Goal: Task Accomplishment & Management: Use online tool/utility

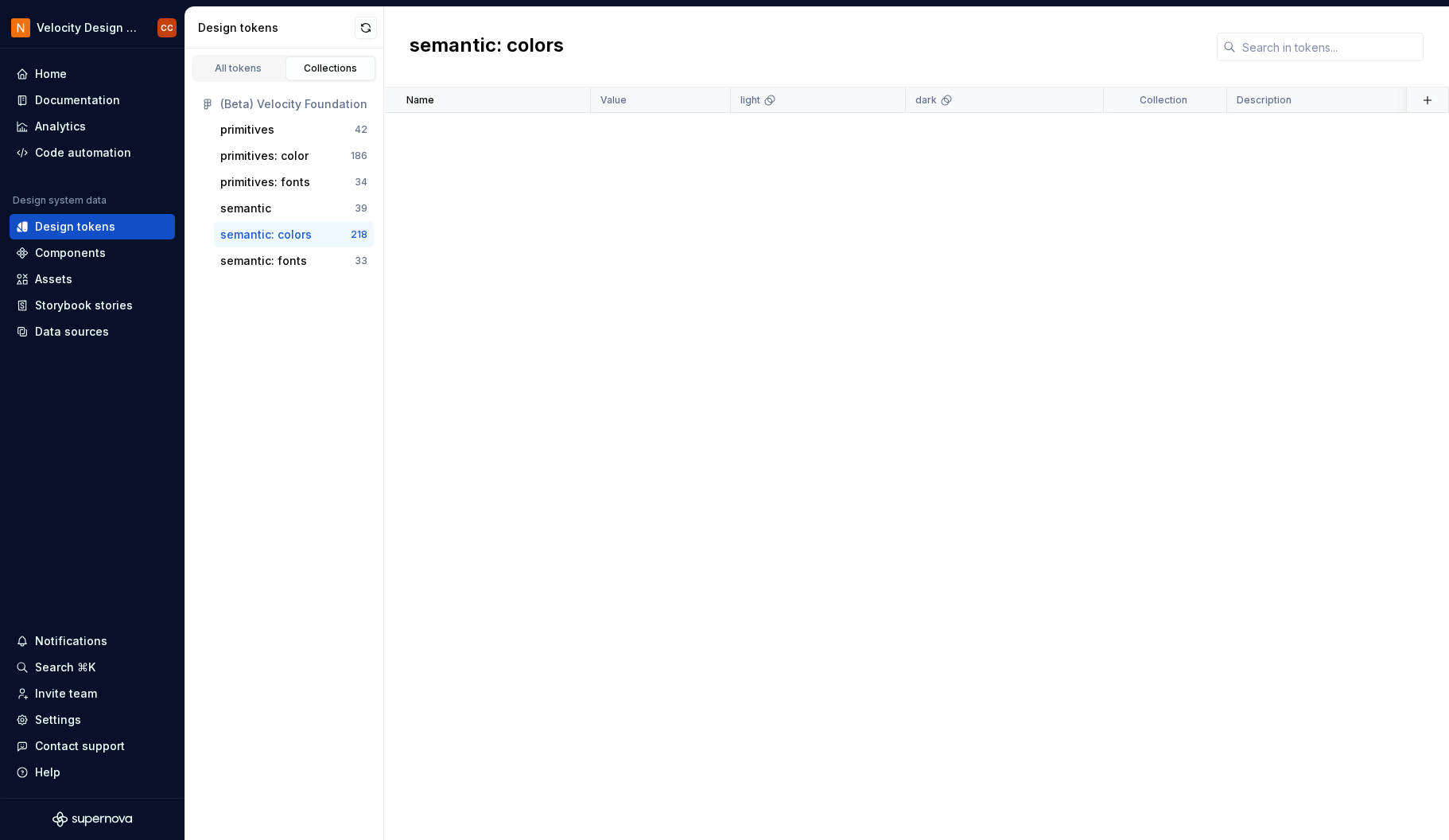
scroll to position [7036, 0]
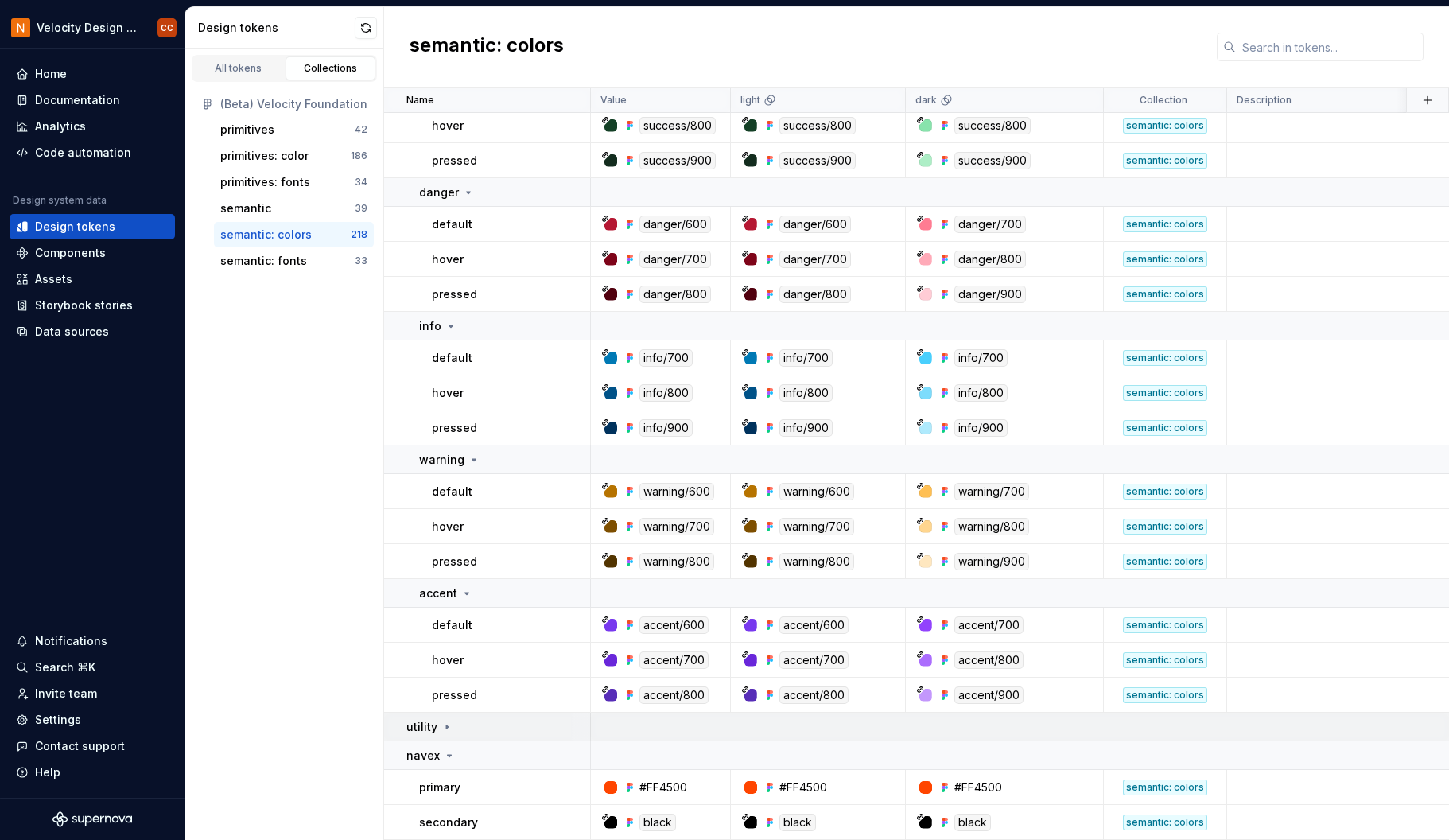
click at [444, 720] on icon at bounding box center [446, 726] width 12 height 12
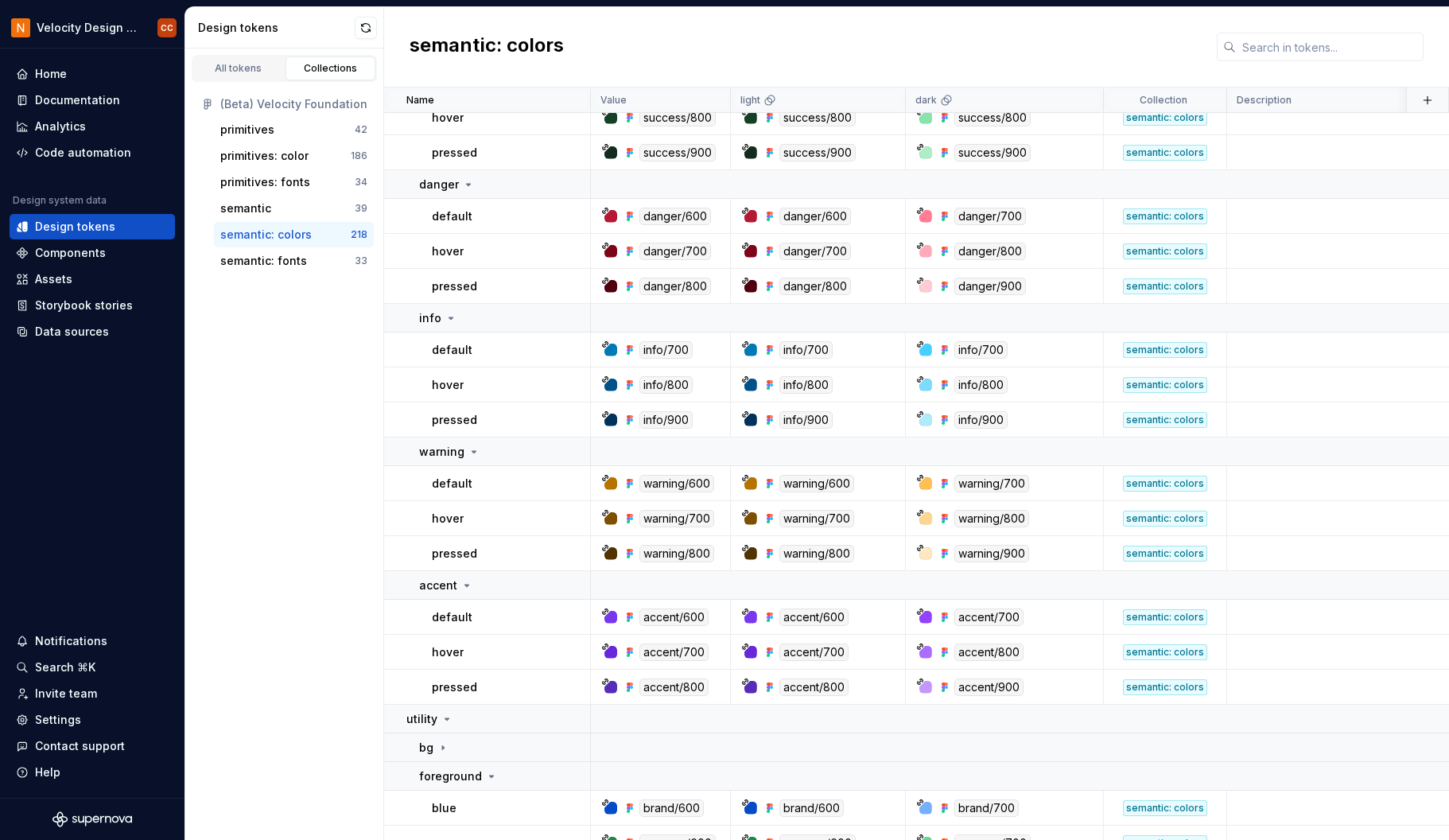
scroll to position [7354, 0]
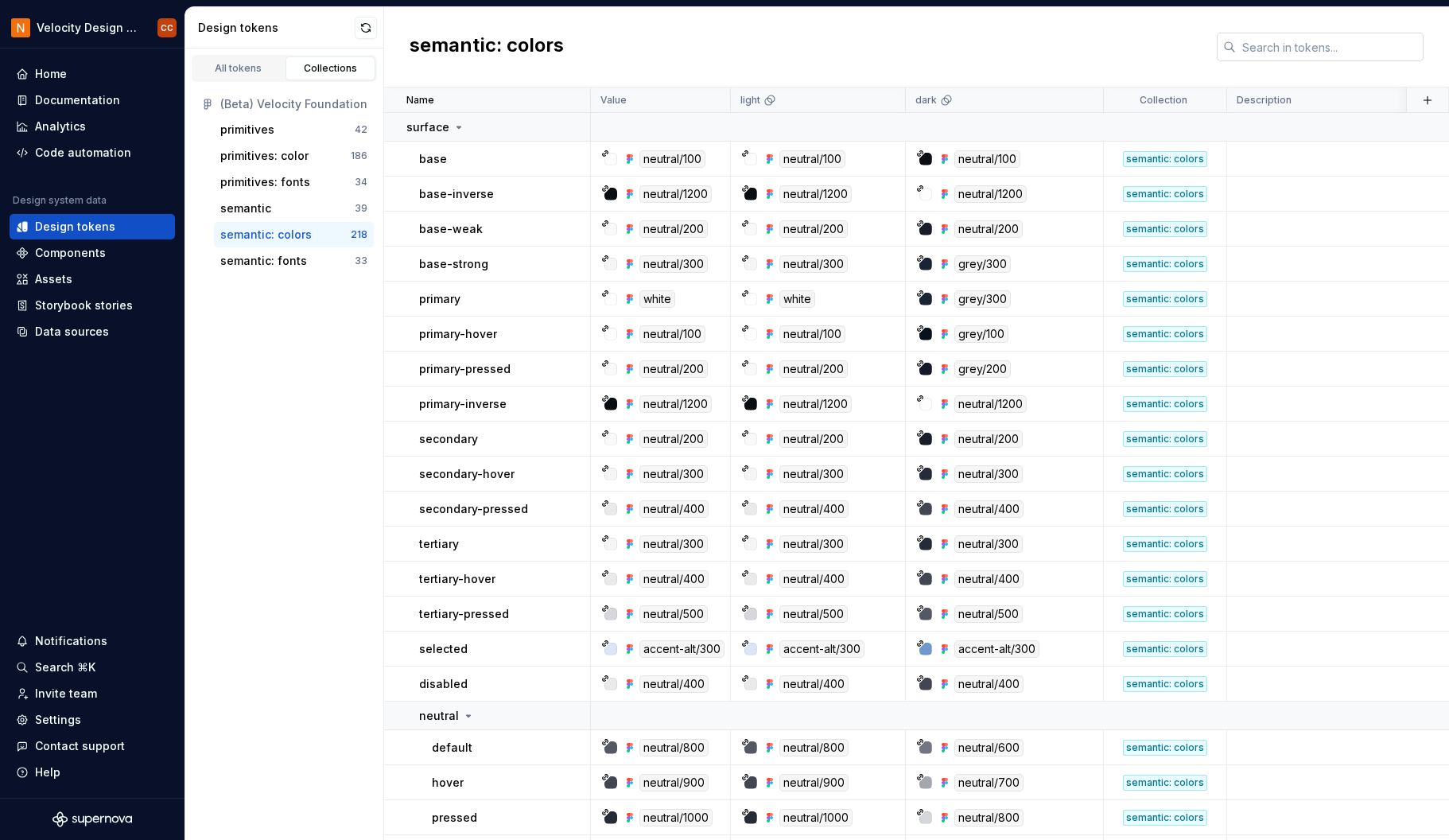
click at [1292, 53] on input "text" at bounding box center [1329, 47] width 188 height 28
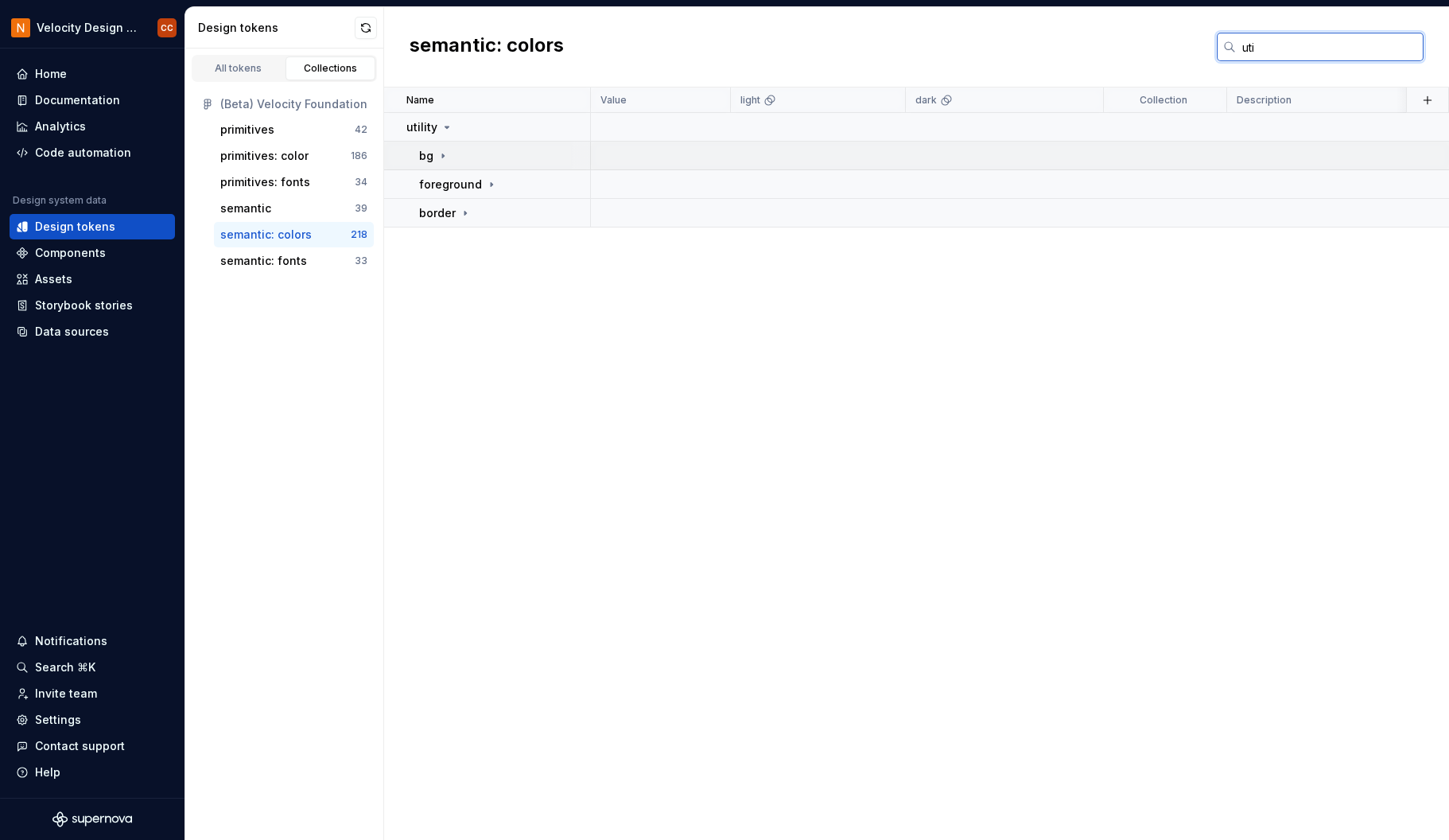
type input "uti"
click at [436, 152] on icon at bounding box center [442, 156] width 12 height 12
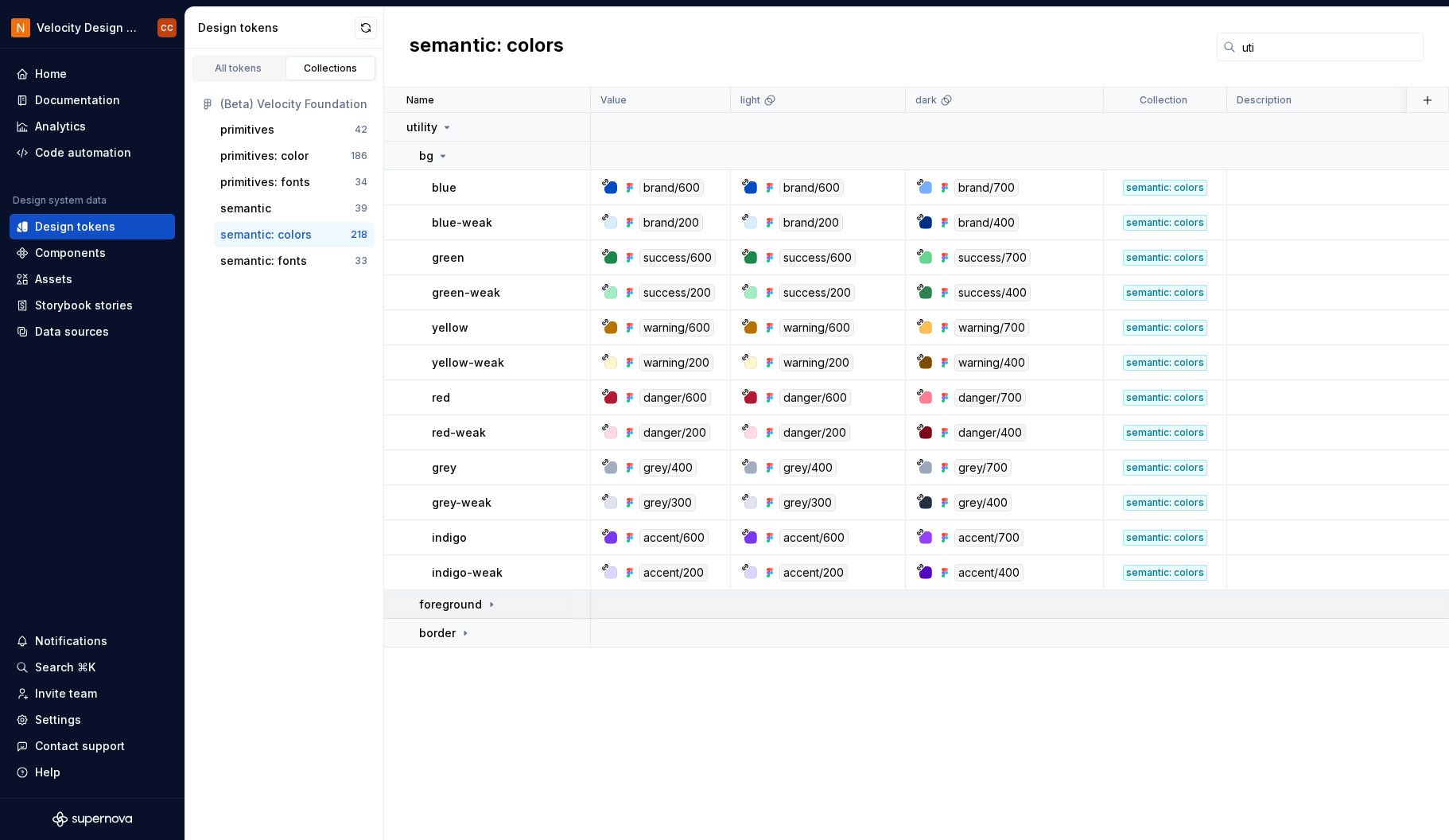
click at [477, 603] on p "foreground" at bounding box center [450, 604] width 63 height 16
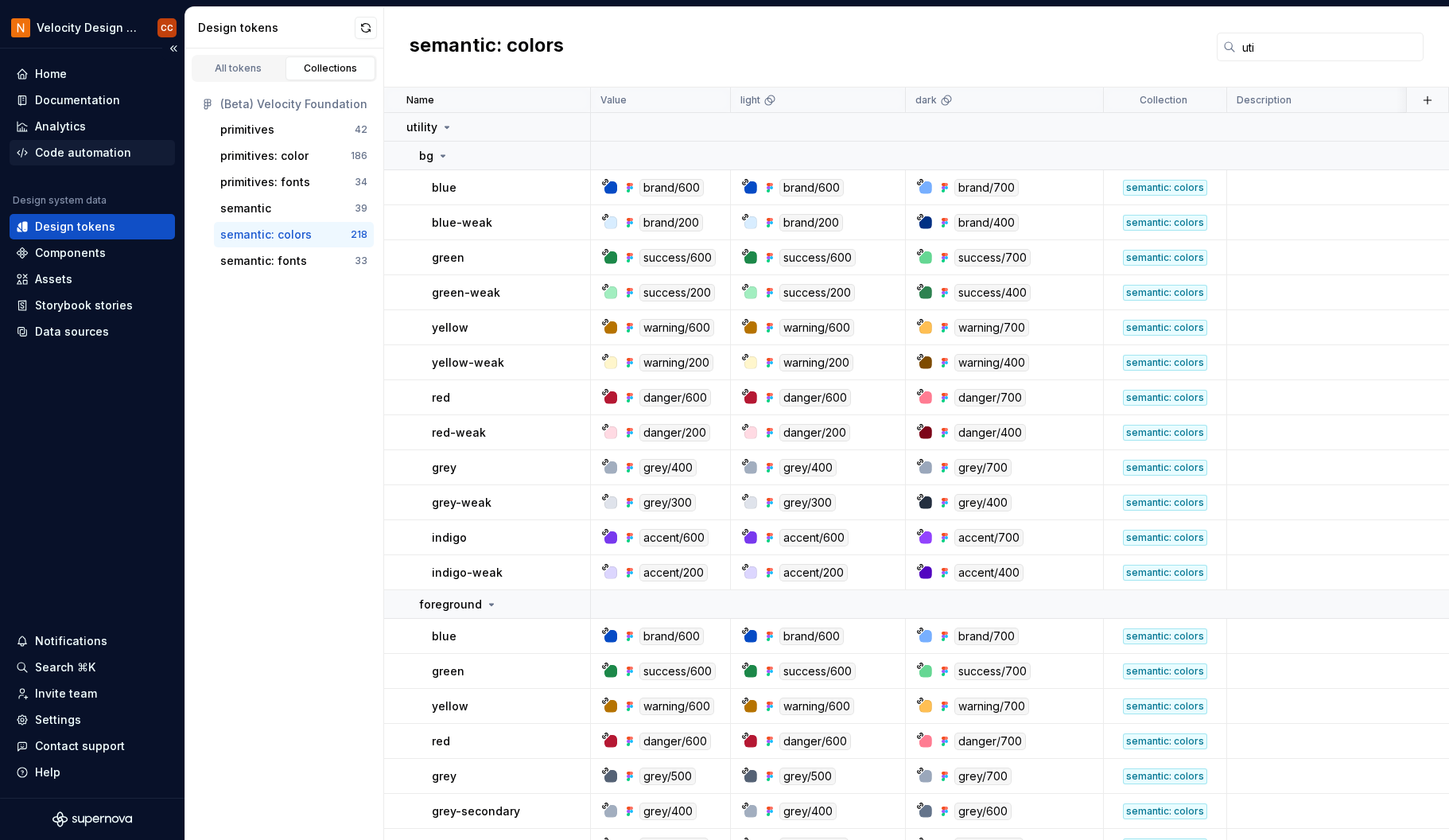
click at [84, 156] on div "Code automation" at bounding box center [83, 153] width 96 height 16
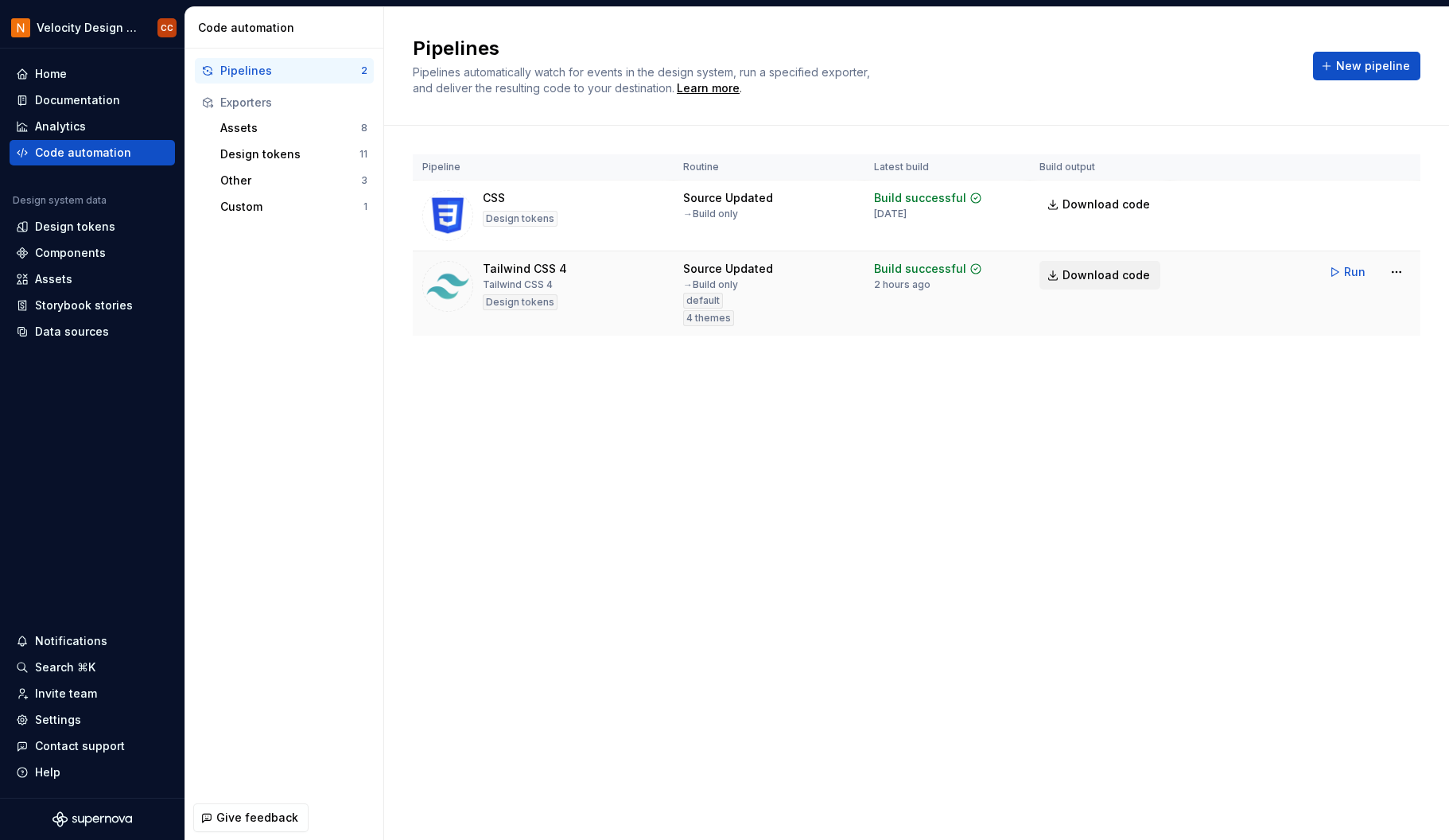
click at [1110, 279] on span "Download code" at bounding box center [1106, 274] width 88 height 16
click at [1378, 389] on div "Pipeline Routine Latest build Build output CSS Design tokens Source Updated → B…" at bounding box center [916, 260] width 1008 height 271
click at [1352, 274] on span "Run" at bounding box center [1354, 272] width 22 height 16
click at [1095, 276] on span "Download code" at bounding box center [1106, 274] width 88 height 16
click at [1382, 431] on div "Pipelines Pipelines automatically watch for events in the design system, run a …" at bounding box center [915, 423] width 1064 height 832
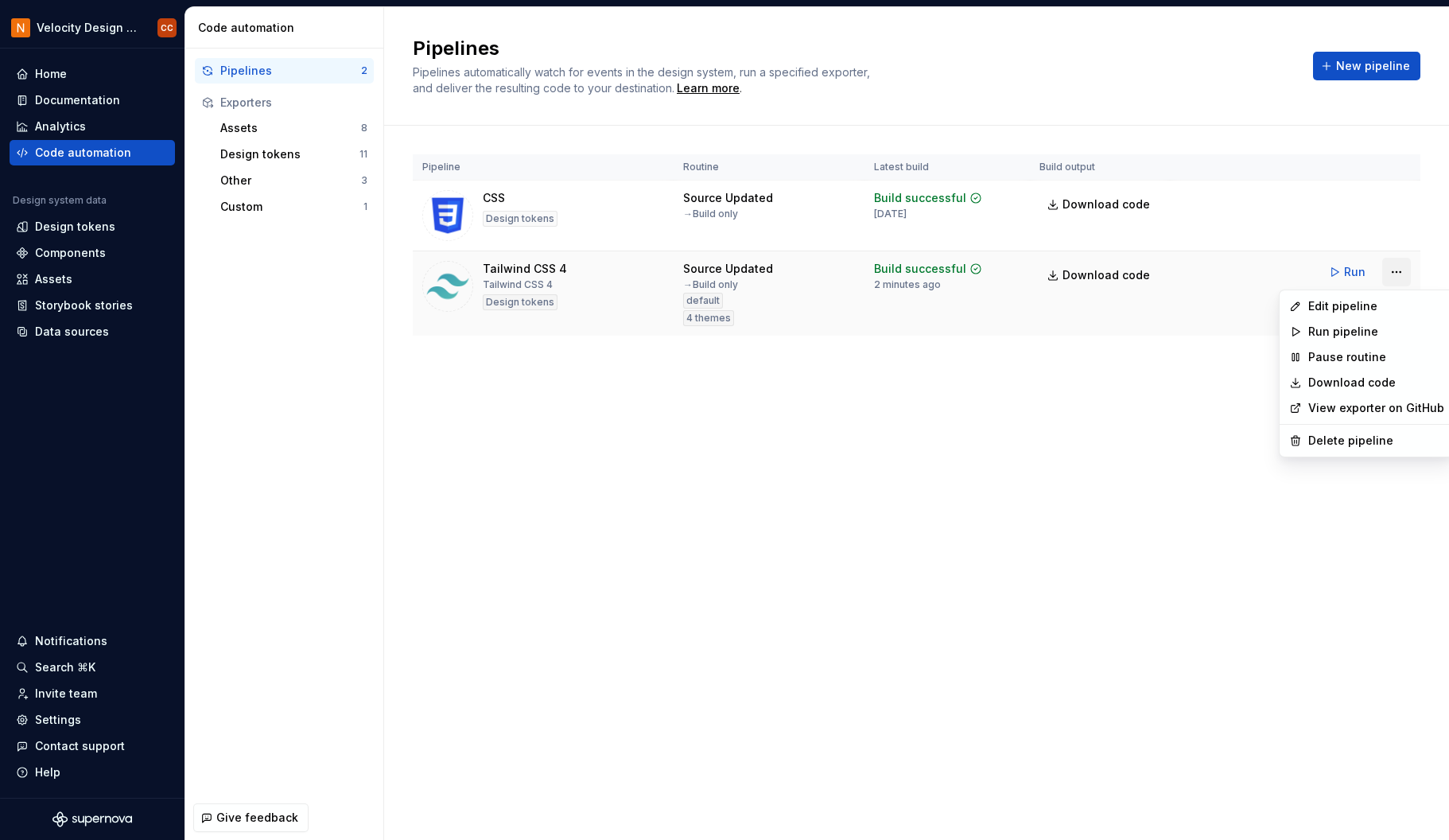
click at [1392, 272] on html "Velocity Design System by NAVEX CC Home Documentation Analytics Code automation…" at bounding box center [724, 420] width 1449 height 840
click at [1333, 307] on div "Edit pipeline" at bounding box center [1375, 305] width 136 height 16
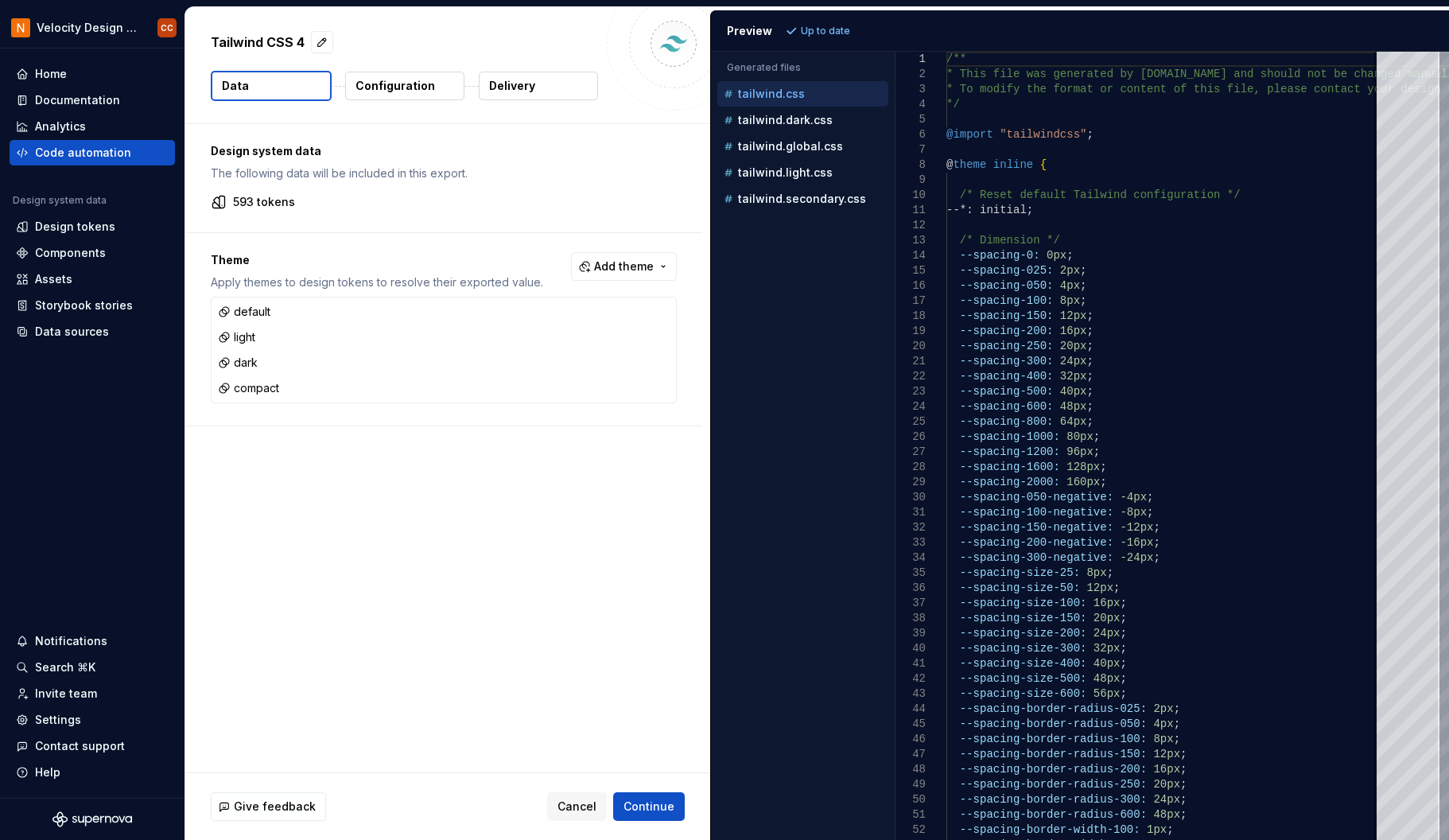
click at [384, 84] on p "Configuration" at bounding box center [395, 86] width 79 height 16
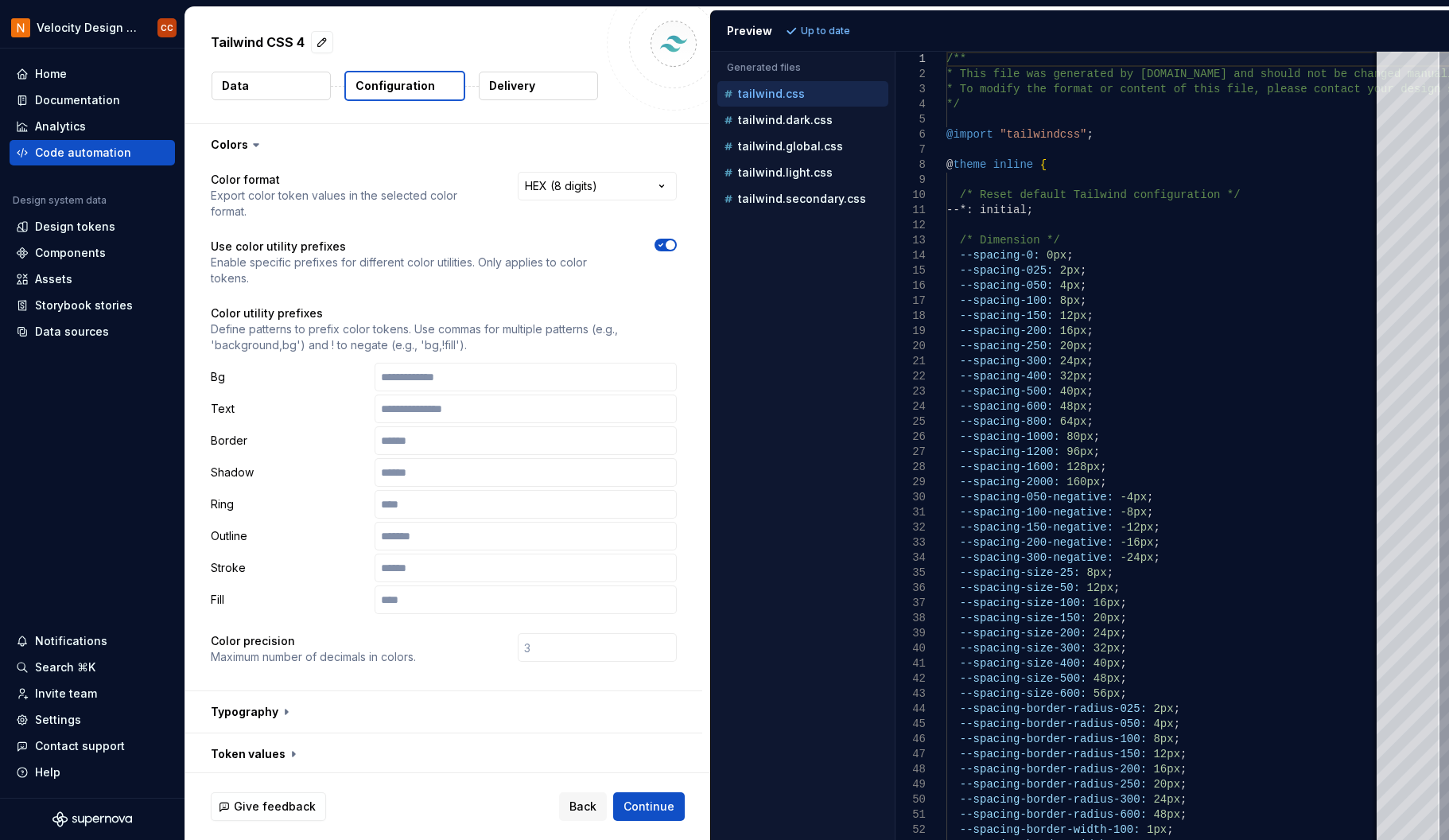
click at [664, 245] on icon "button" at bounding box center [660, 245] width 12 height 9
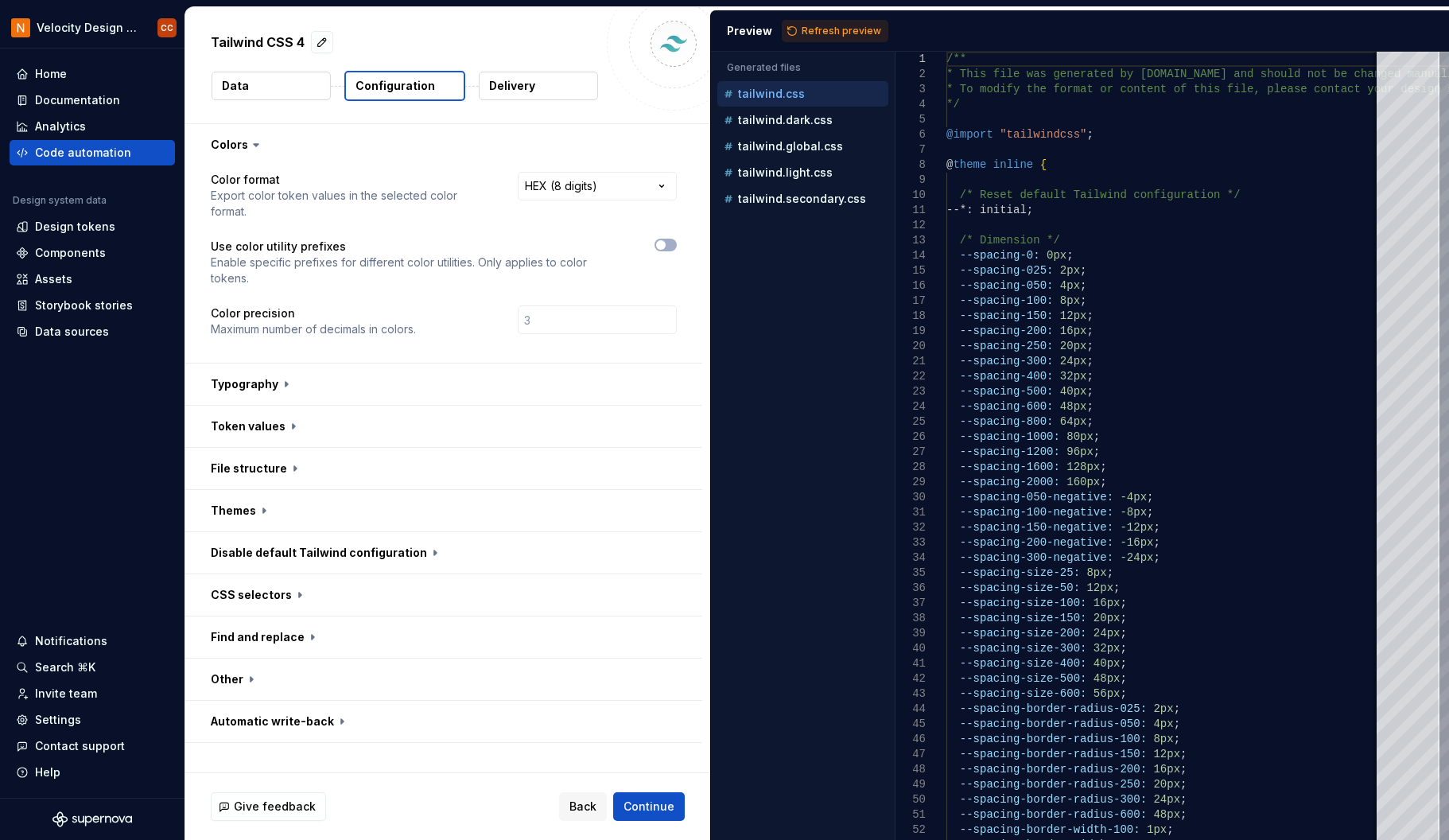
click at [837, 26] on span "Refresh preview" at bounding box center [841, 30] width 79 height 12
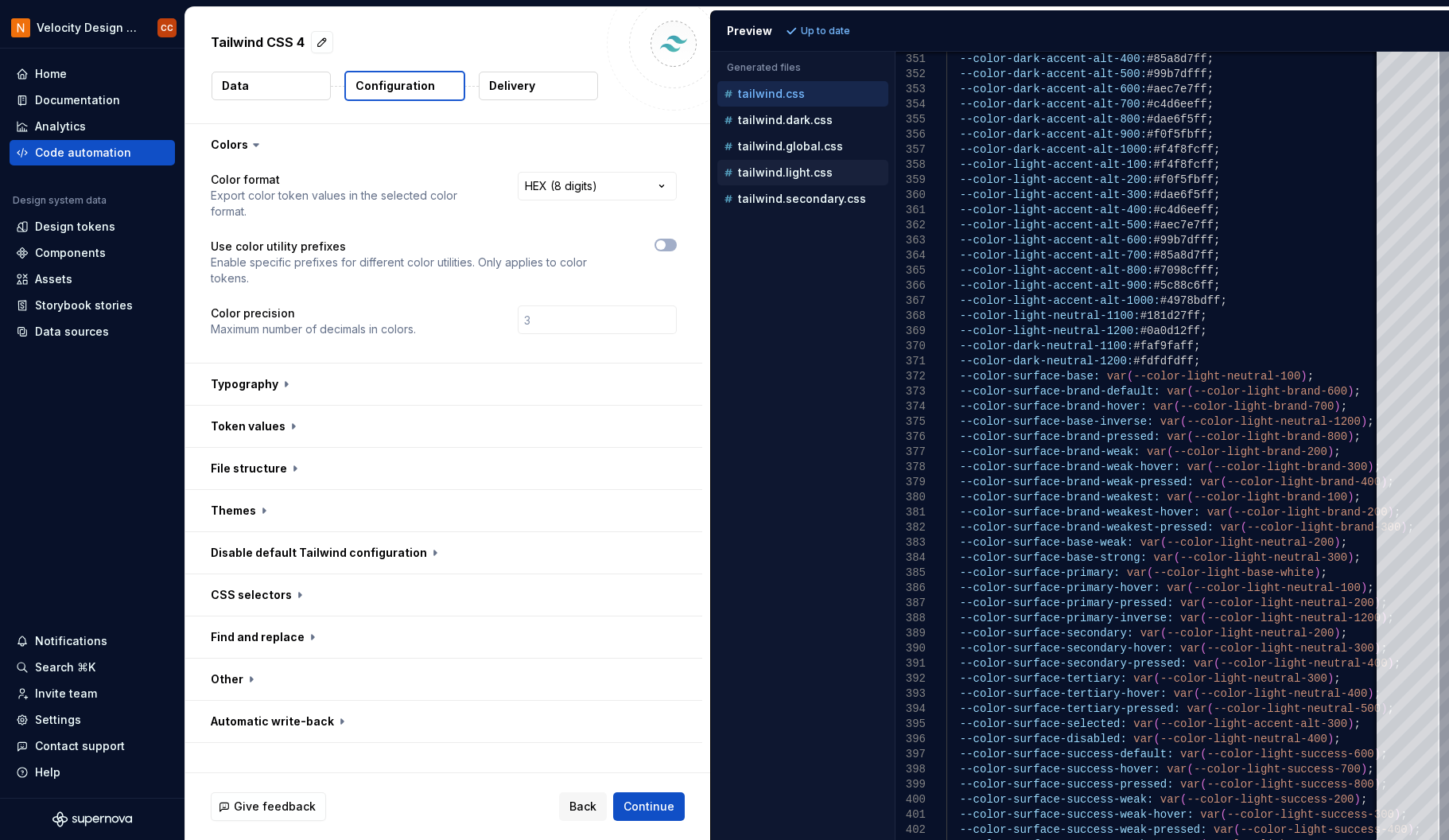
click at [780, 167] on p "tailwind.light.css" at bounding box center [785, 172] width 94 height 12
type textarea "**********"
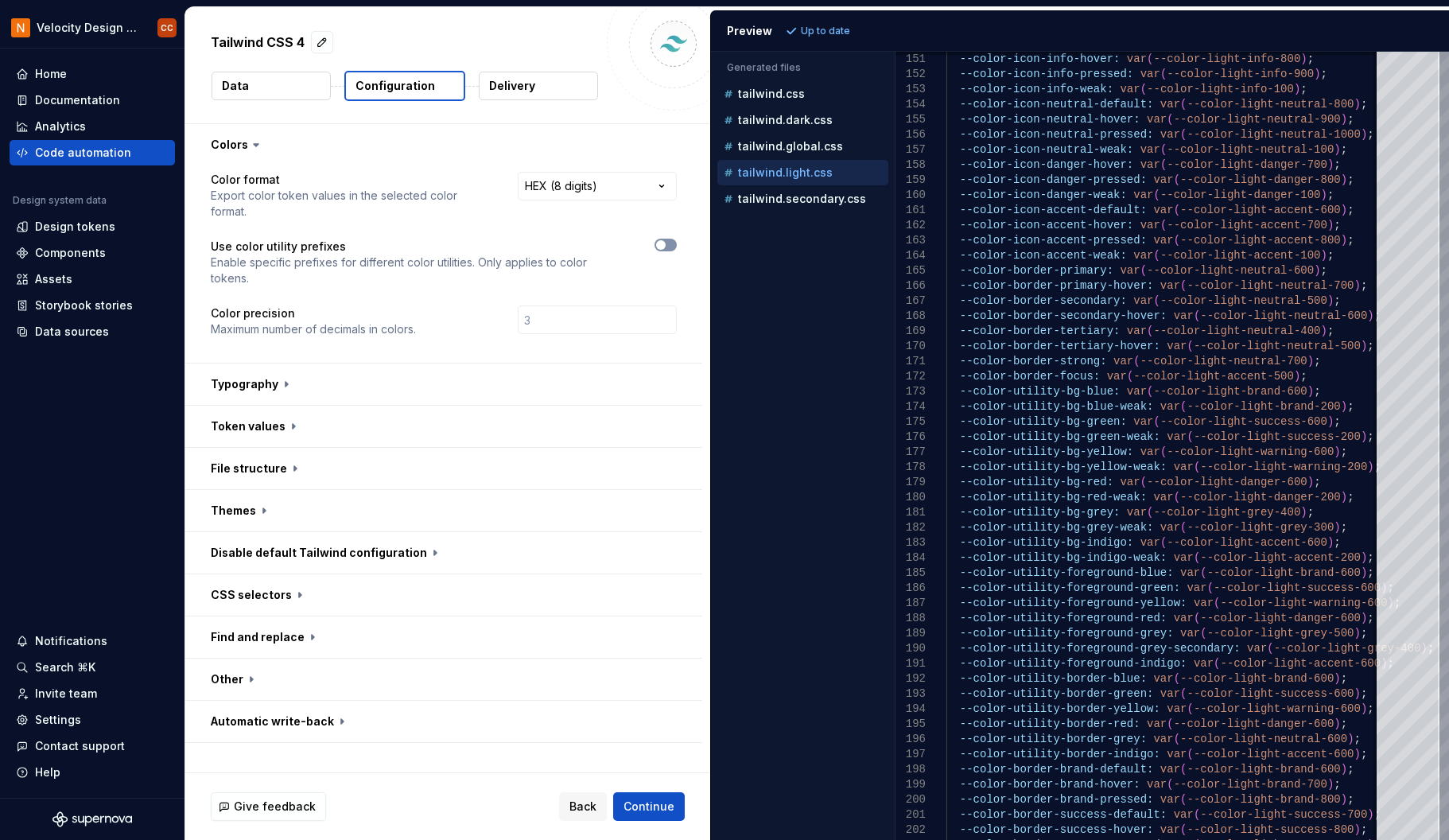
click at [667, 239] on button "button" at bounding box center [666, 244] width 23 height 12
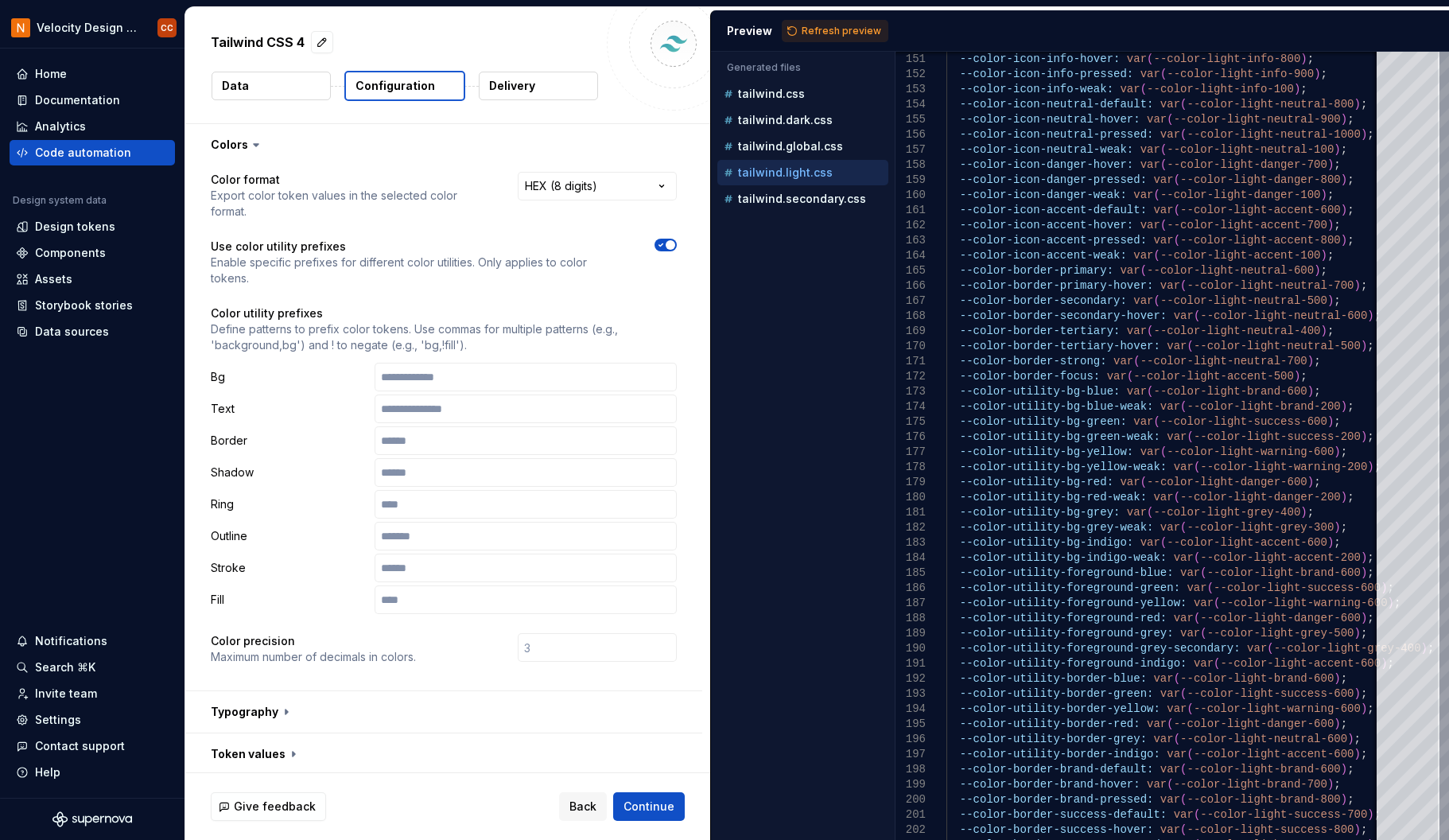
click at [667, 239] on button "button" at bounding box center [666, 244] width 23 height 12
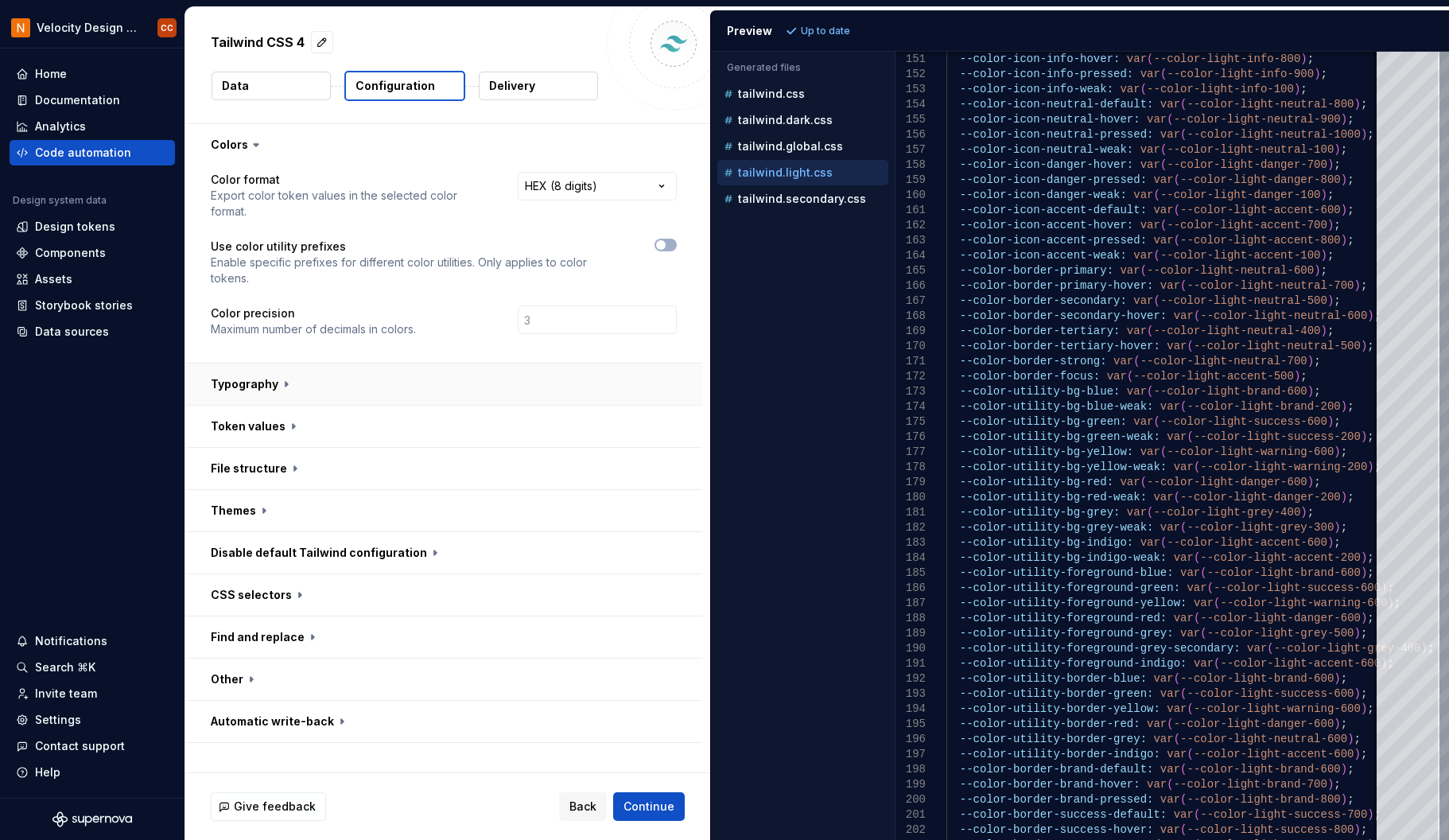
click at [490, 389] on button "button" at bounding box center [444, 384] width 517 height 41
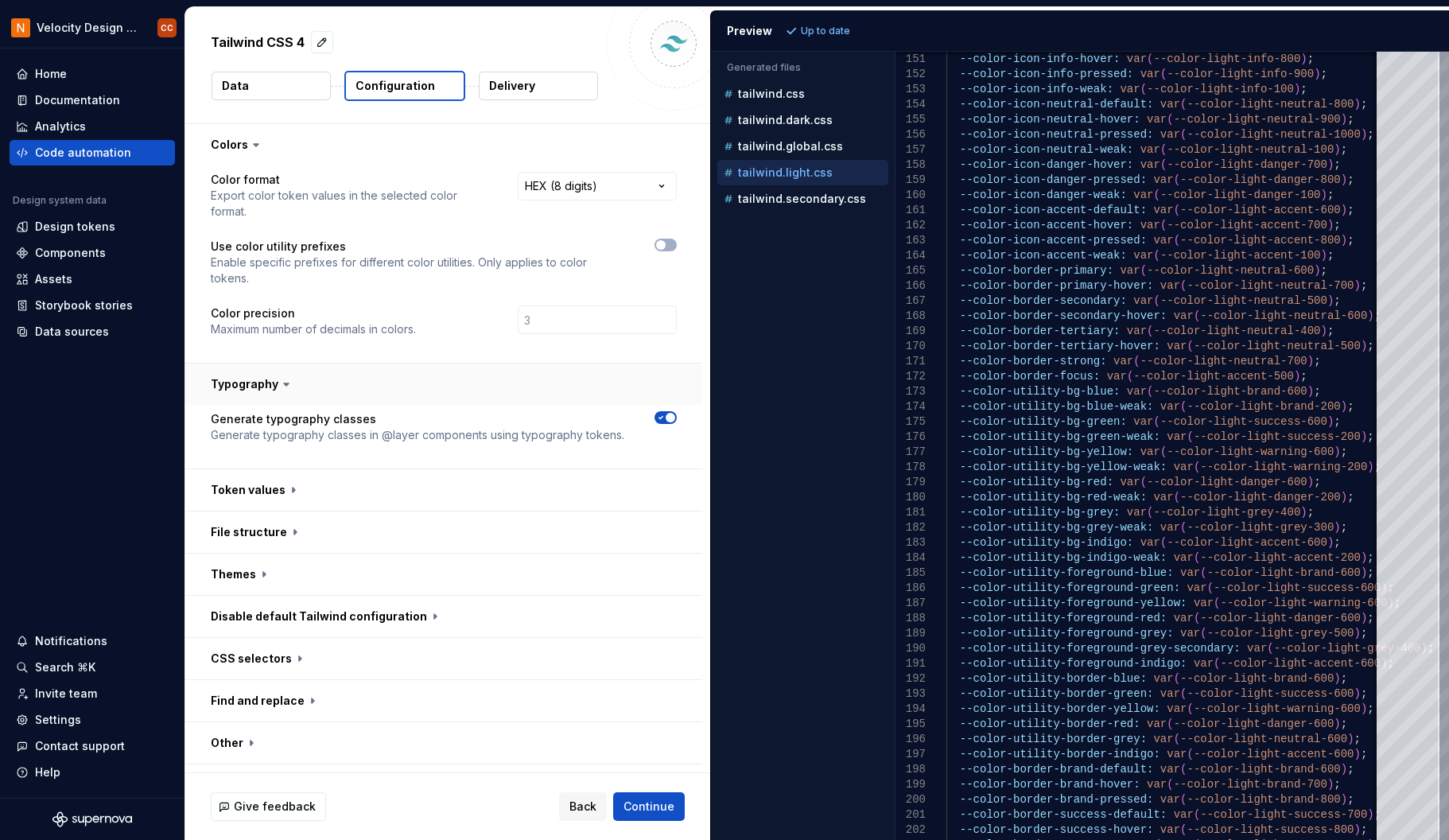
click at [490, 389] on button "button" at bounding box center [444, 384] width 517 height 41
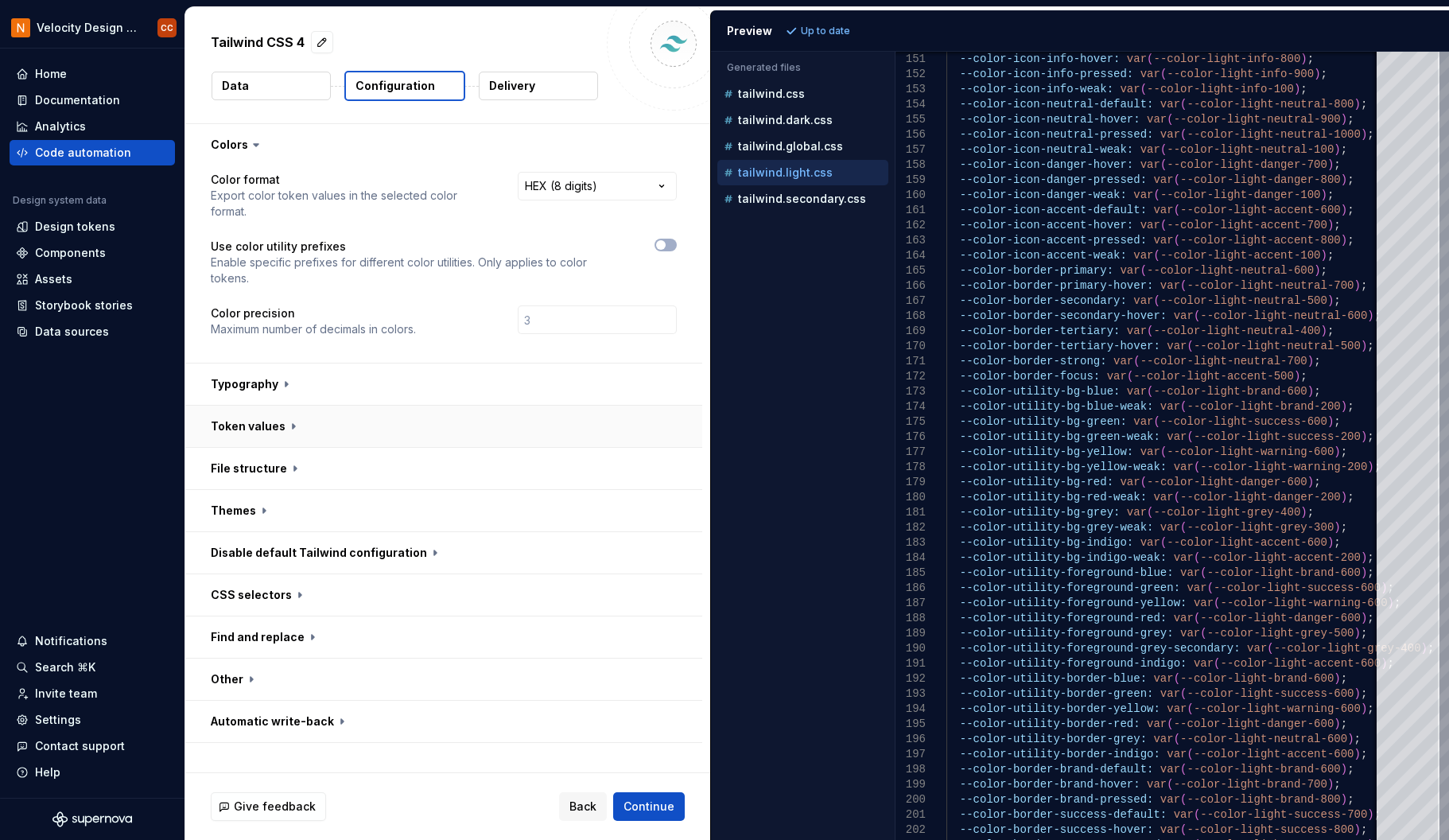
click at [490, 427] on button "button" at bounding box center [444, 426] width 517 height 41
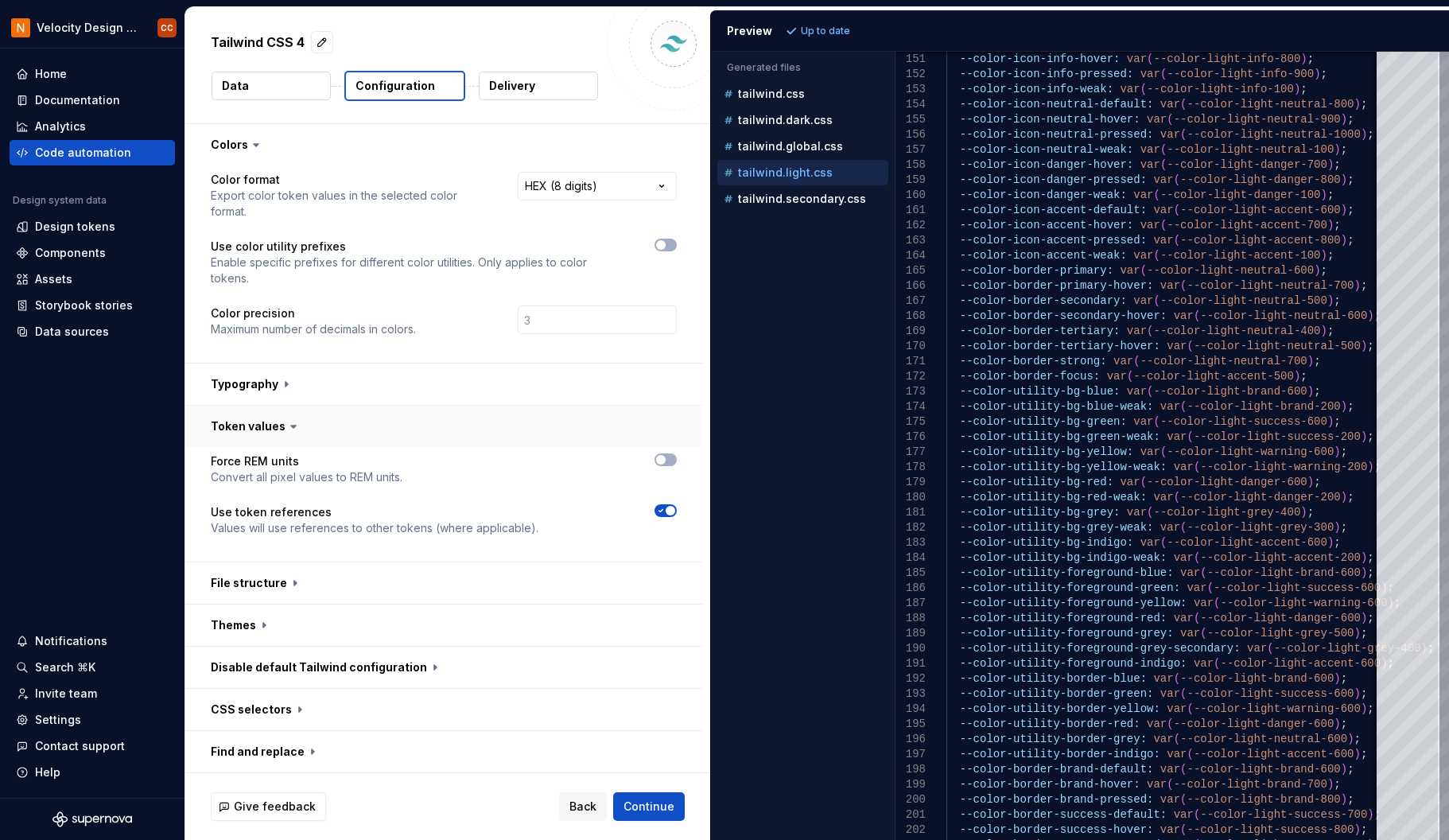
click at [490, 427] on button "button" at bounding box center [444, 426] width 517 height 41
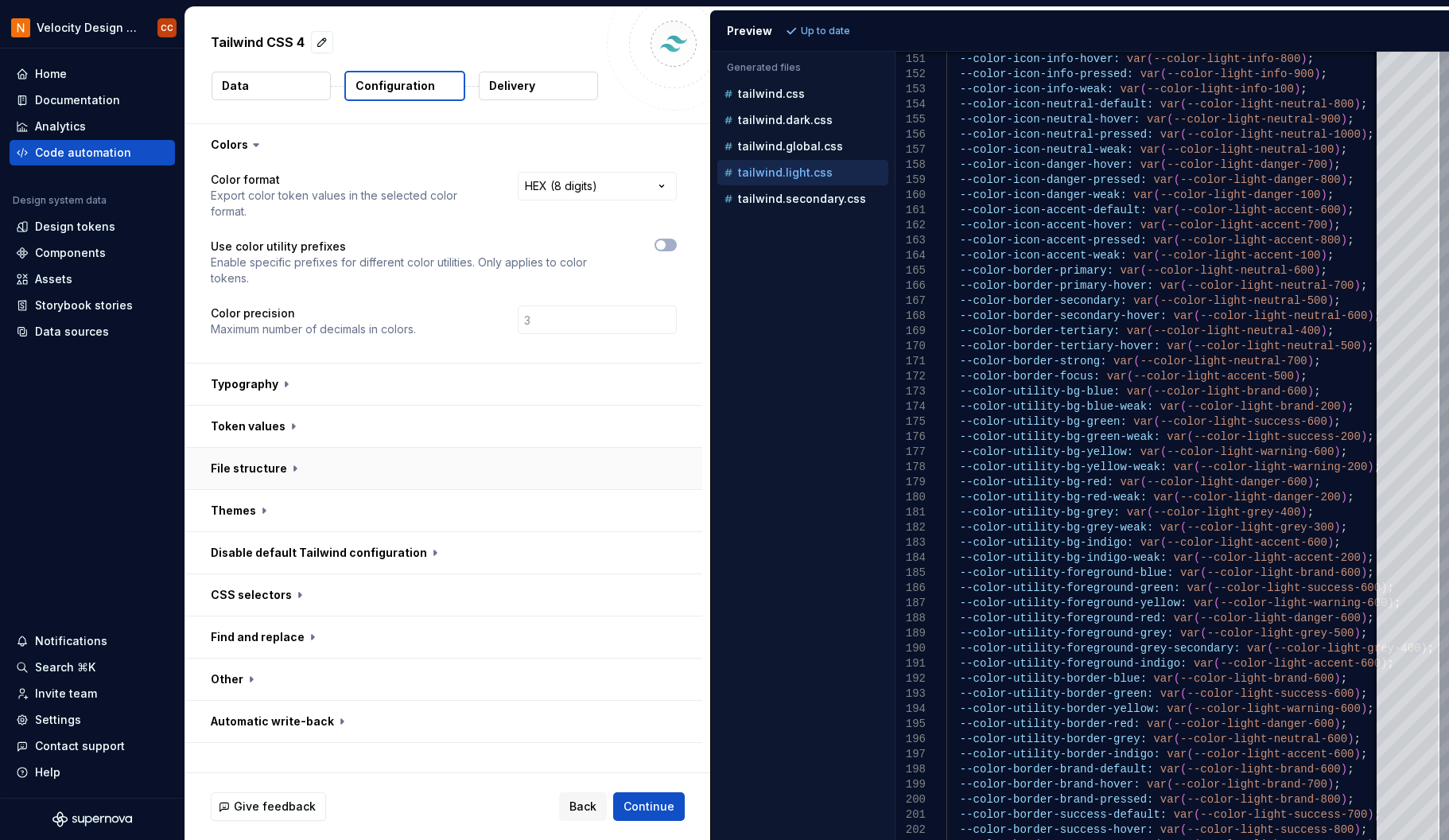
click at [498, 469] on button "button" at bounding box center [444, 469] width 517 height 41
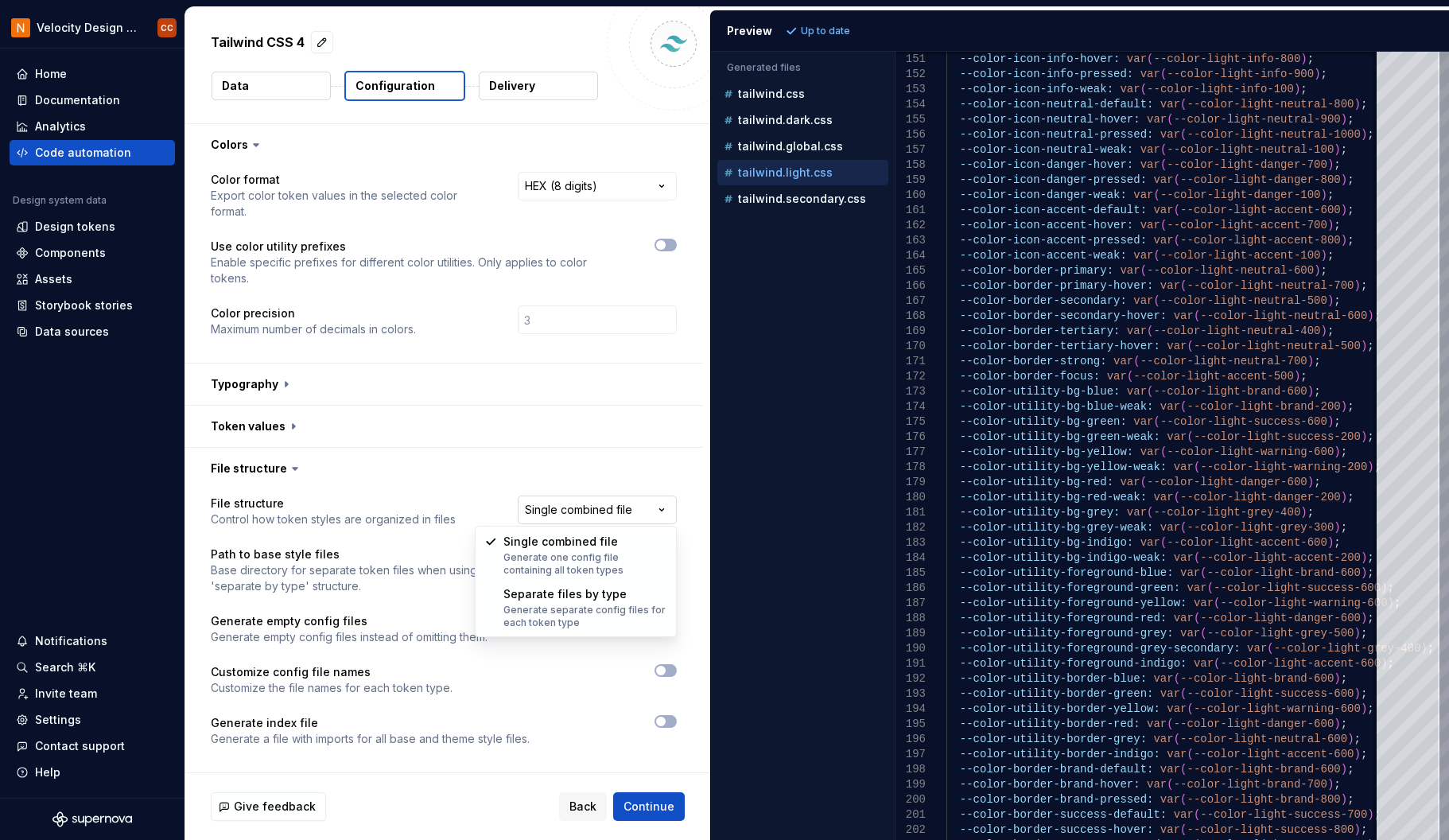
click at [567, 506] on html "**********" at bounding box center [724, 420] width 1449 height 840
select select "**********"
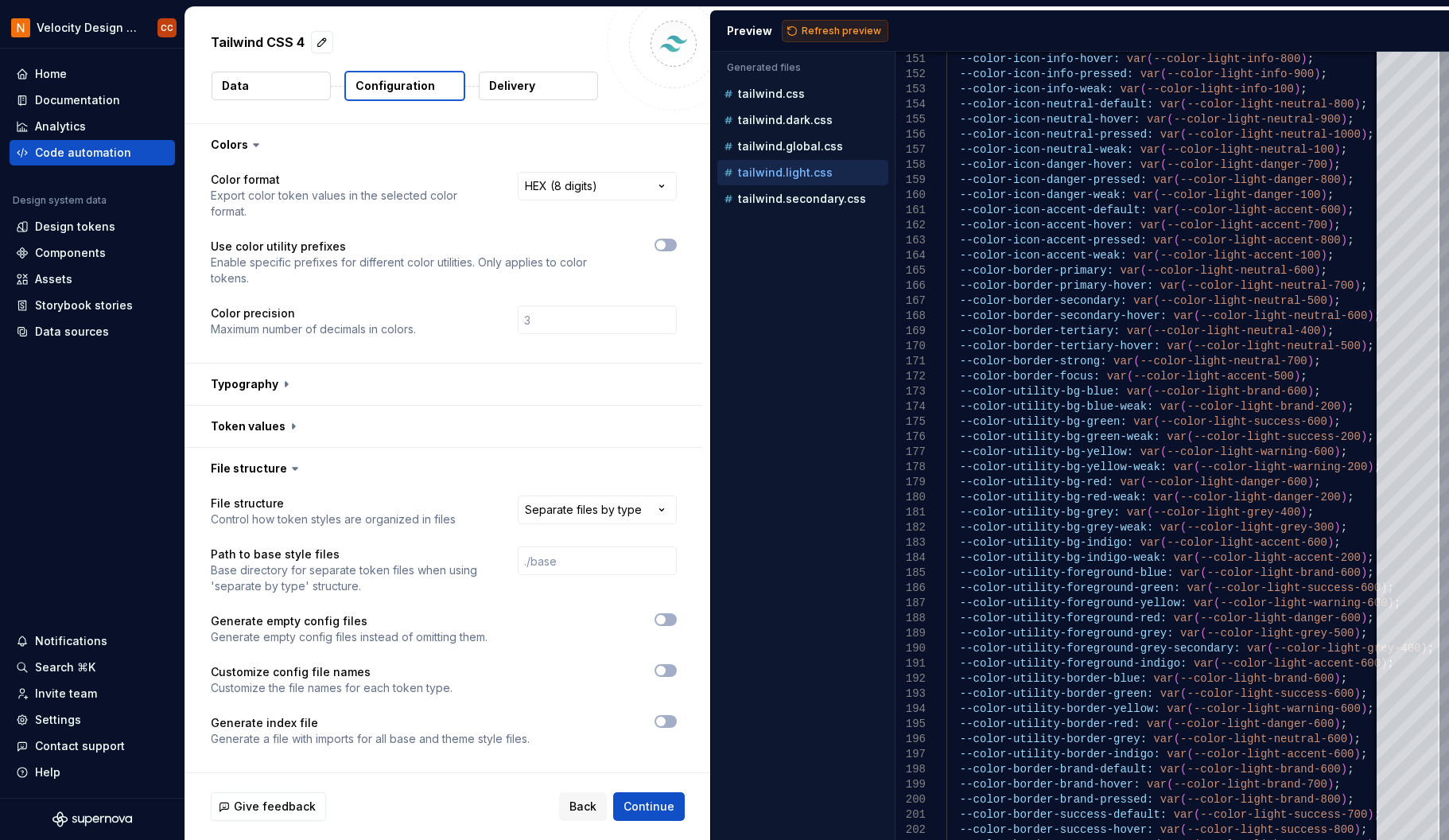
click at [835, 29] on span "Refresh preview" at bounding box center [841, 30] width 79 height 12
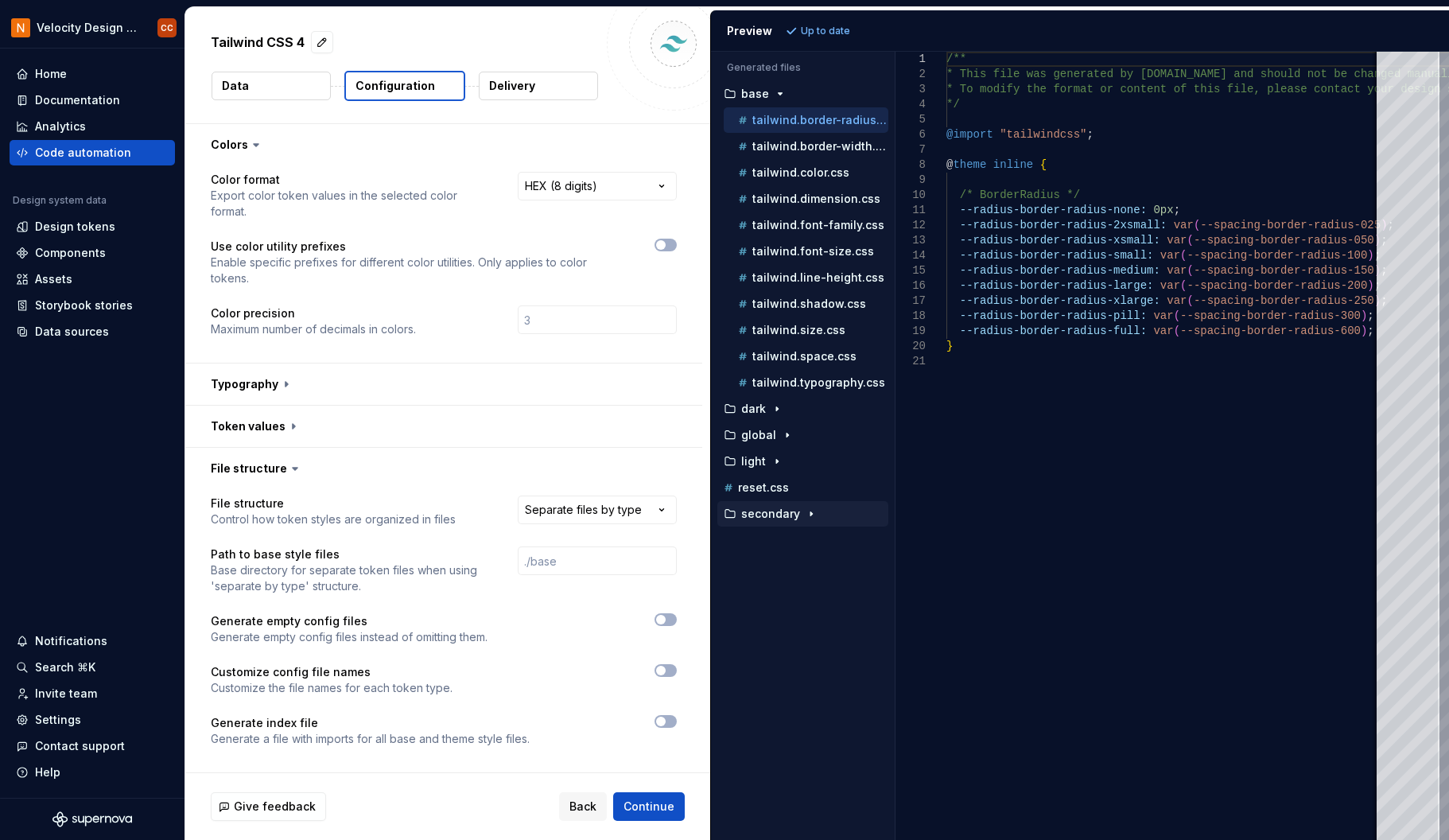
click at [764, 519] on p "secondary" at bounding box center [770, 513] width 58 height 12
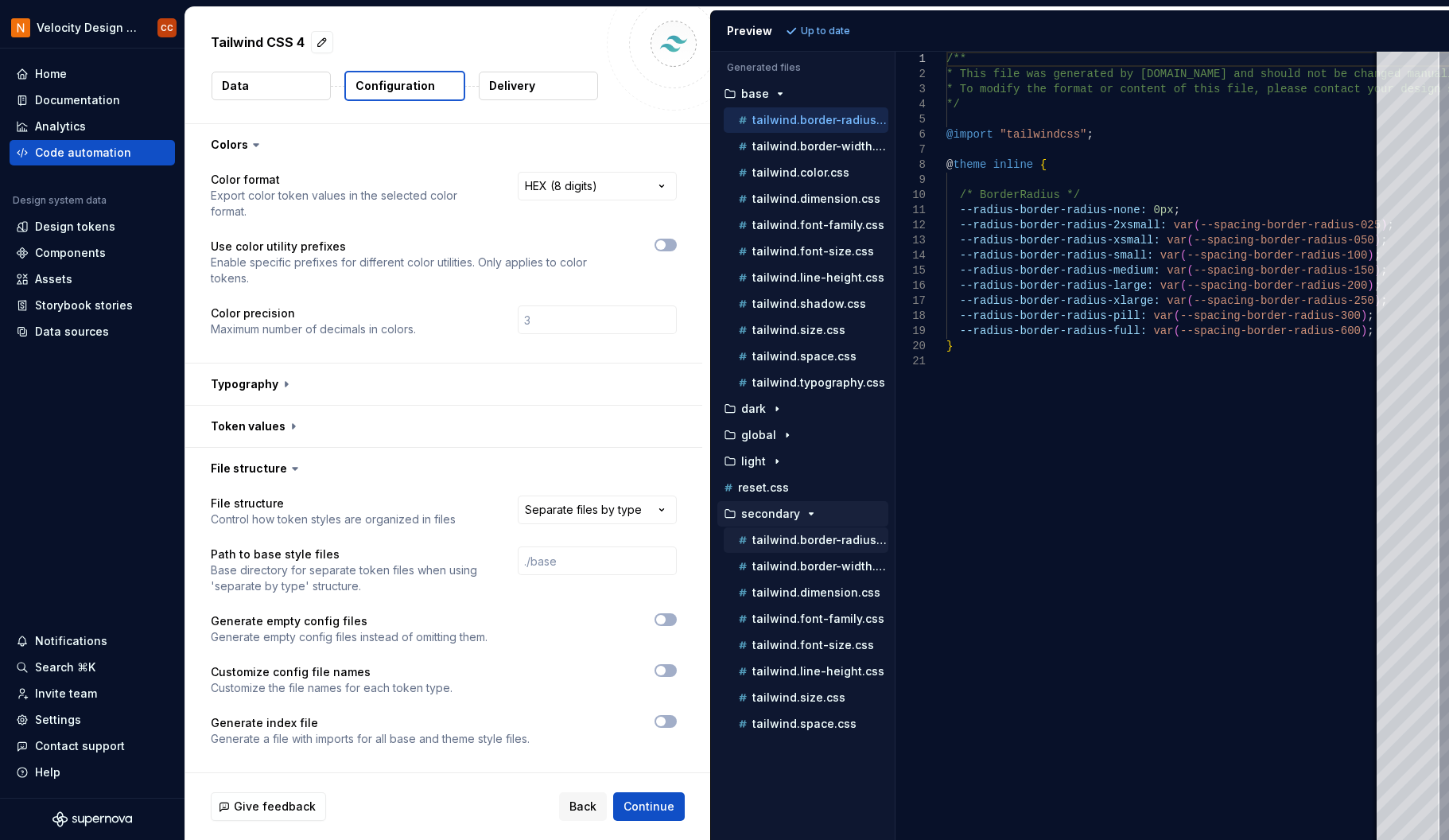
click at [766, 537] on p "tailwind.border-radius.css" at bounding box center [820, 539] width 136 height 12
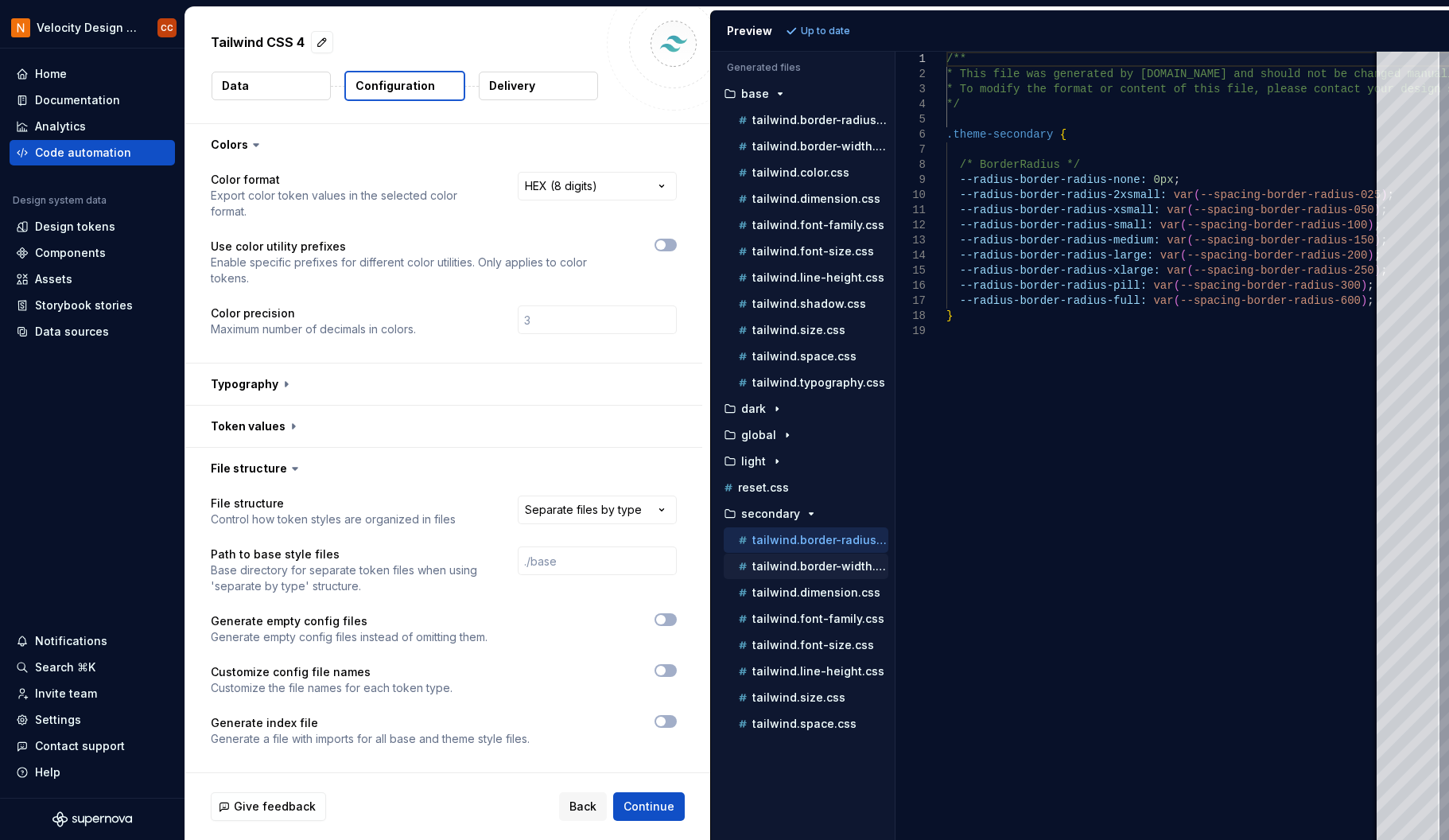
click at [777, 569] on p "tailwind.border-width.css" at bounding box center [820, 566] width 136 height 12
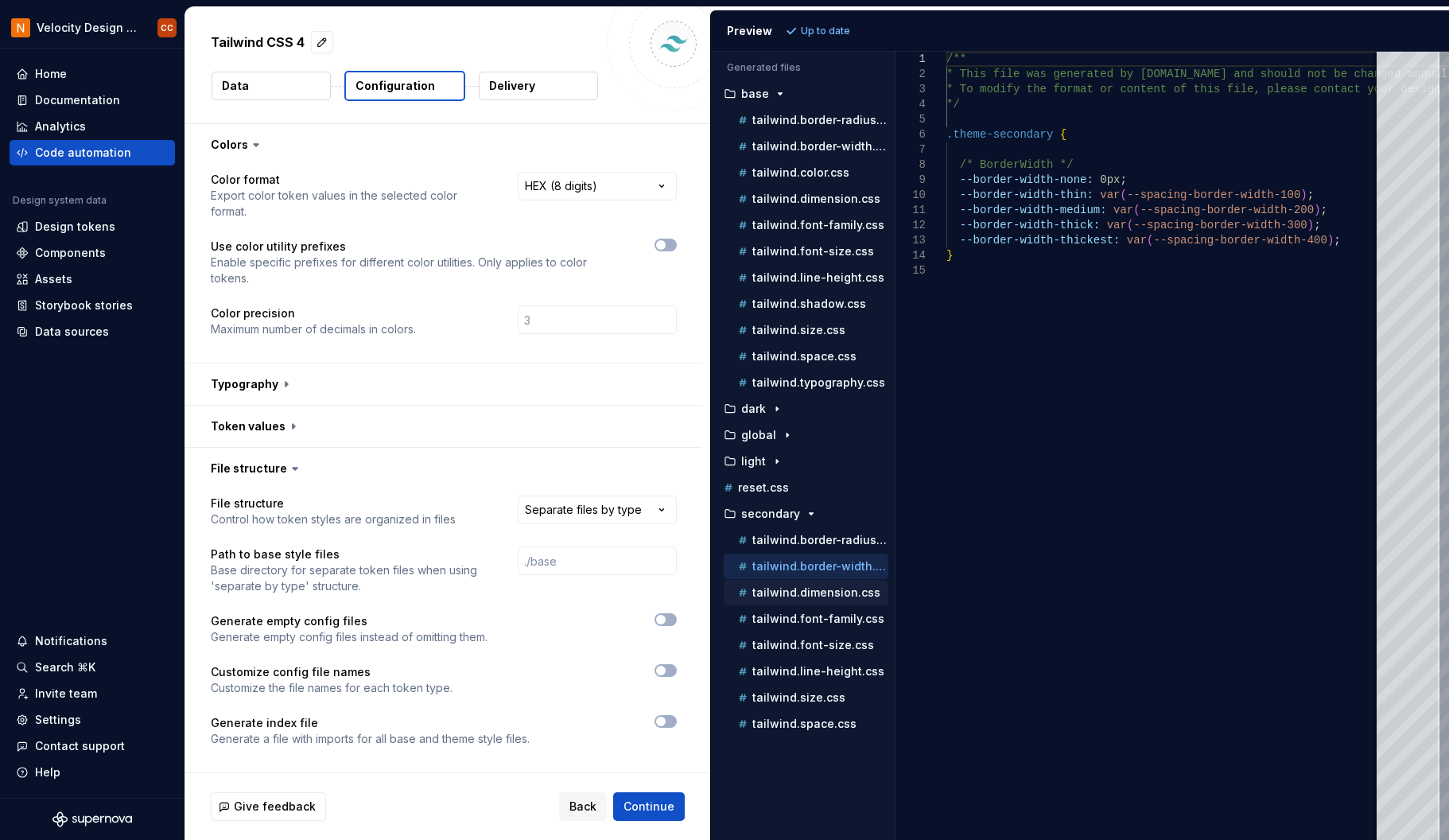
click at [780, 601] on div "tailwind.dimension.css" at bounding box center [806, 592] width 165 height 25
click at [779, 607] on div "tailwind.font-family.css" at bounding box center [806, 618] width 165 height 25
click at [777, 615] on p "tailwind.font-family.css" at bounding box center [818, 618] width 132 height 12
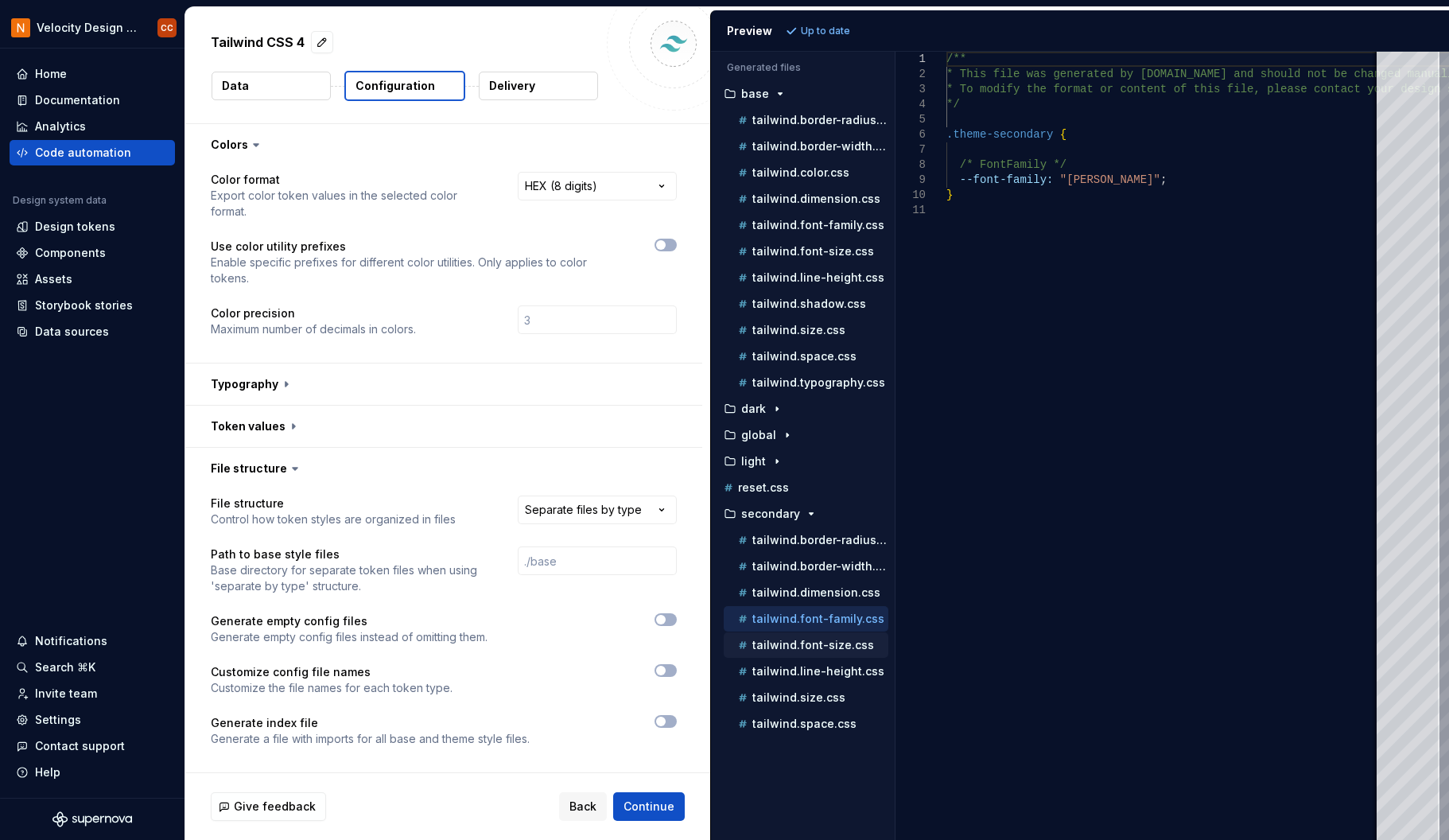
click at [779, 644] on p "tailwind.font-size.css" at bounding box center [813, 644] width 122 height 12
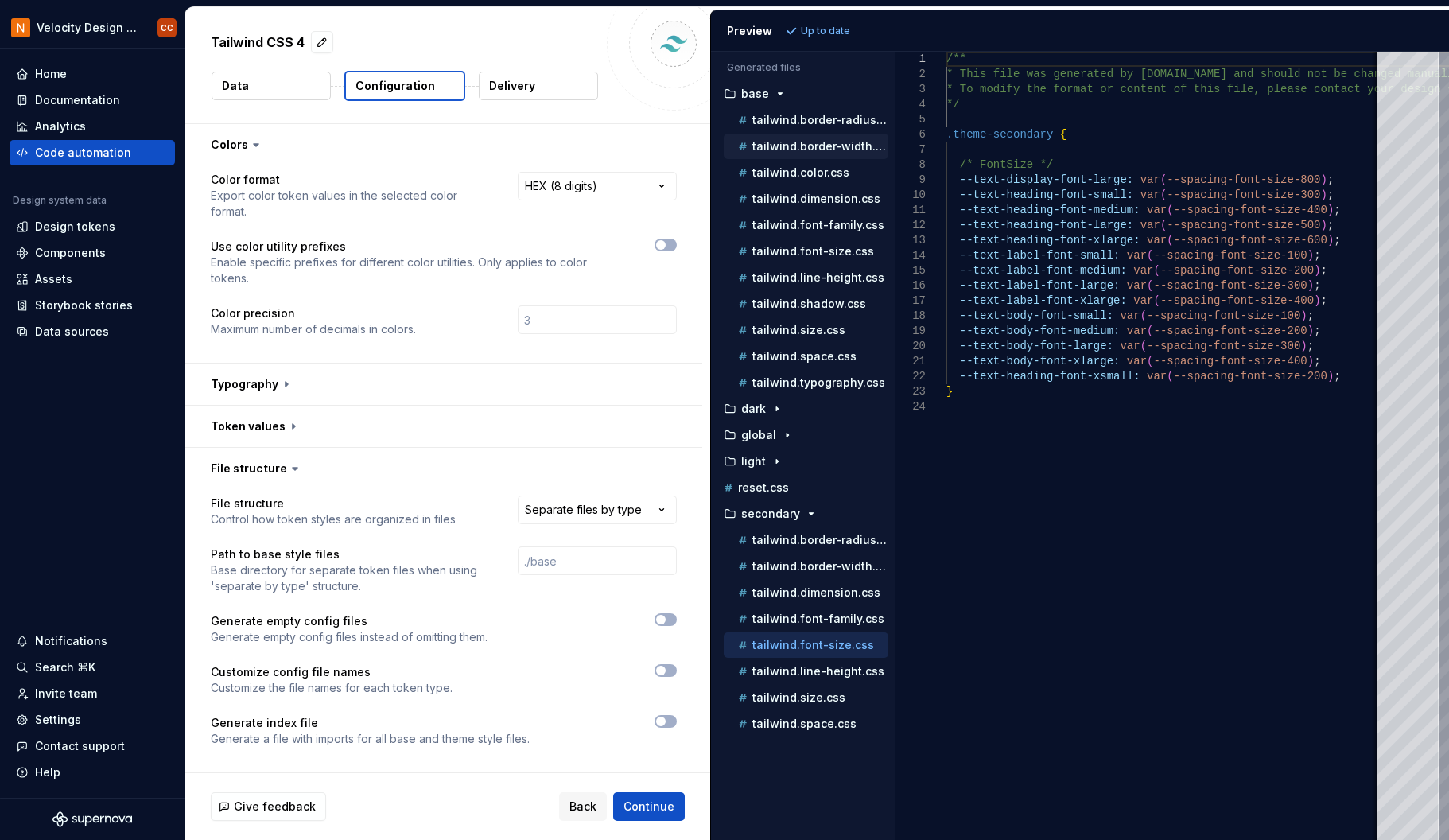
click at [799, 146] on p "tailwind.border-width.css" at bounding box center [820, 145] width 136 height 12
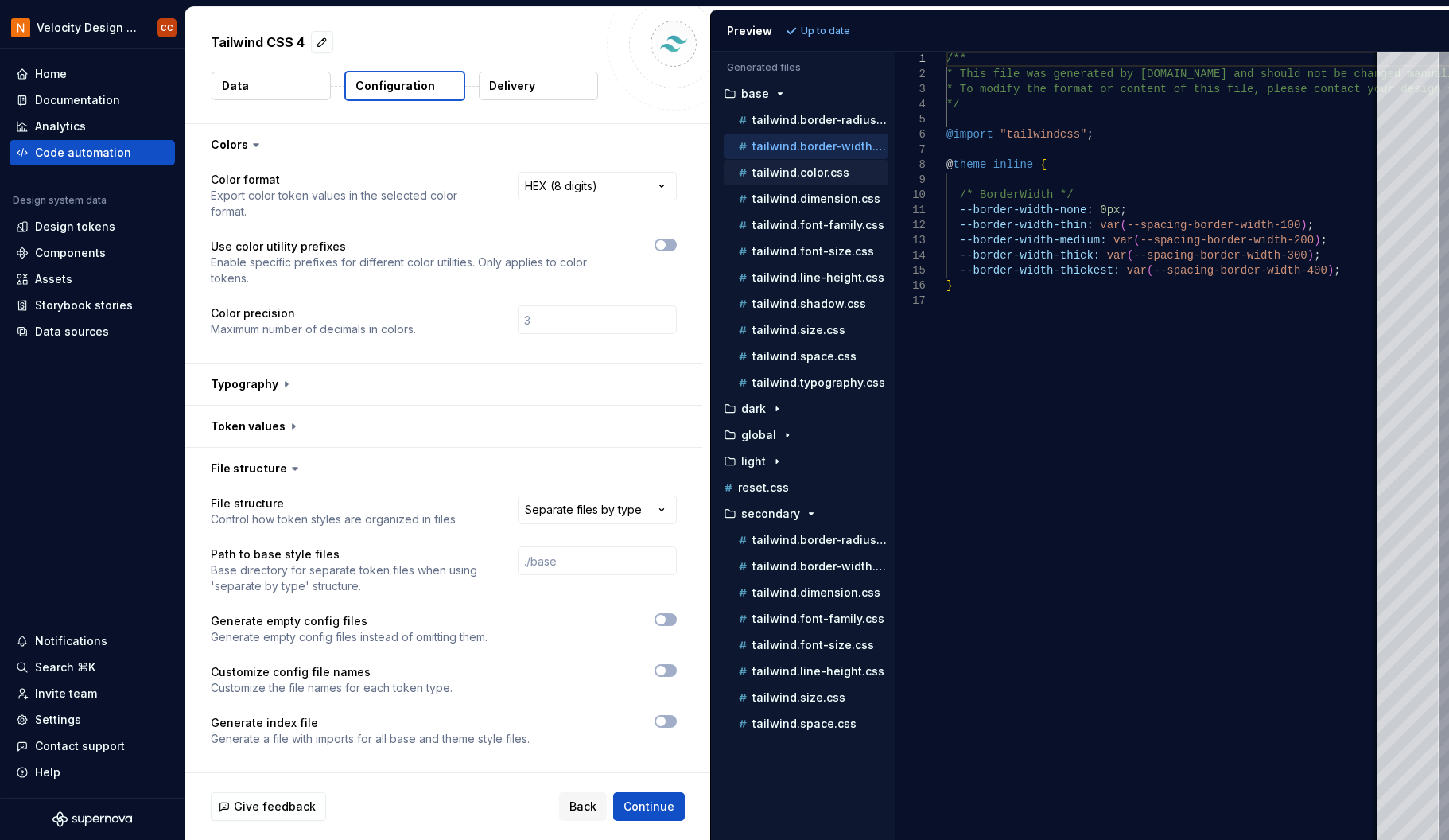
click at [803, 178] on p "tailwind.color.css" at bounding box center [800, 172] width 97 height 12
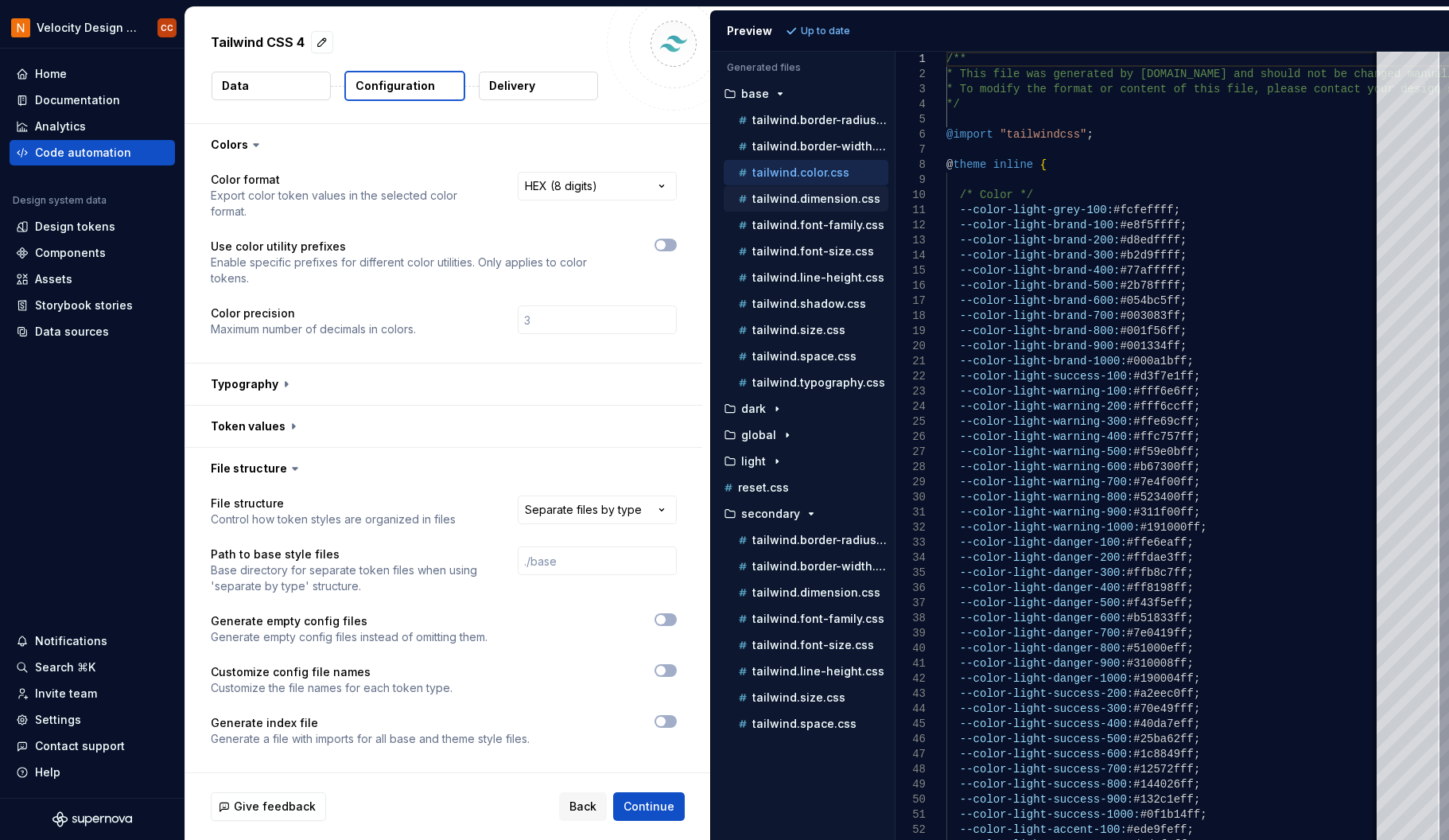
click at [799, 201] on p "tailwind.dimension.css" at bounding box center [816, 198] width 128 height 12
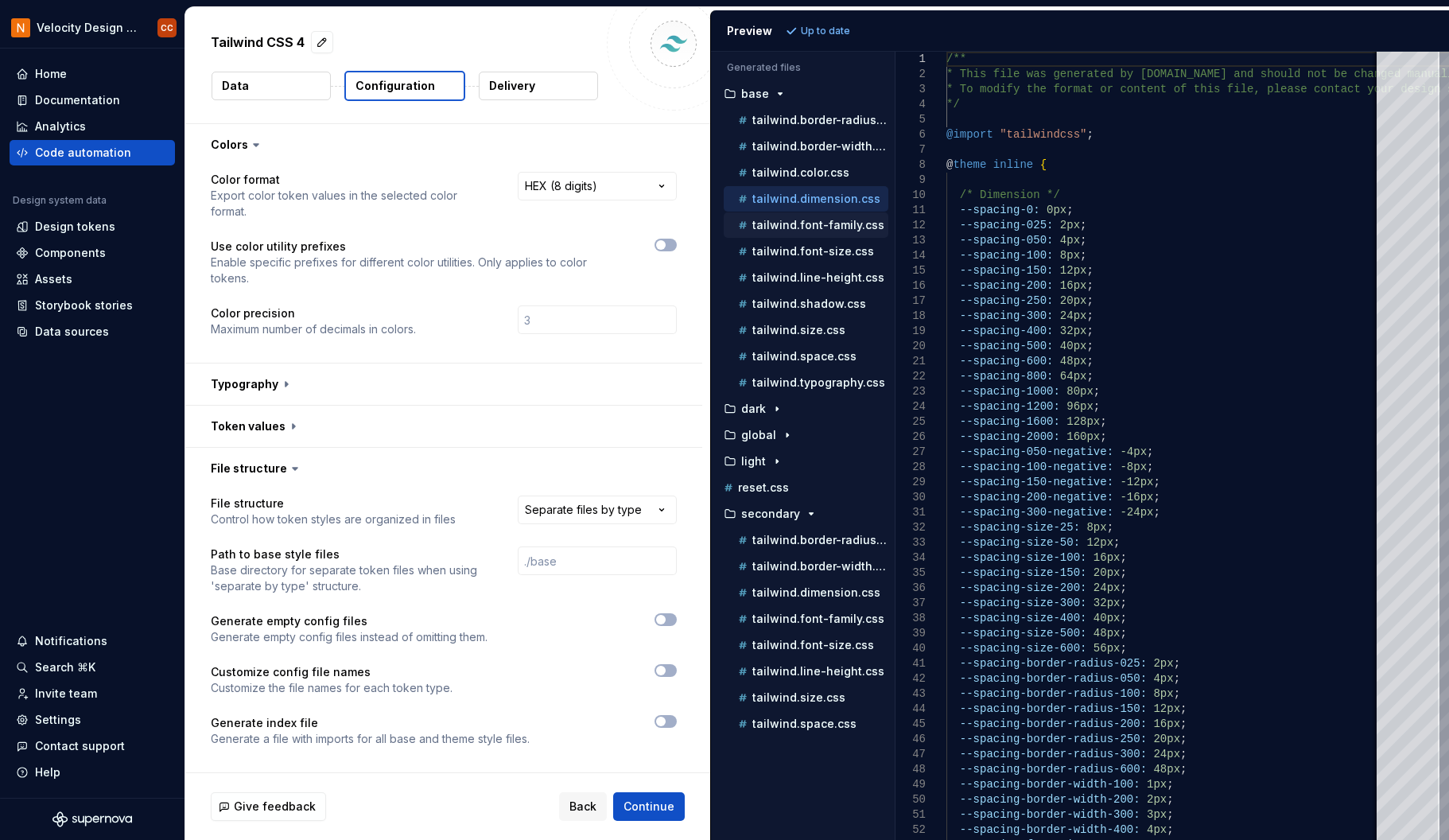
click at [801, 226] on p "tailwind.font-family.css" at bounding box center [818, 224] width 132 height 12
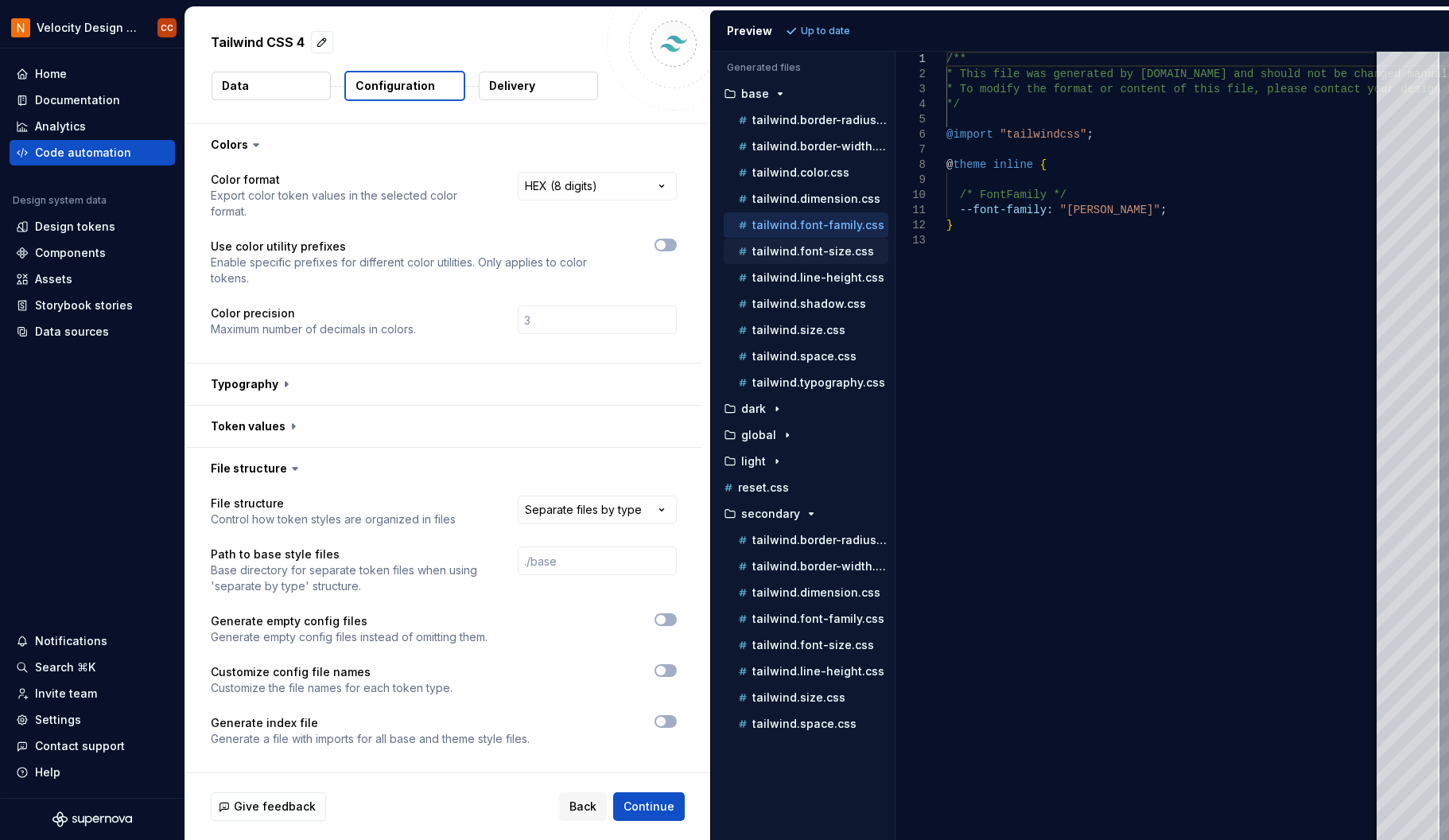
click at [805, 253] on p "tailwind.font-size.css" at bounding box center [813, 251] width 122 height 12
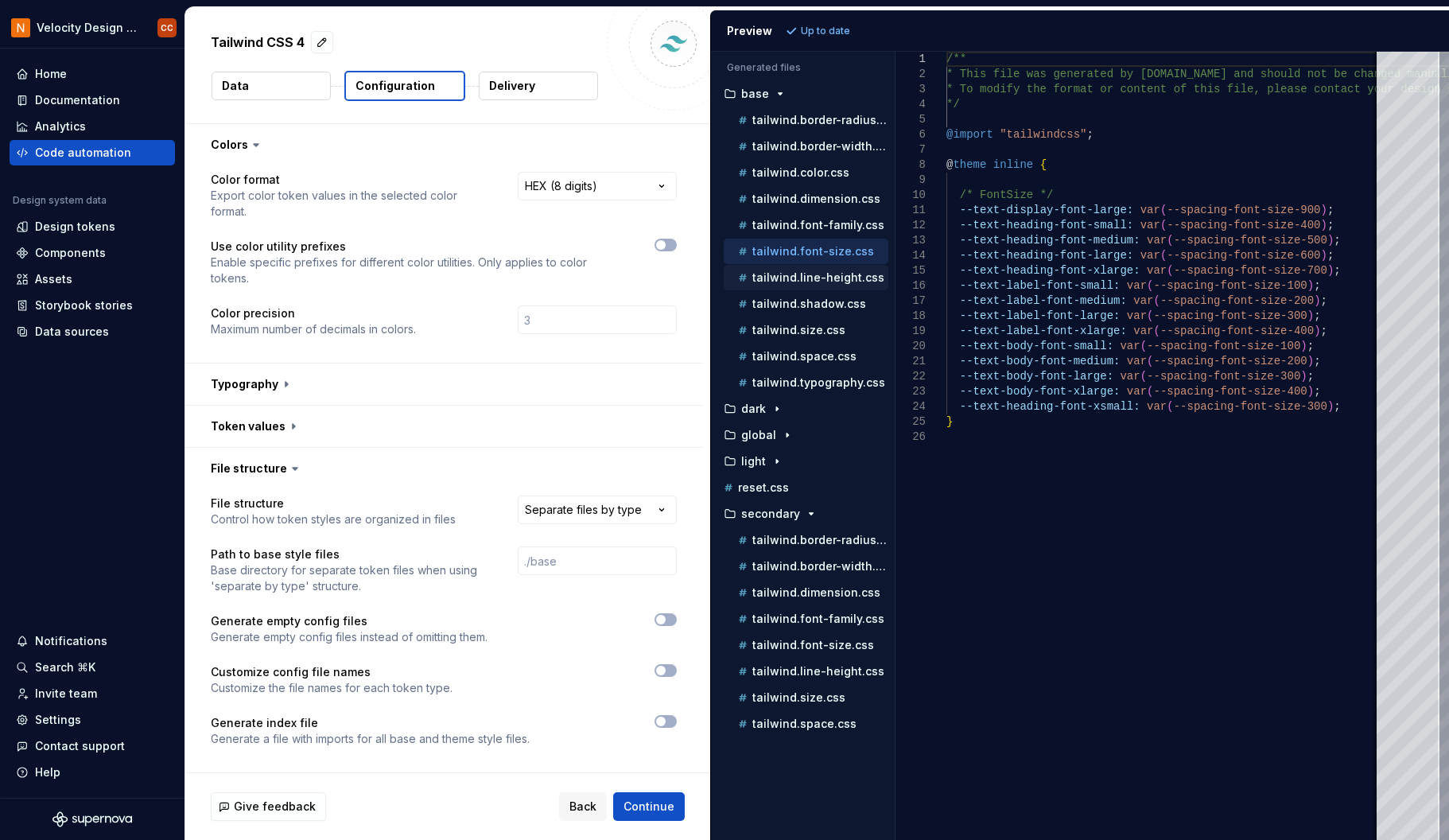
click at [805, 279] on p "tailwind.line-height.css" at bounding box center [818, 277] width 132 height 12
type textarea "**********"
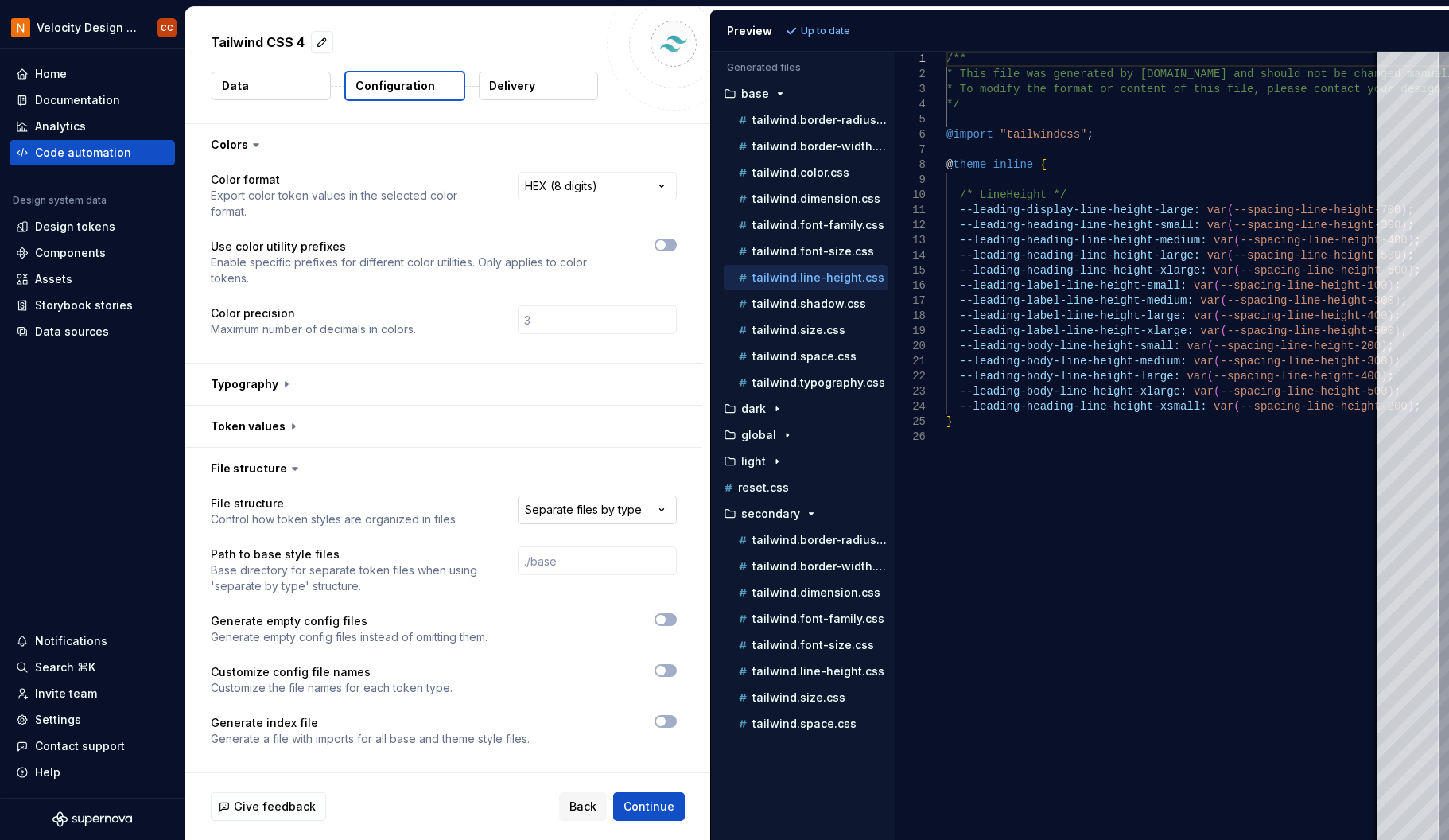
click at [617, 511] on html "**********" at bounding box center [724, 420] width 1449 height 840
select select "**********"
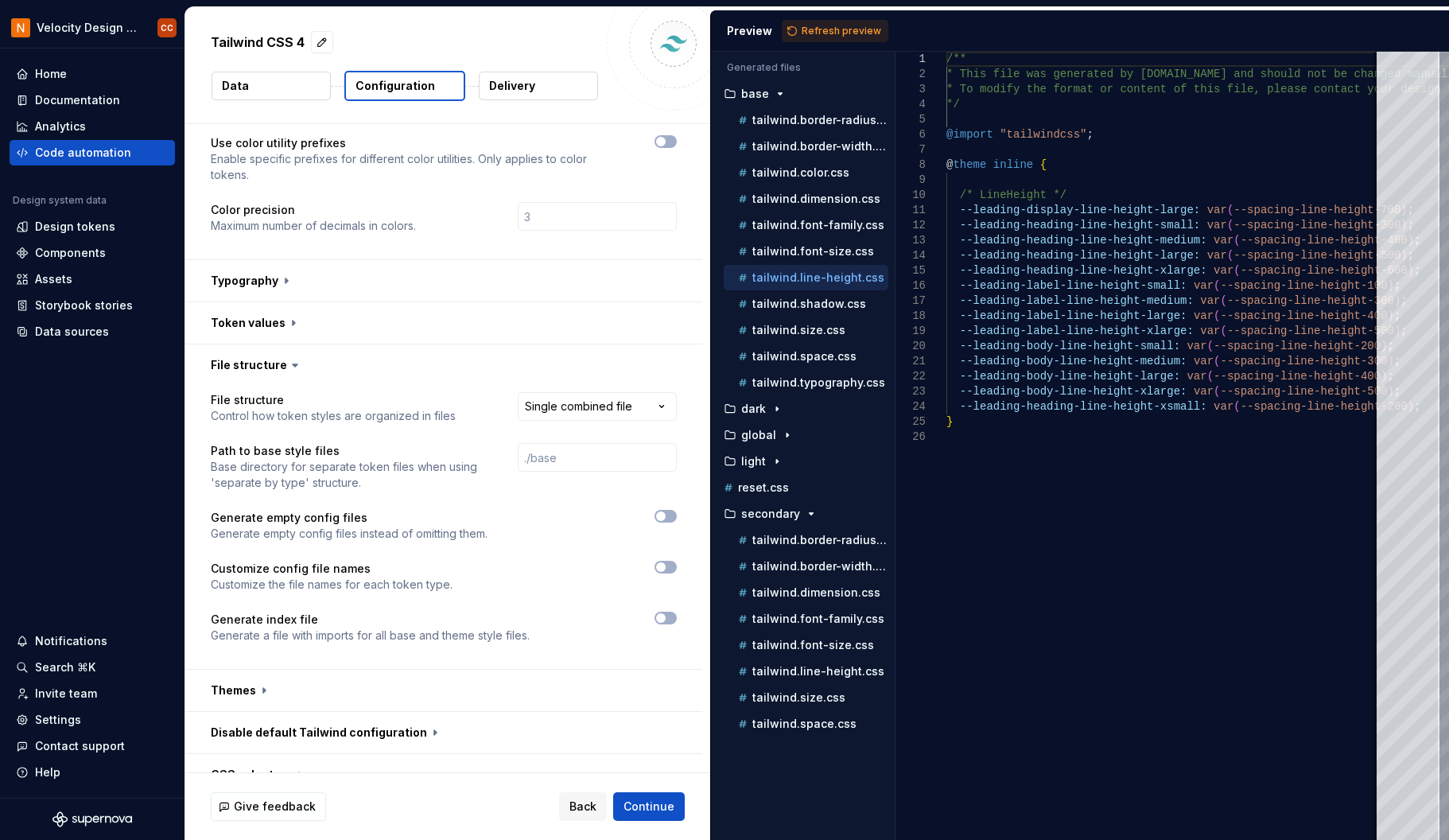
scroll to position [106, 0]
click at [642, 805] on span "Continue" at bounding box center [649, 806] width 51 height 16
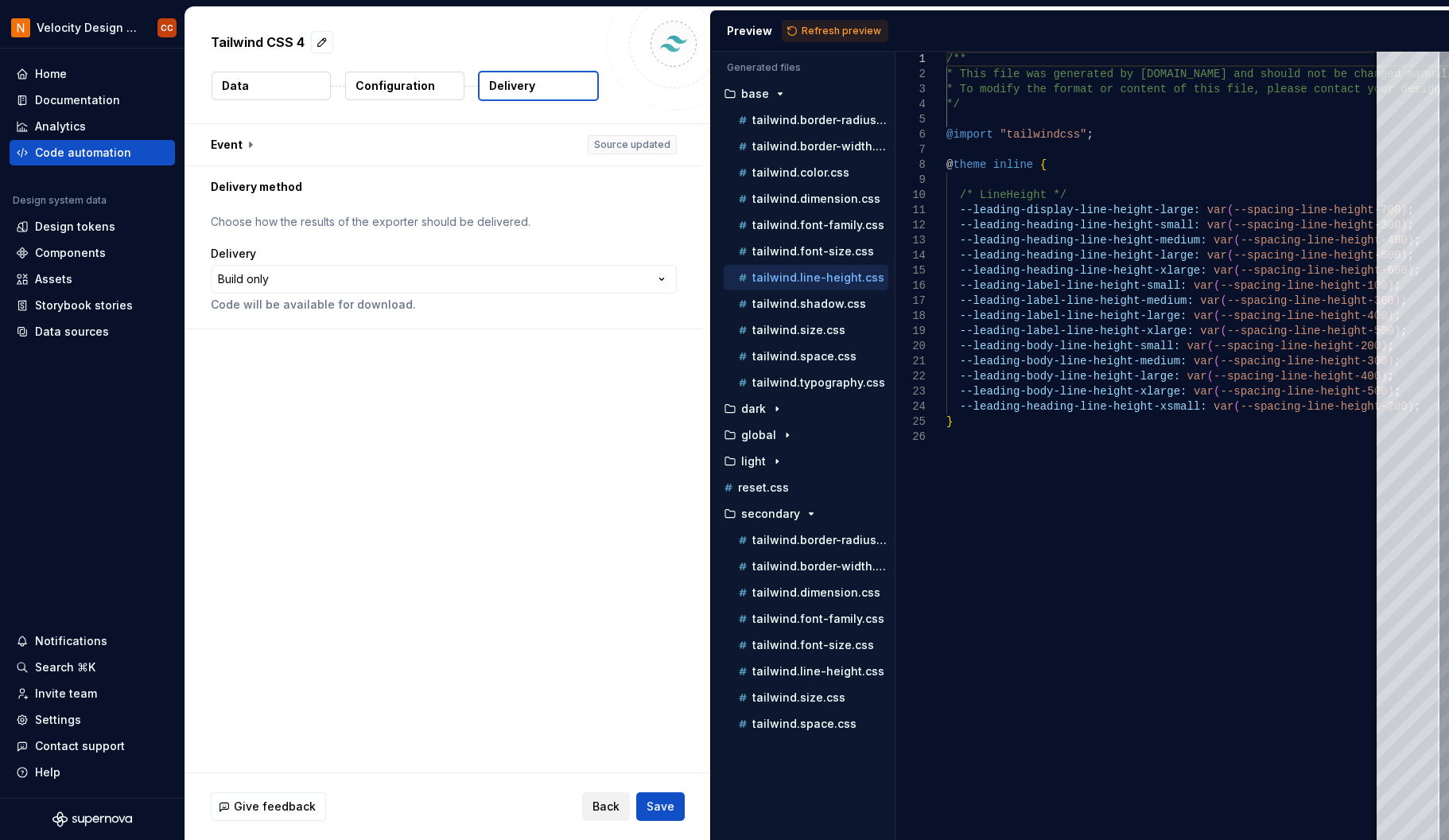
click at [603, 809] on span "Back" at bounding box center [605, 806] width 27 height 16
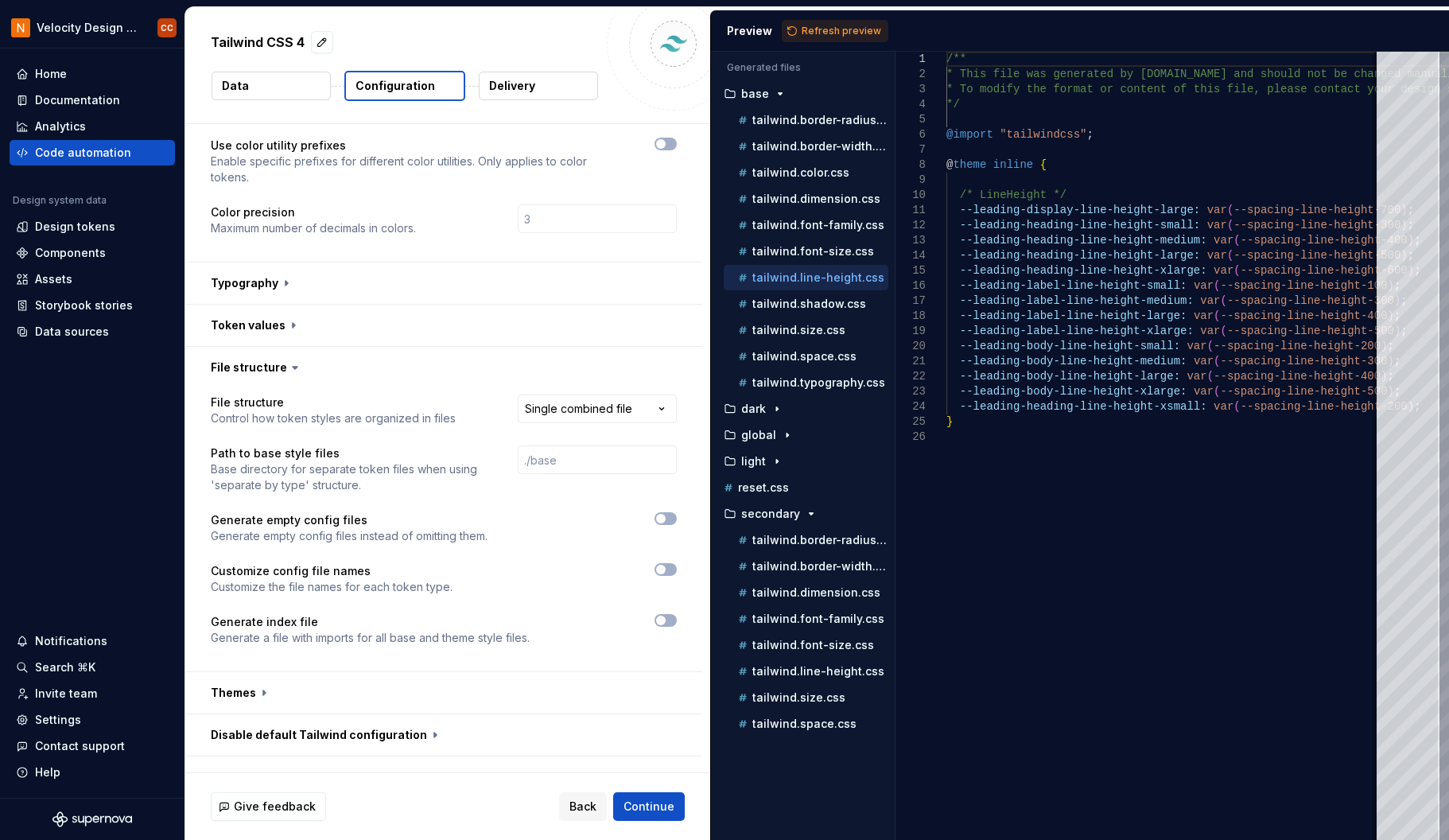
scroll to position [106, 0]
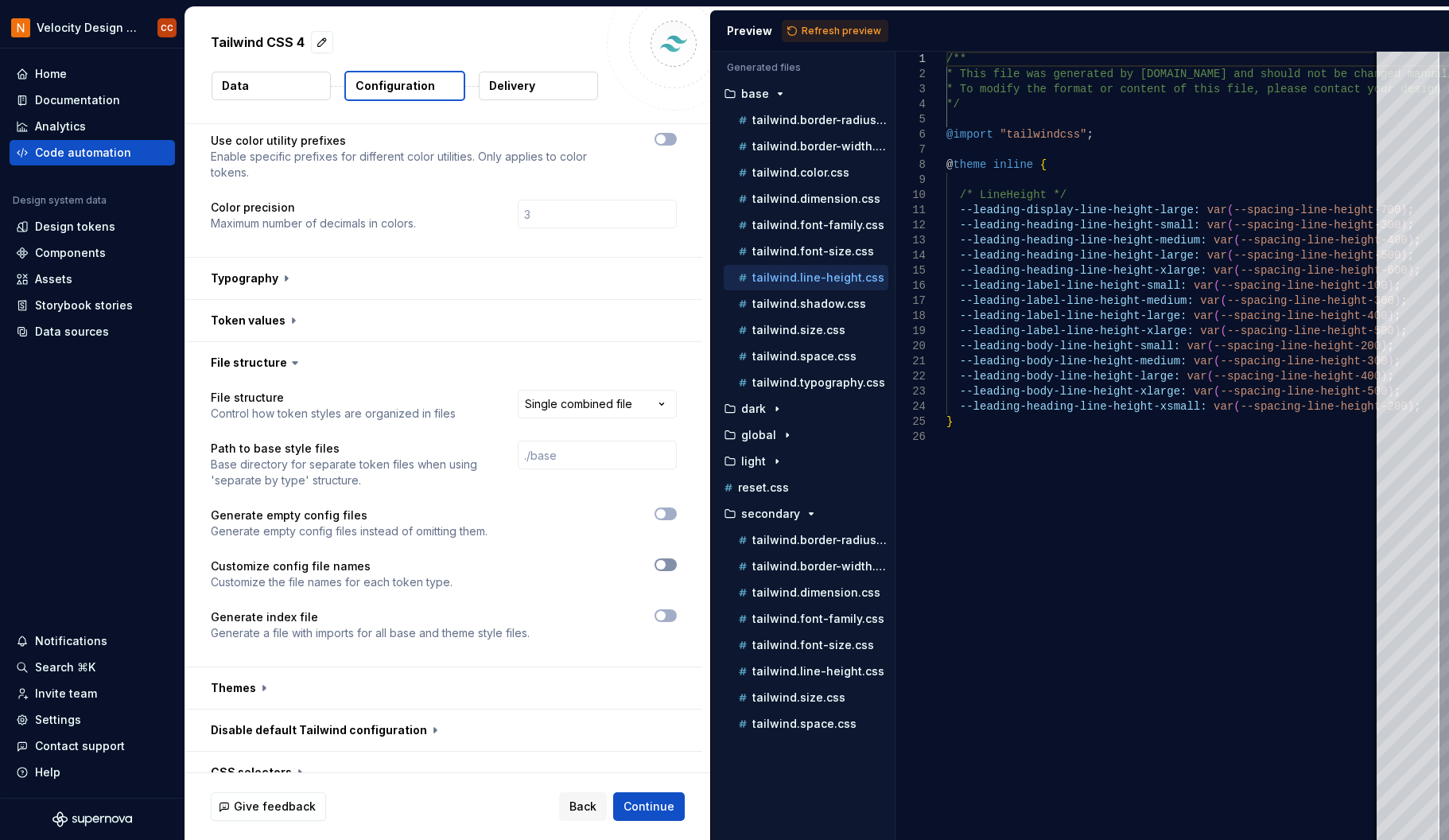
click at [669, 561] on button "button" at bounding box center [666, 564] width 23 height 12
click at [669, 561] on span "button" at bounding box center [670, 565] width 9 height 9
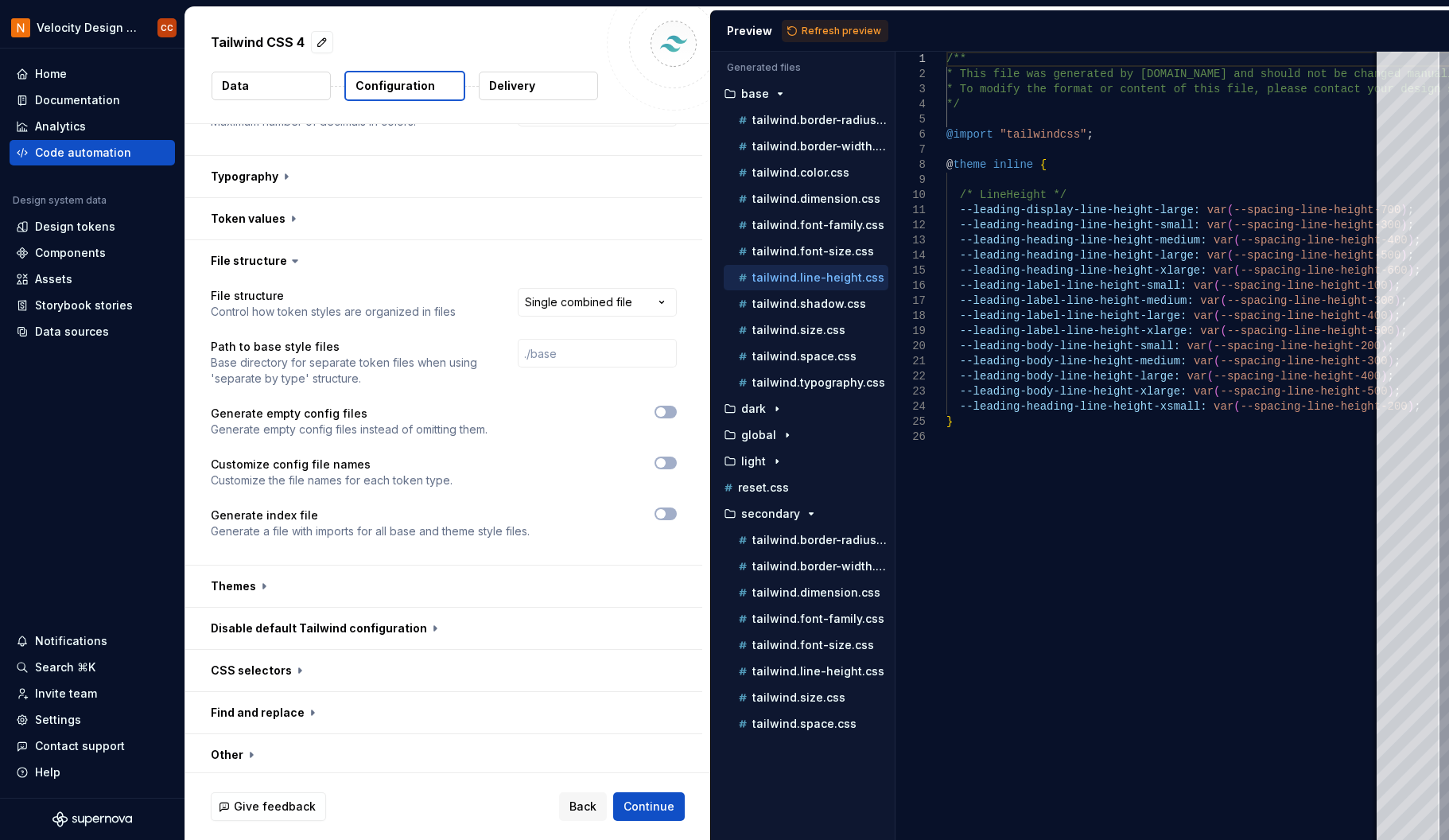
scroll to position [212, 0]
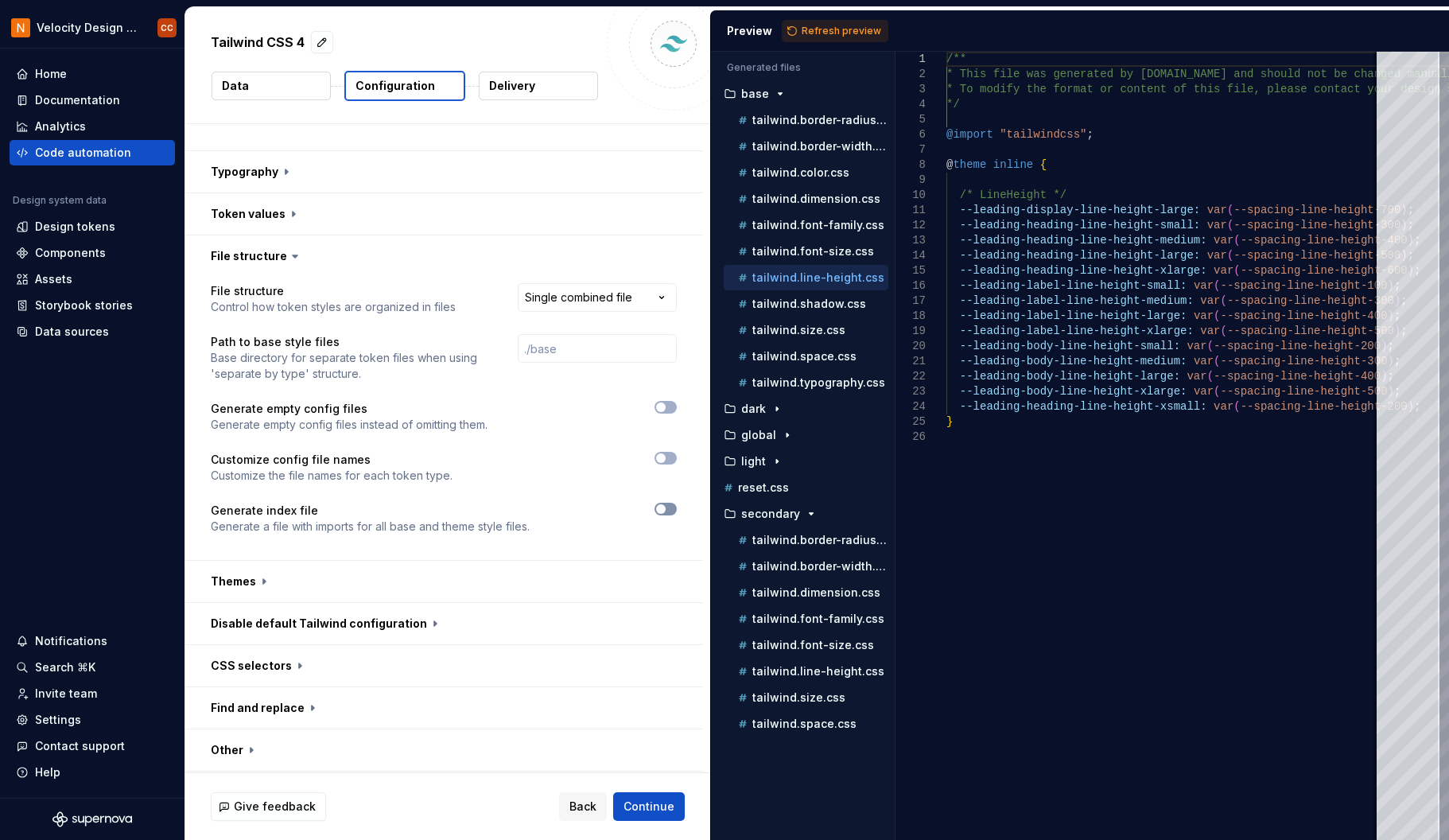
click at [659, 508] on span "button" at bounding box center [661, 509] width 9 height 9
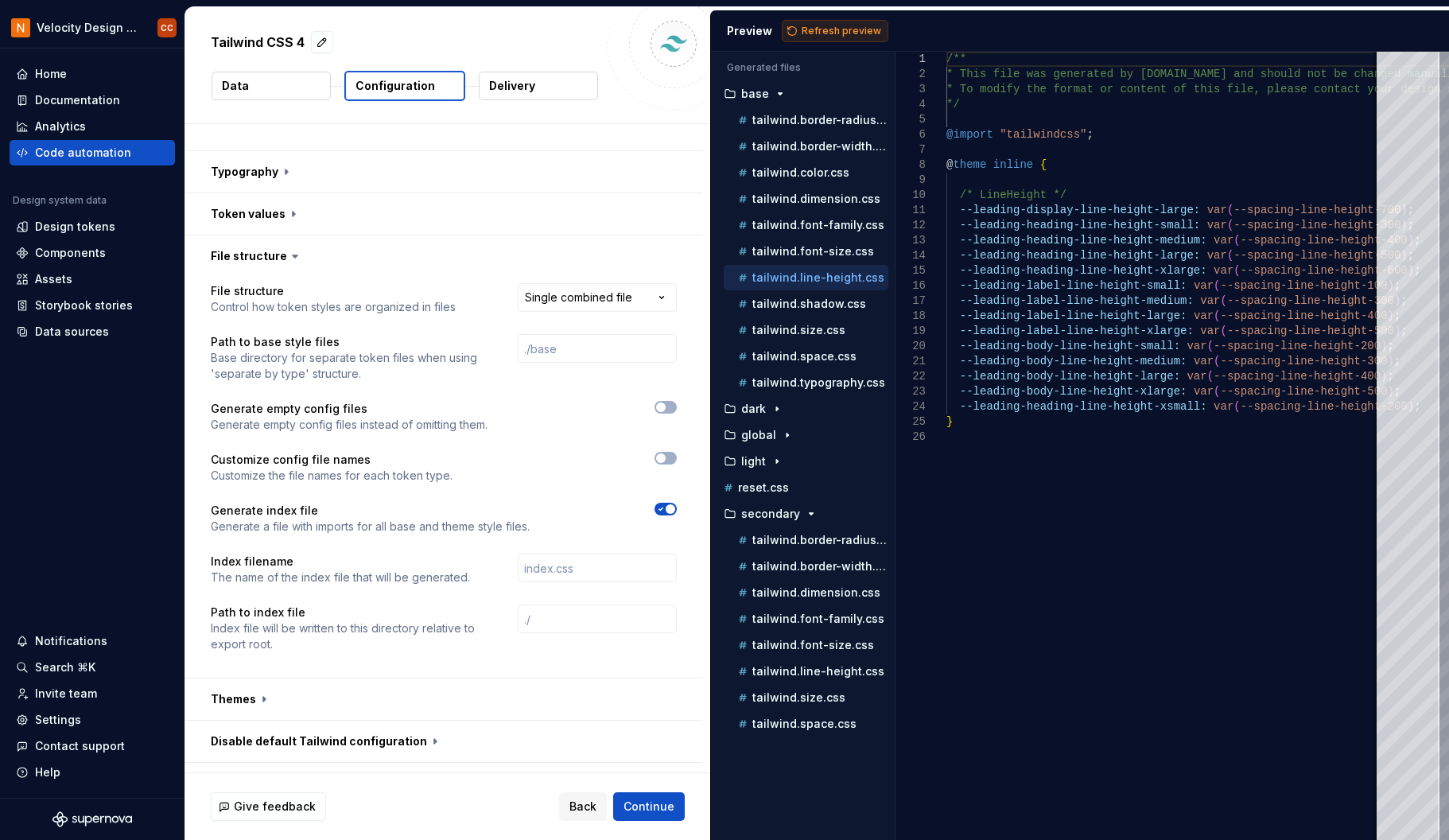
click at [856, 27] on span "Refresh preview" at bounding box center [841, 30] width 79 height 12
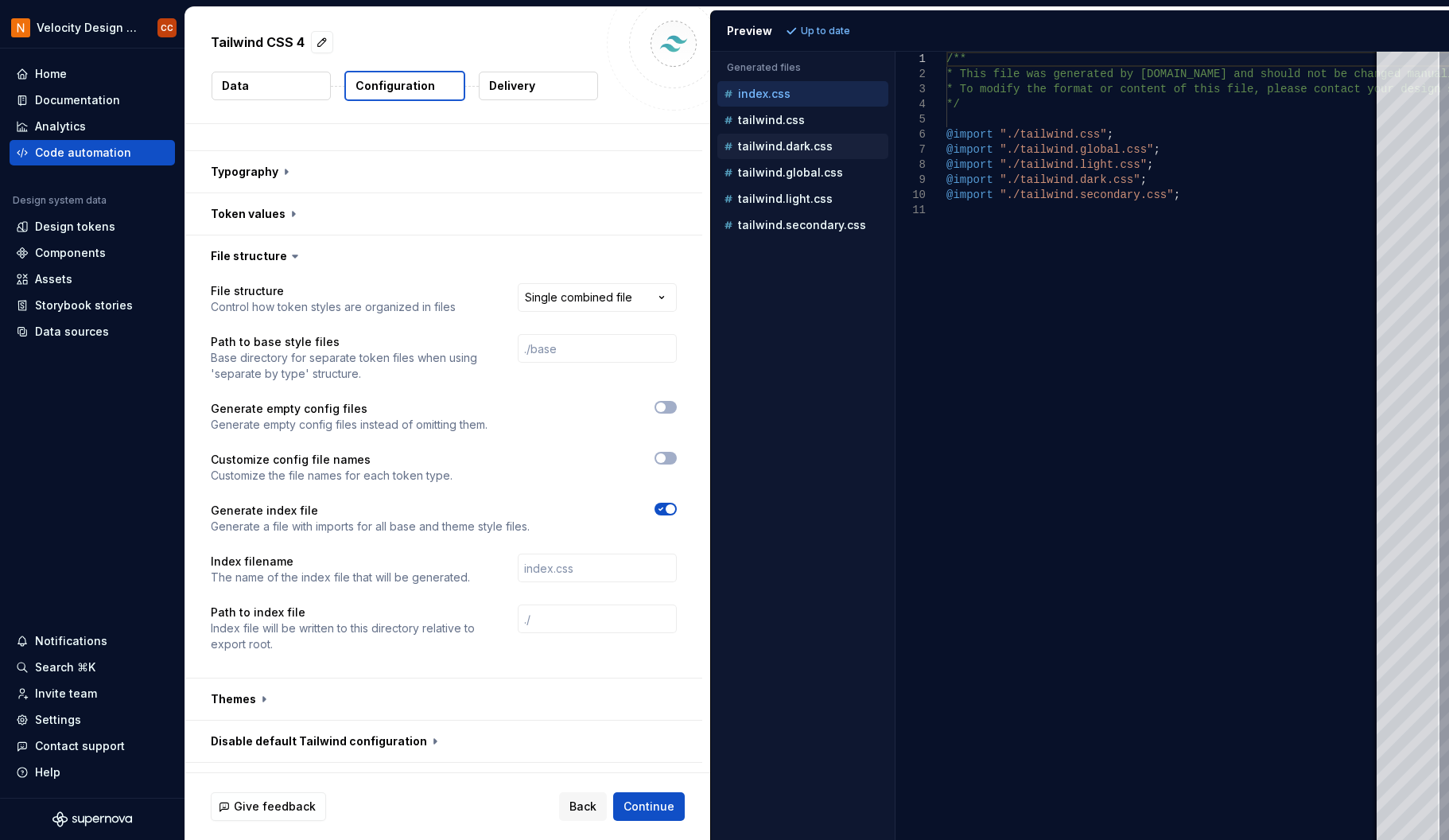
click at [791, 147] on p "tailwind.dark.css" at bounding box center [785, 145] width 94 height 12
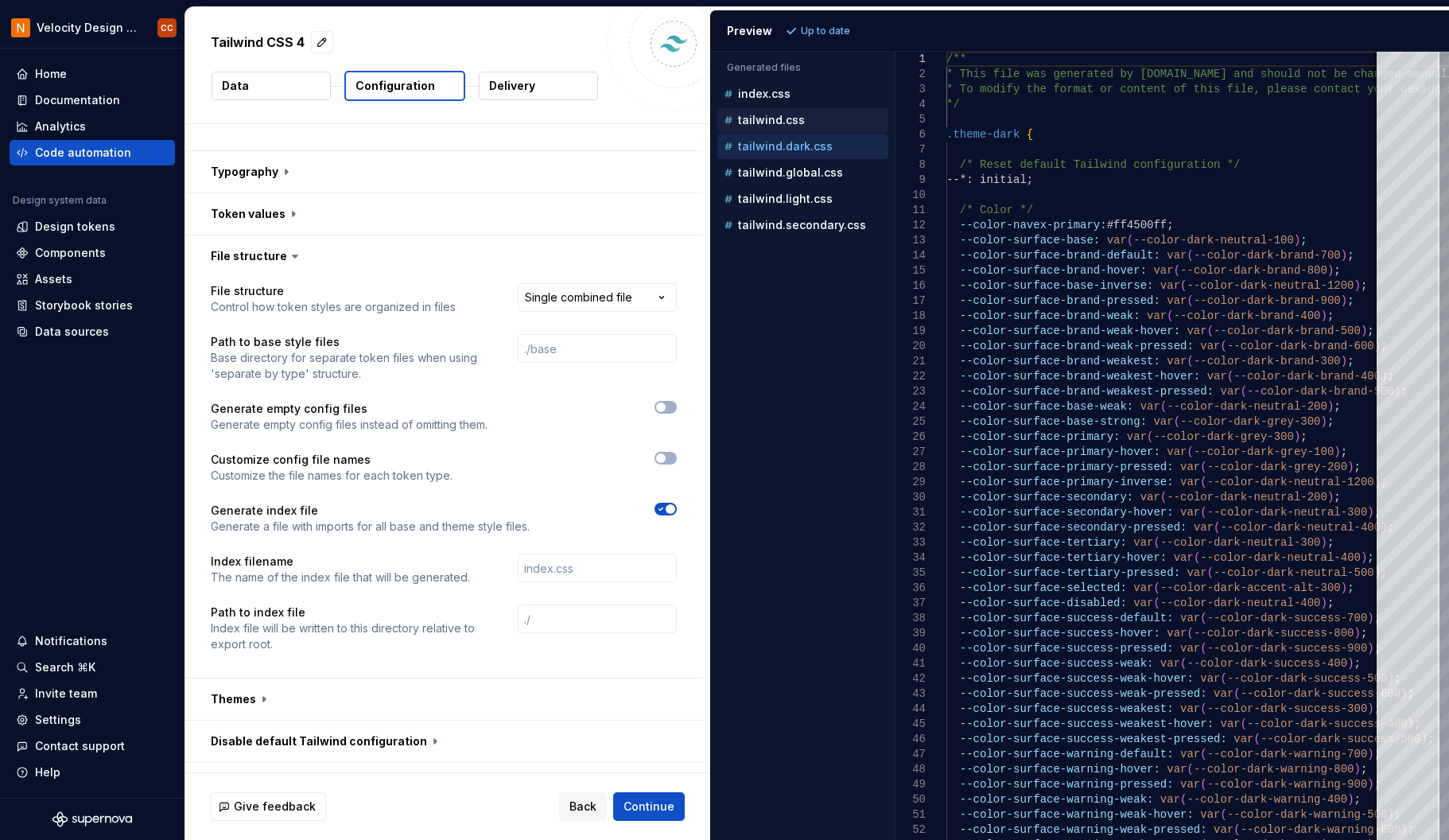
click at [781, 121] on p "tailwind.css" at bounding box center [771, 120] width 67 height 12
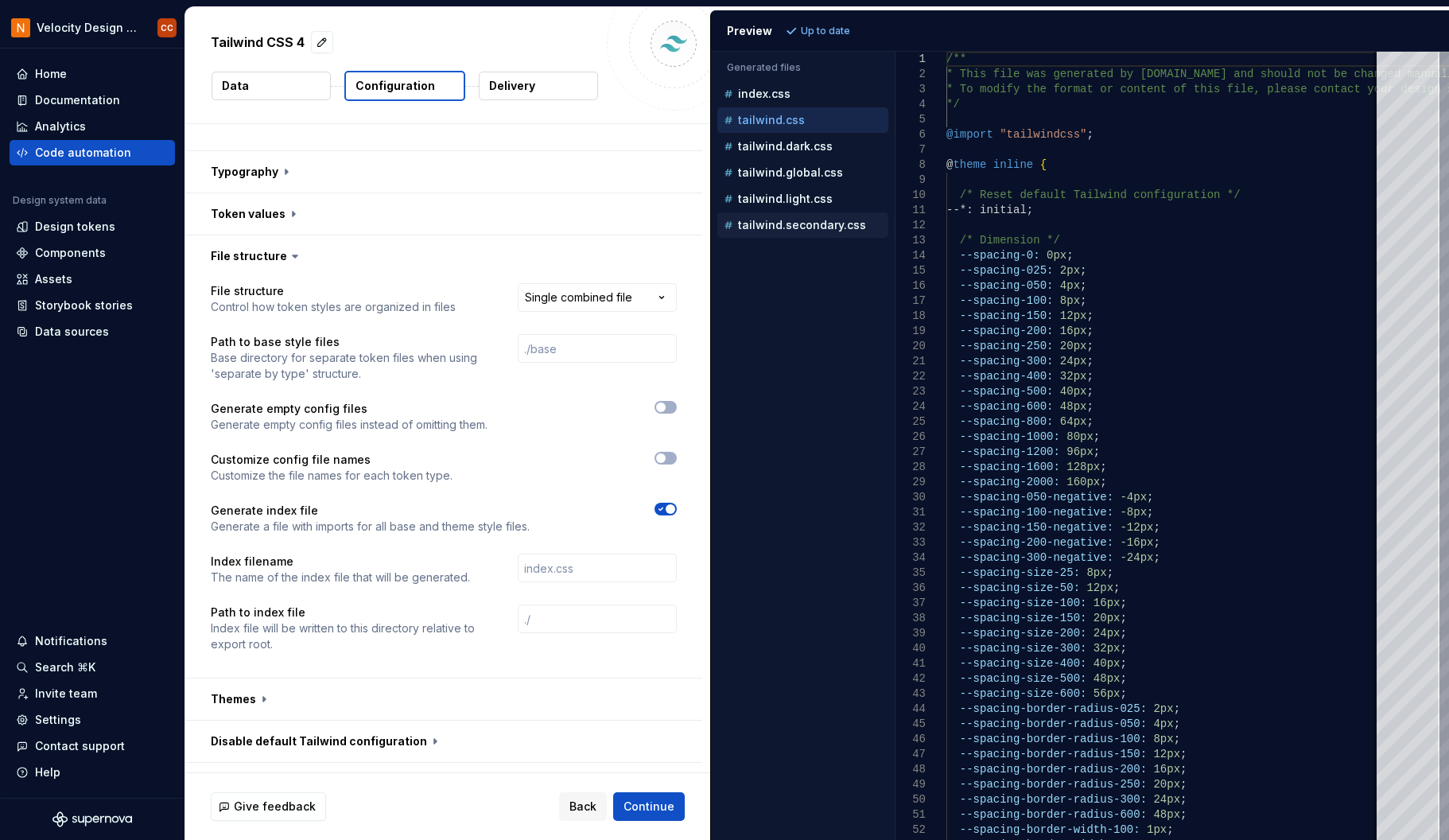
click at [810, 231] on div "tailwind.secondary.css" at bounding box center [804, 224] width 168 height 16
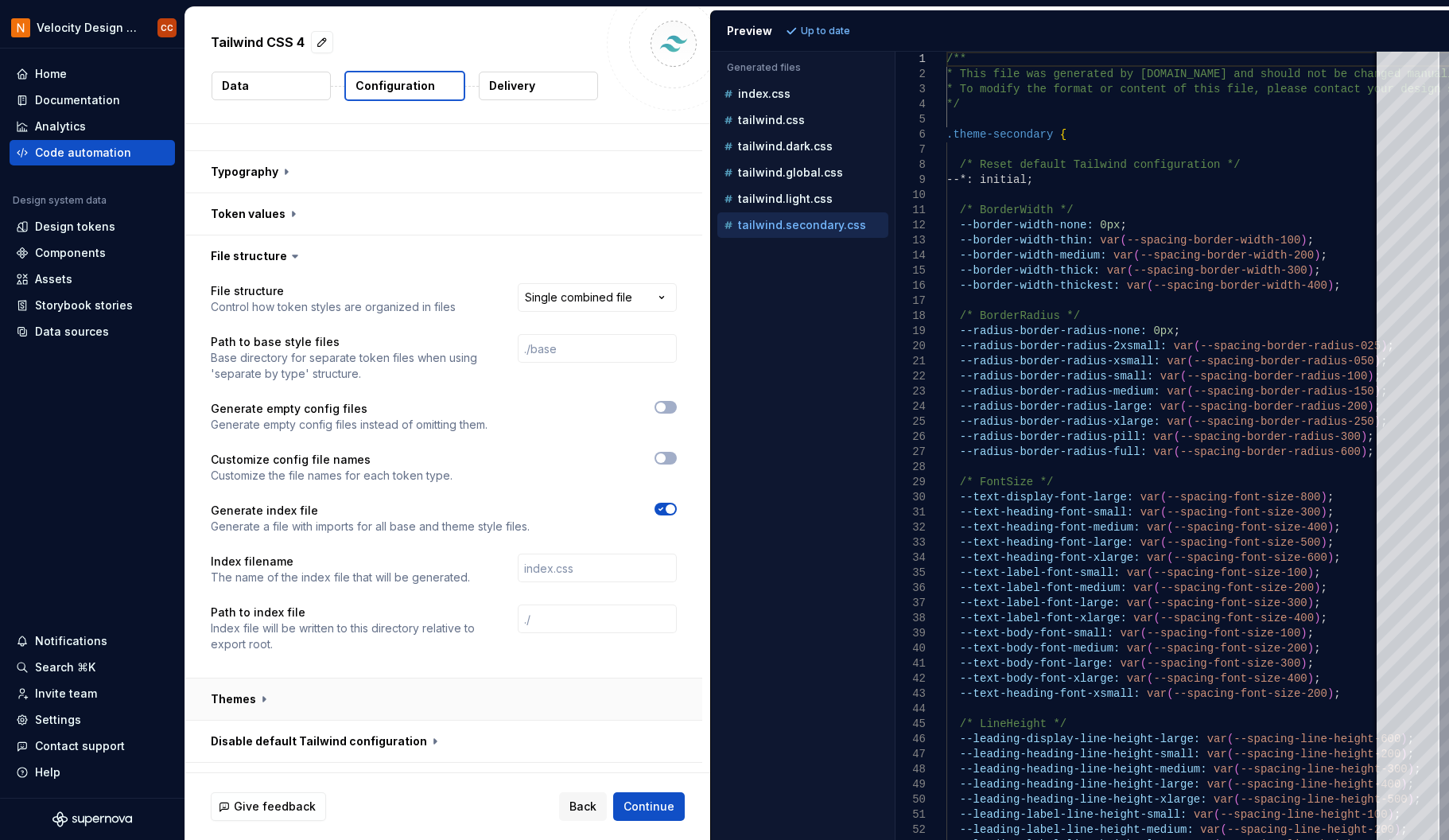
click at [255, 696] on button "button" at bounding box center [444, 699] width 517 height 41
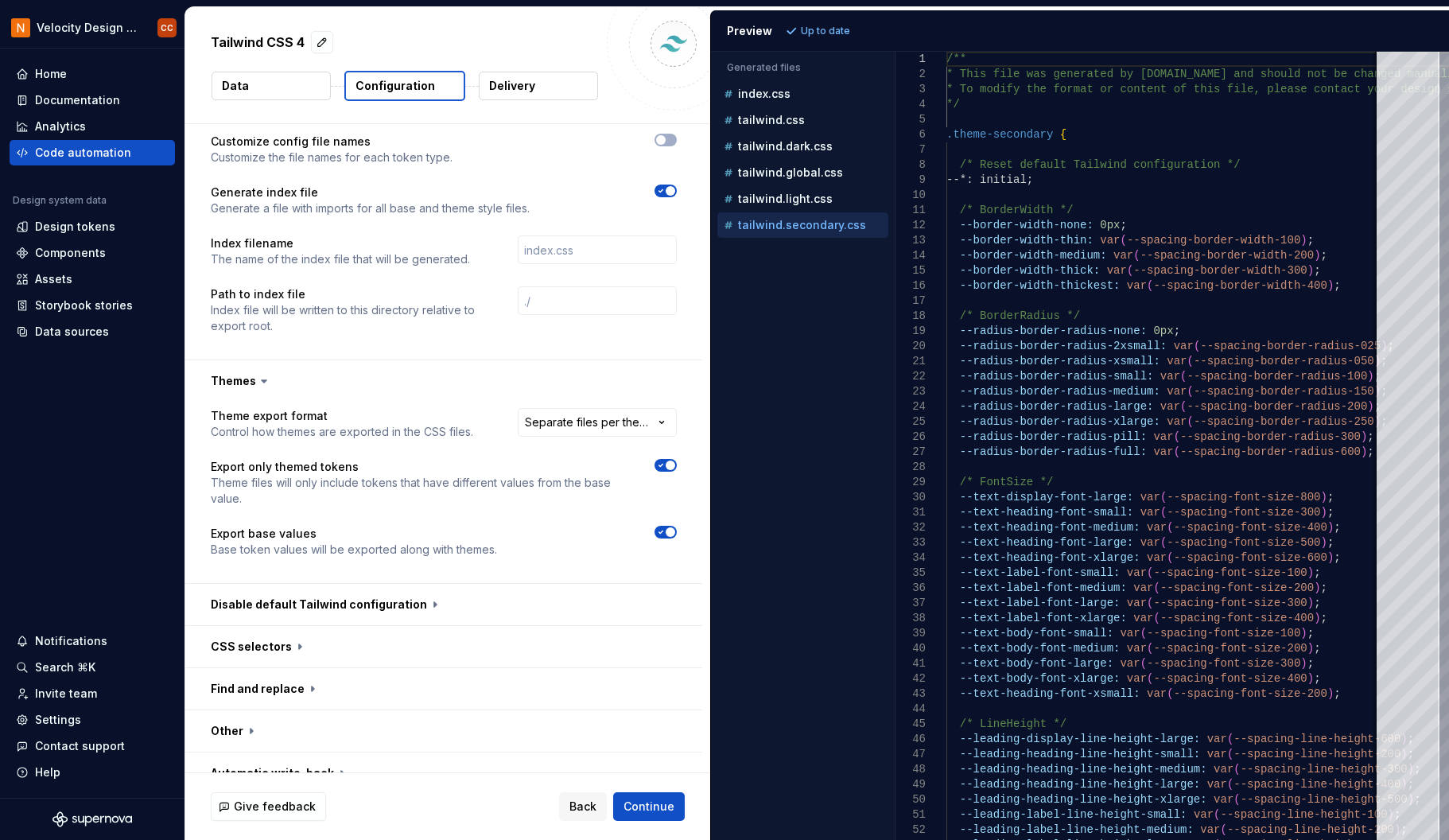
scroll to position [552, 0]
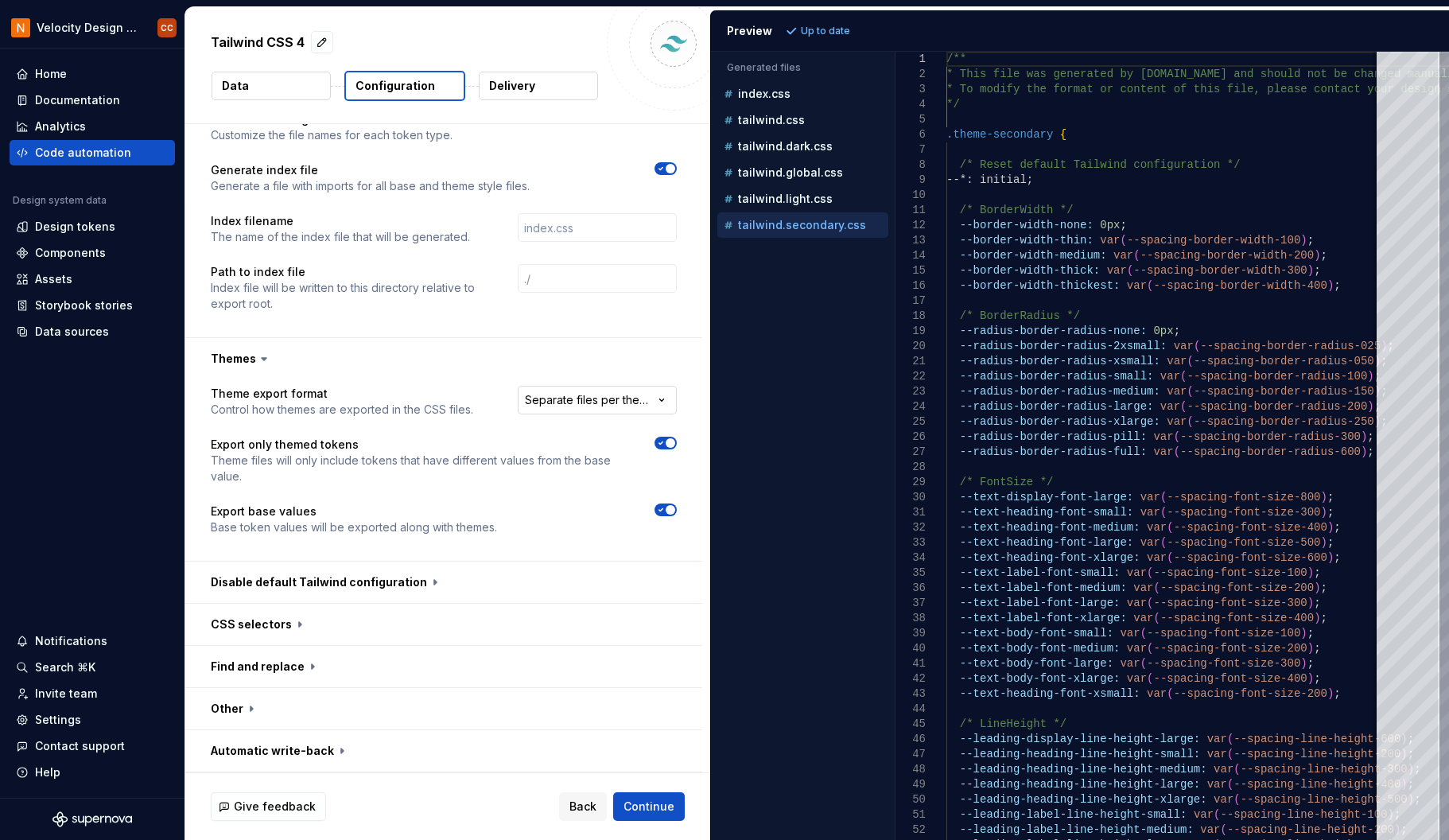
click at [592, 399] on html "**********" at bounding box center [724, 420] width 1449 height 840
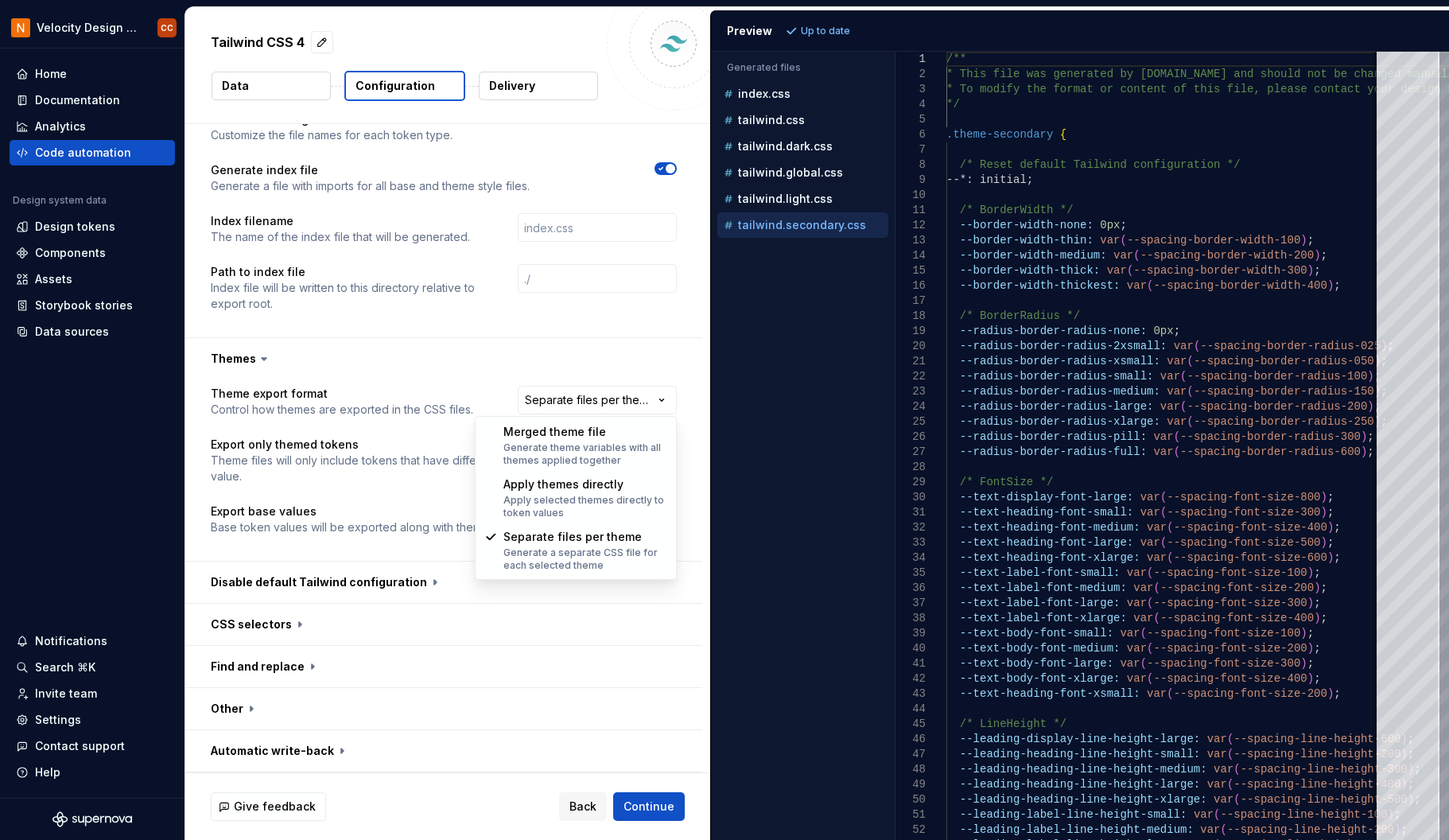
click at [592, 399] on html "**********" at bounding box center [724, 420] width 1449 height 840
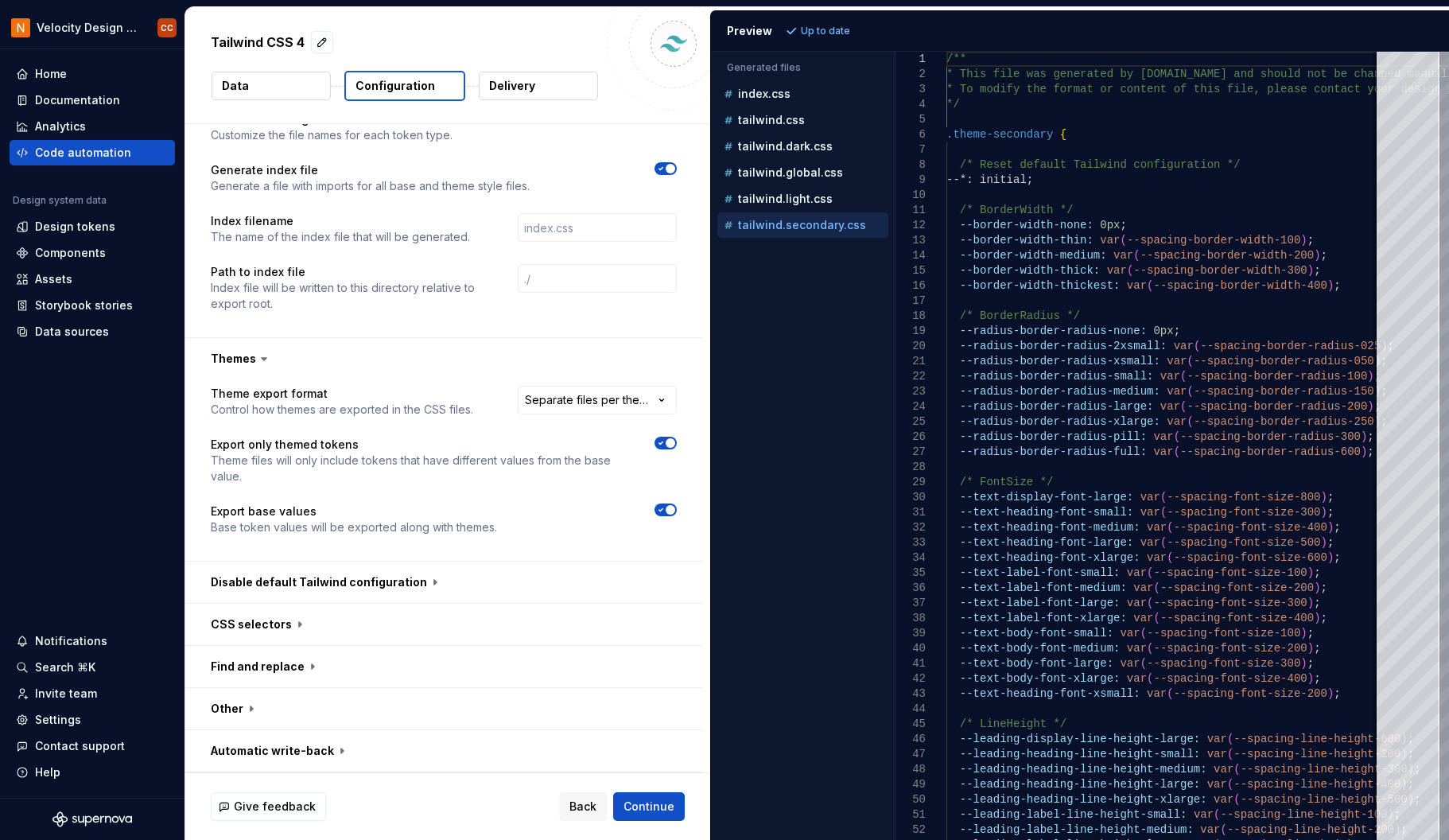
click at [669, 509] on span "button" at bounding box center [670, 510] width 9 height 9
click at [852, 26] on span "Refresh preview" at bounding box center [841, 30] width 79 height 12
click at [798, 173] on p "tailwind.light.css" at bounding box center [785, 172] width 94 height 12
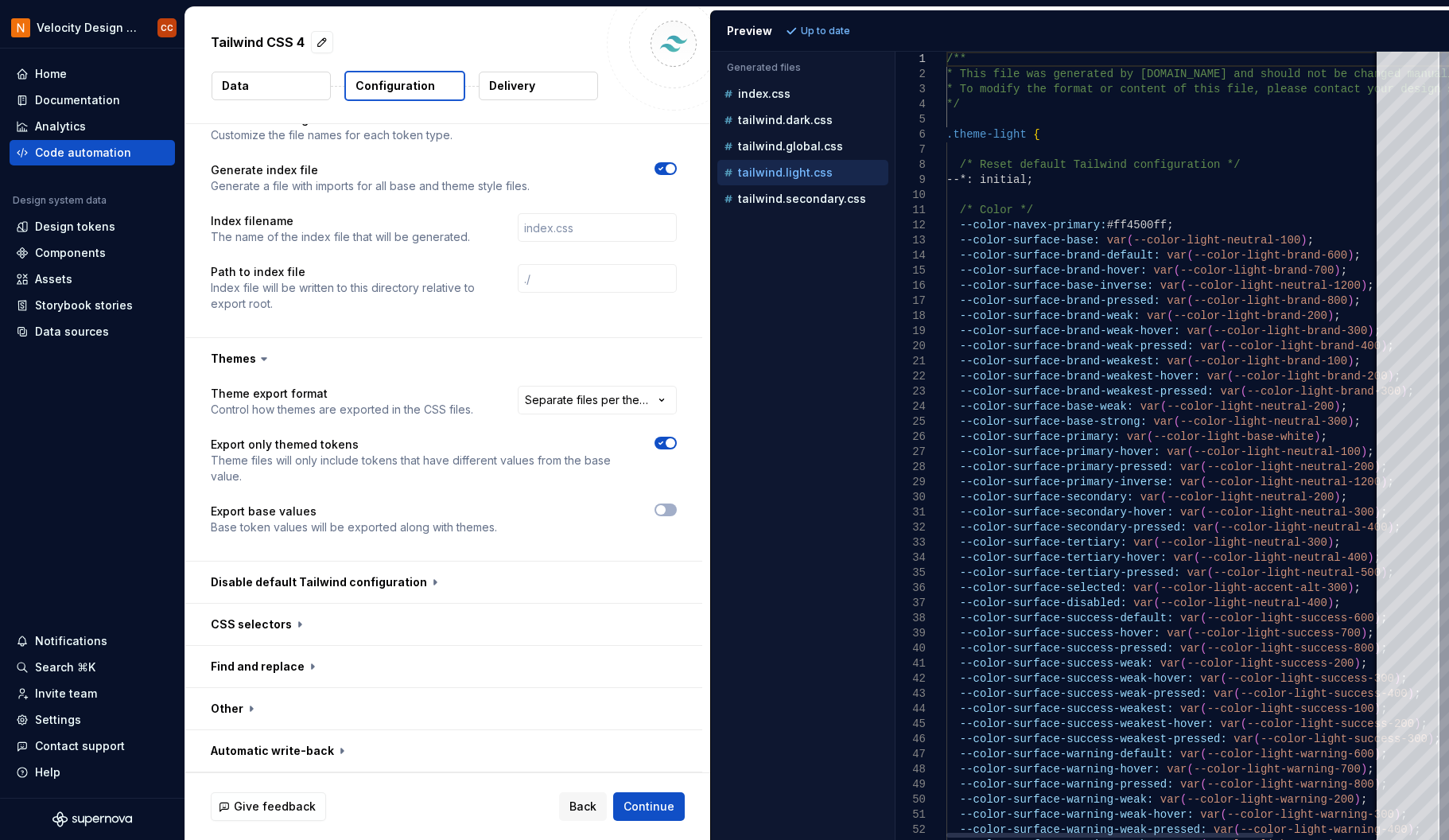
click at [1441, 52] on div at bounding box center [1443, 140] width 5 height 177
click at [797, 139] on div "tailwind.global.css" at bounding box center [804, 146] width 168 height 16
type textarea "**********"
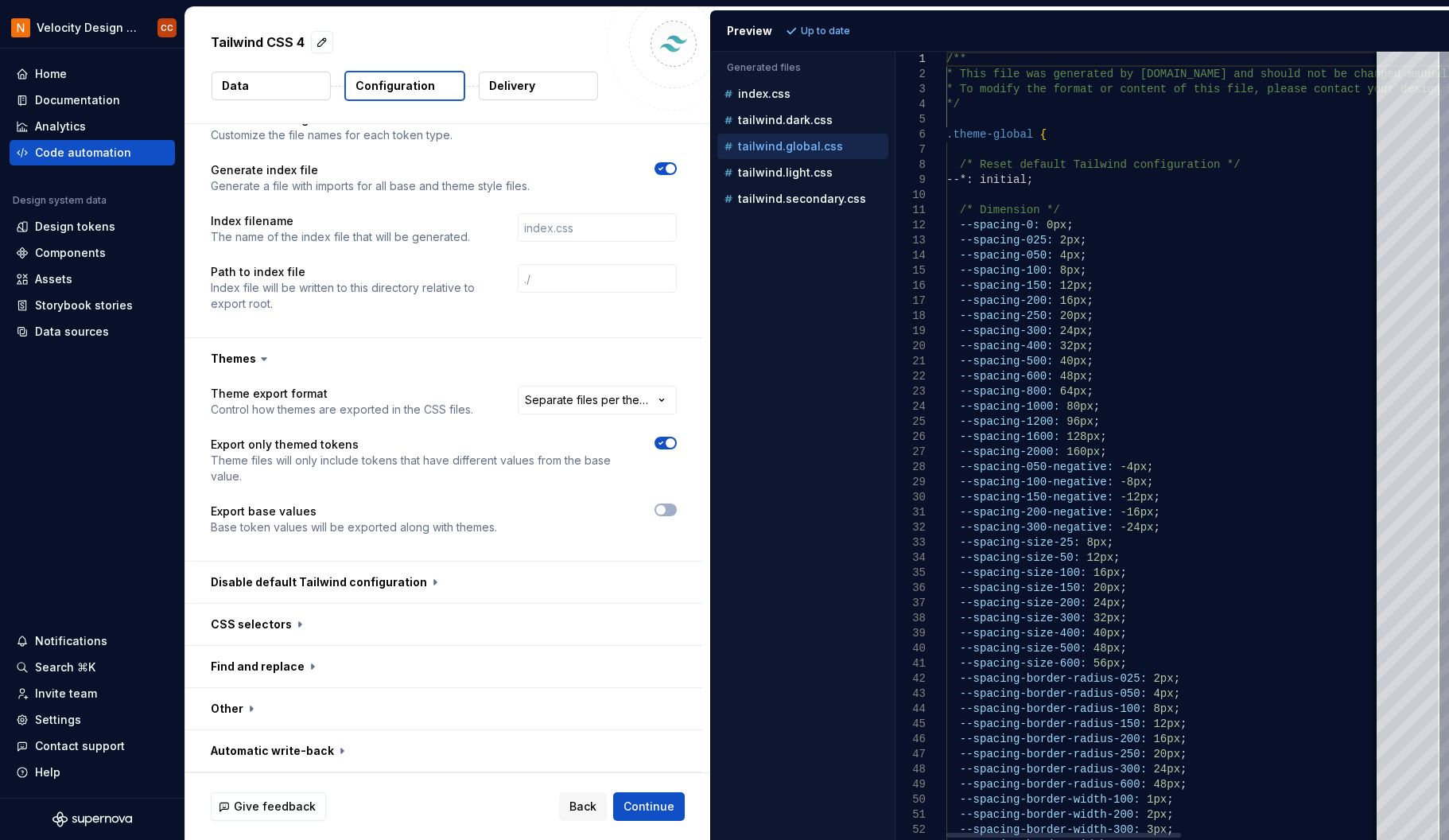
click at [1441, 111] on div at bounding box center [1443, 165] width 5 height 227
click at [244, 708] on button "button" at bounding box center [444, 709] width 517 height 41
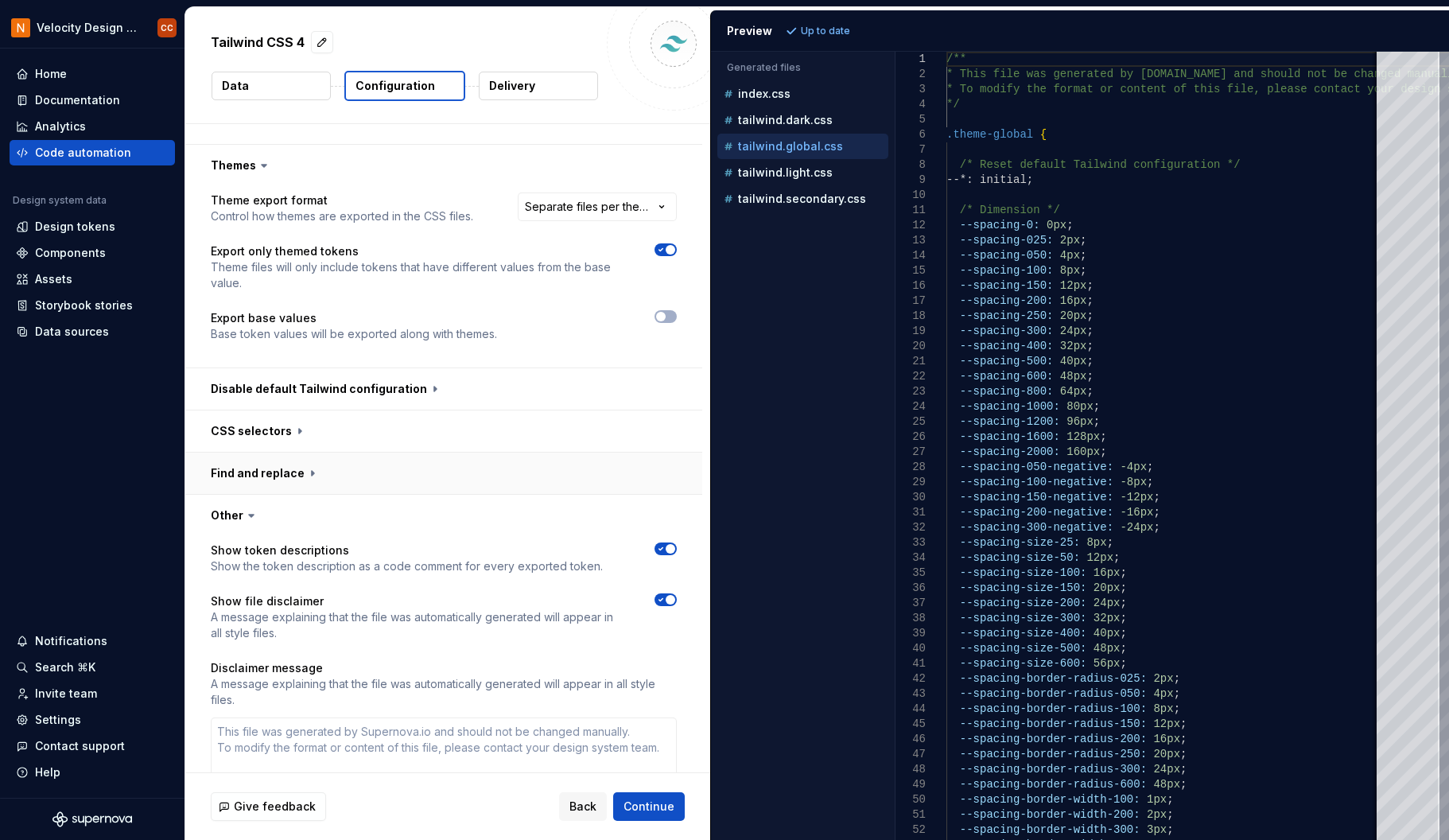
scroll to position [871, 0]
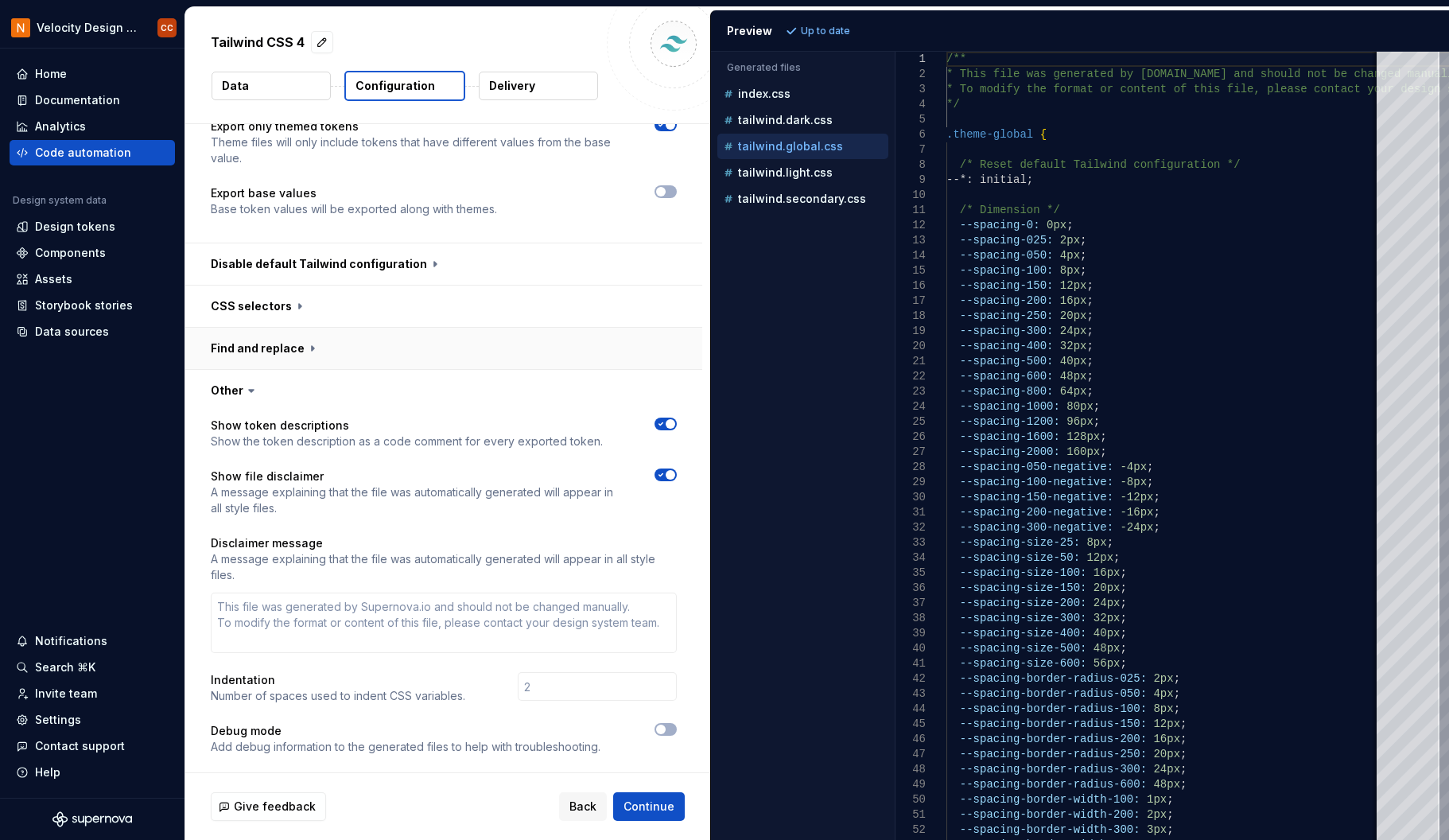
click at [277, 342] on button "button" at bounding box center [444, 348] width 517 height 41
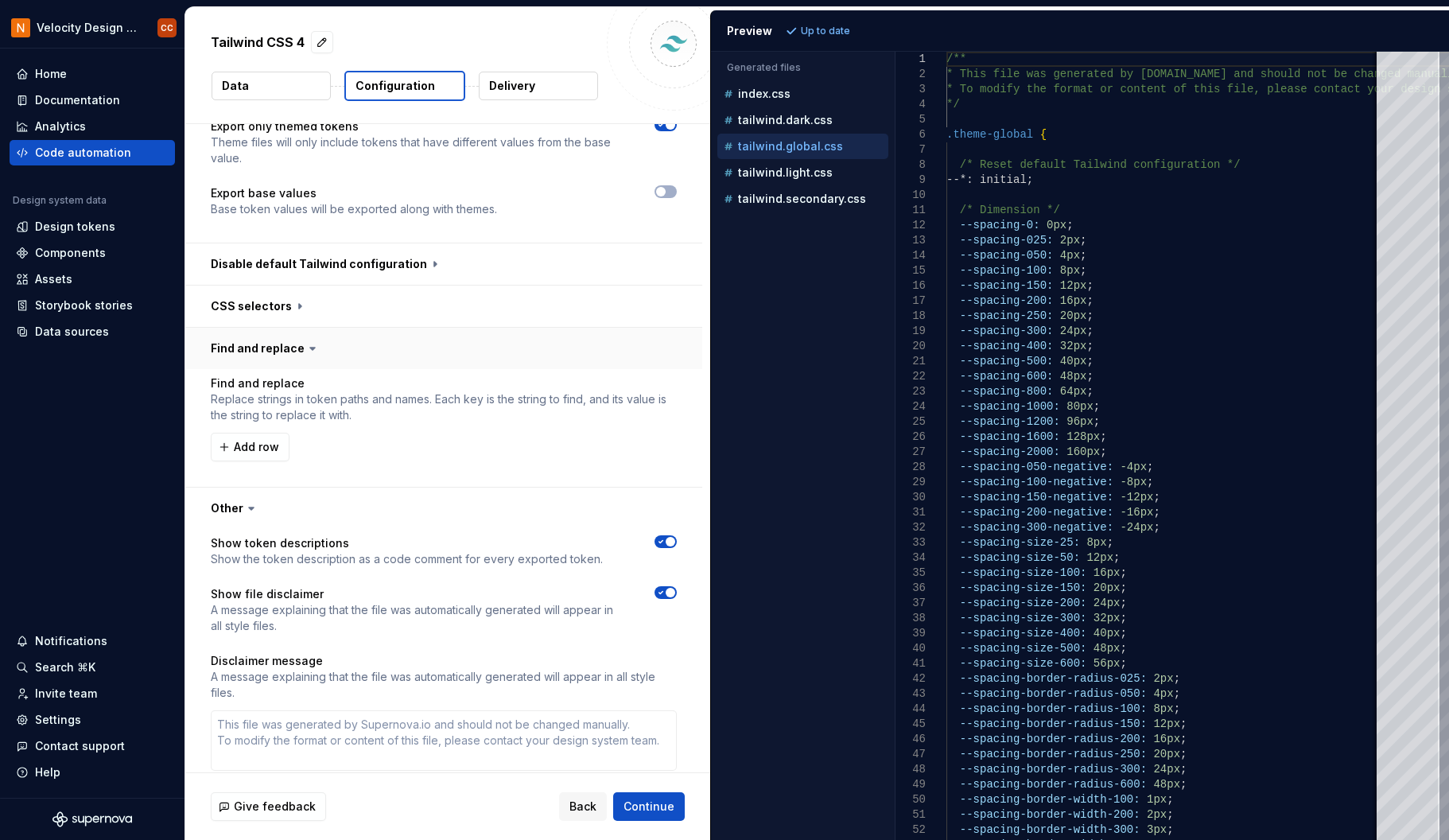
click at [277, 342] on button "button" at bounding box center [444, 348] width 517 height 41
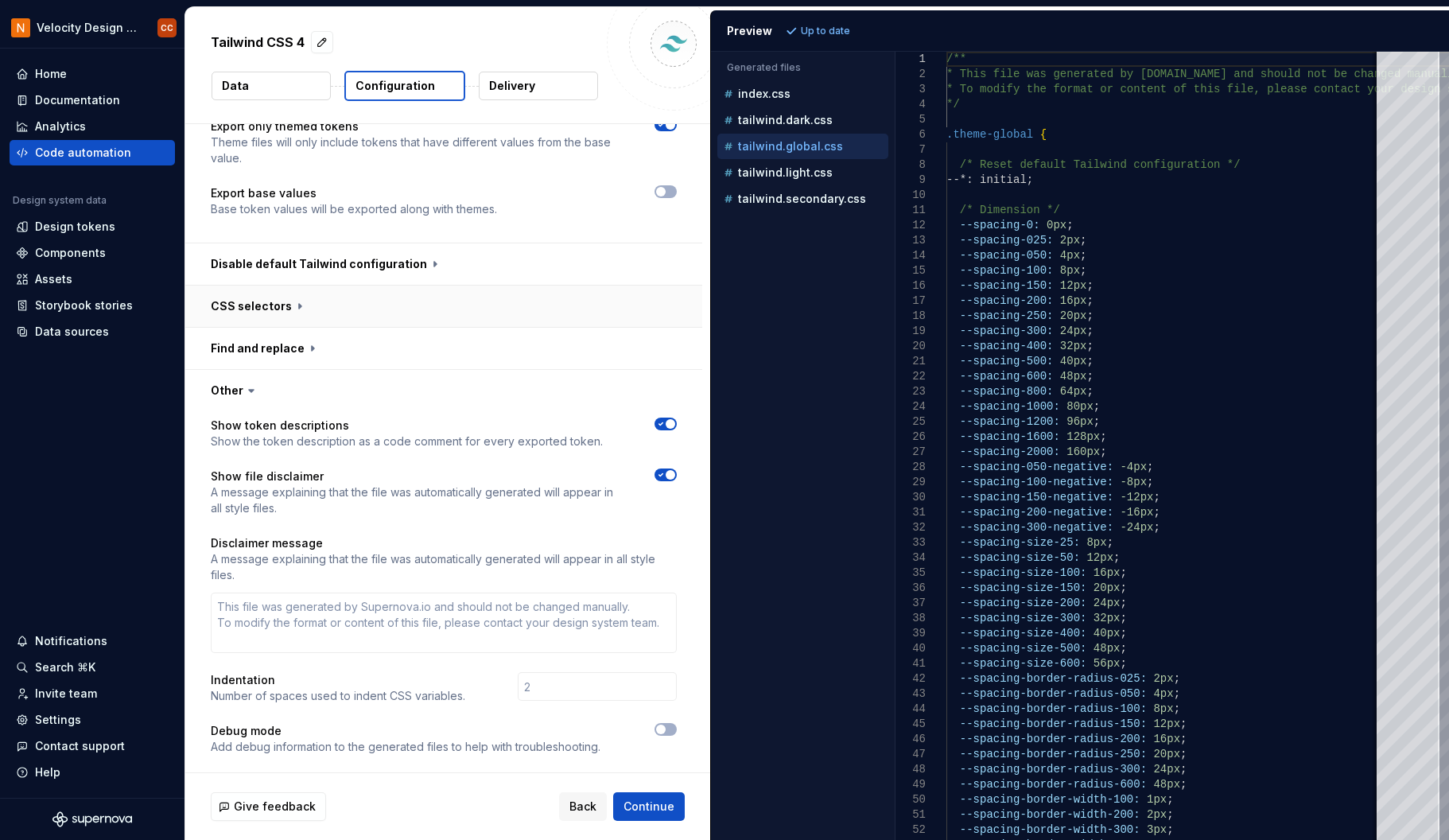
click at [270, 303] on button "button" at bounding box center [444, 306] width 517 height 41
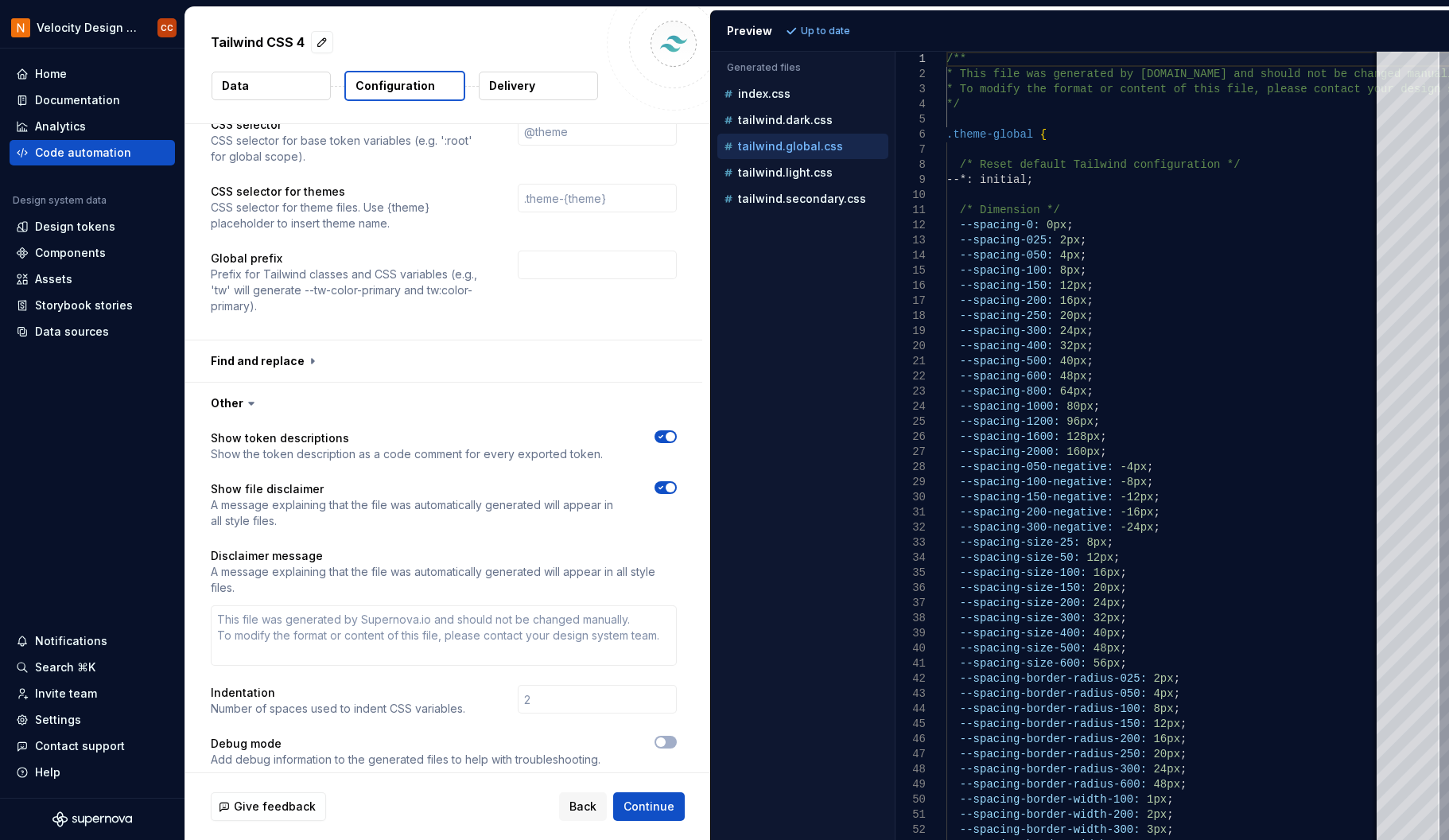
scroll to position [1150, 0]
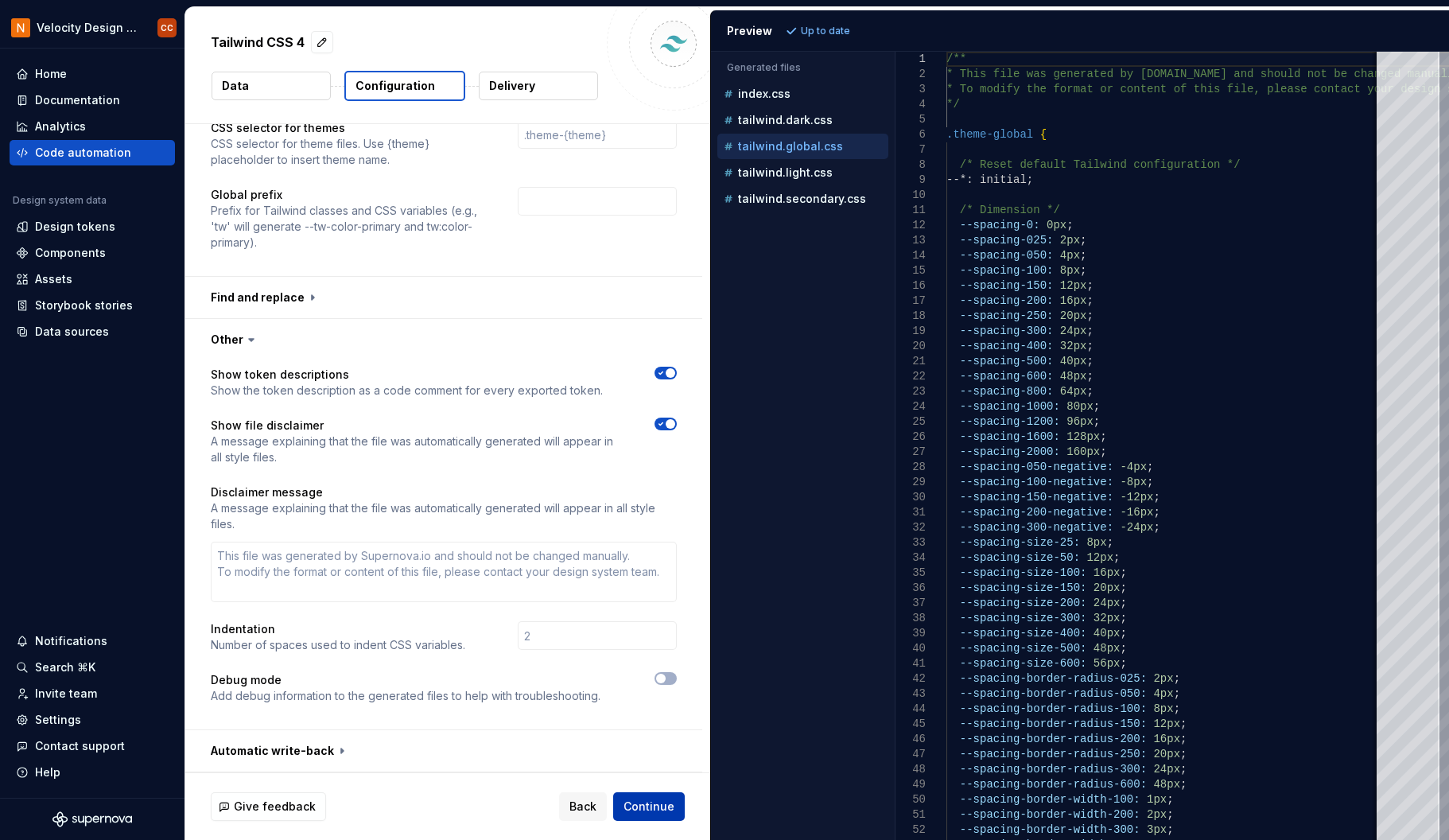
click at [632, 810] on span "Continue" at bounding box center [649, 806] width 51 height 16
type textarea "*"
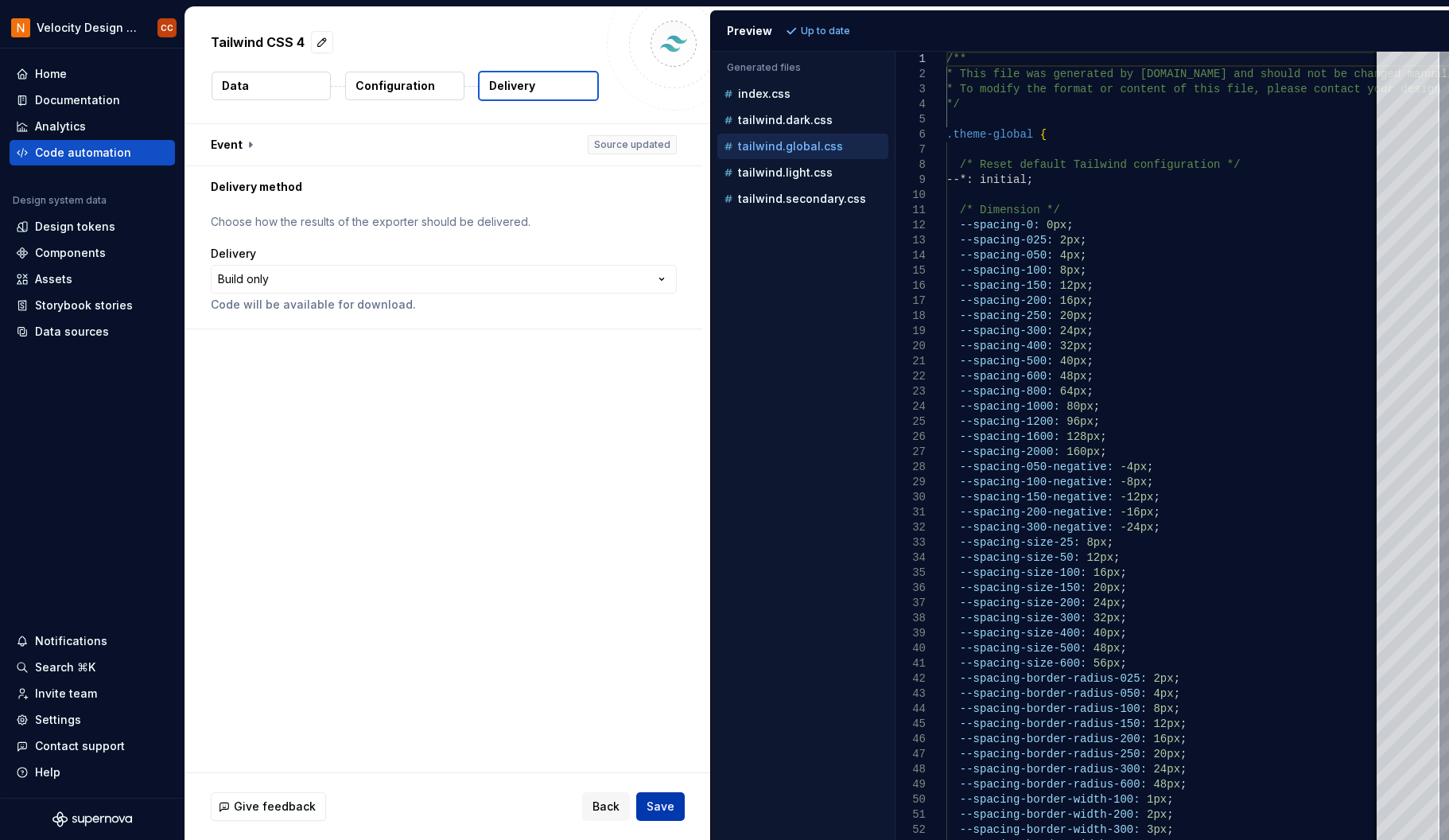
click at [669, 801] on span "Save" at bounding box center [661, 806] width 28 height 16
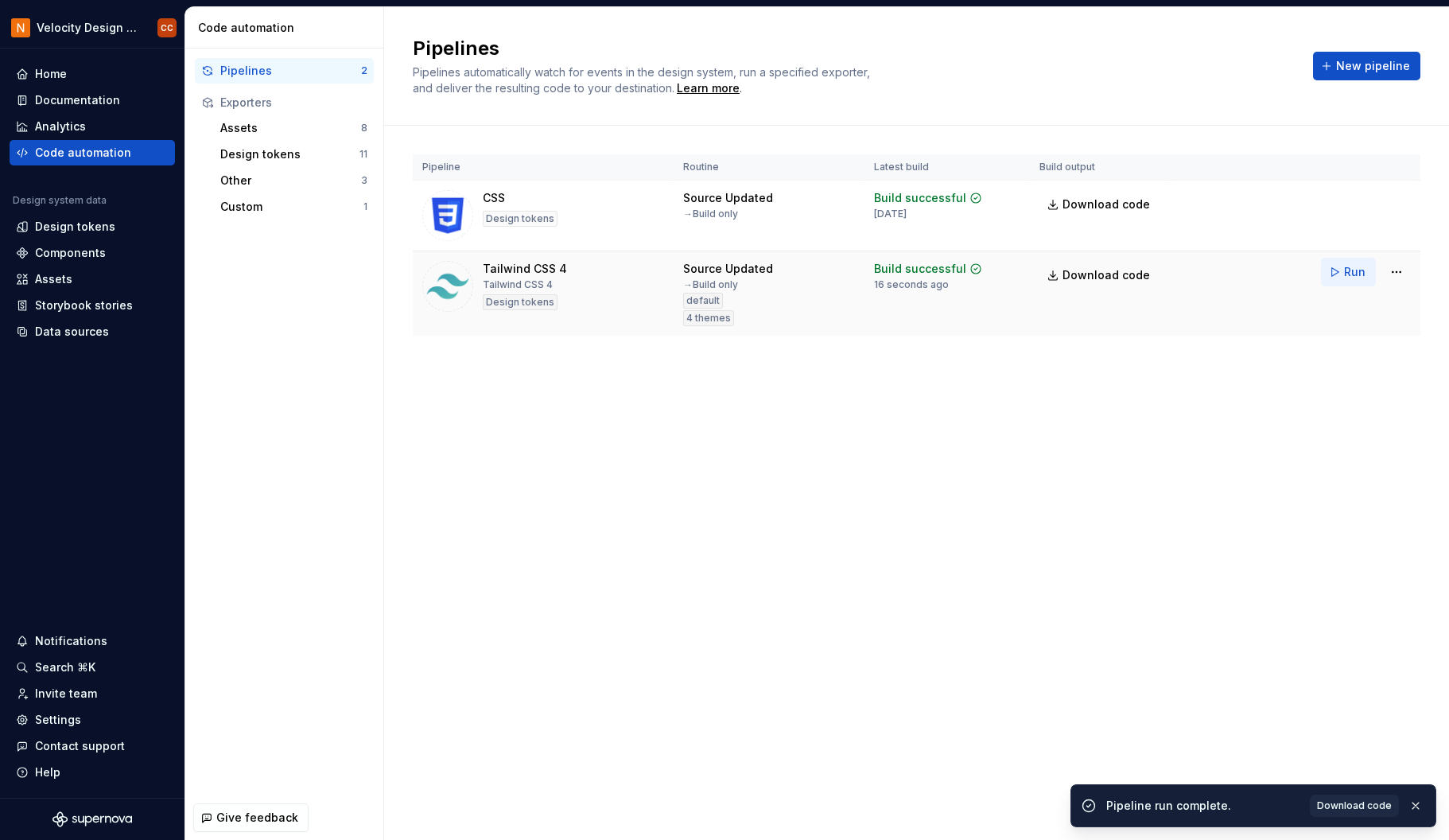
click at [1349, 274] on span "Run" at bounding box center [1354, 272] width 22 height 16
click at [1087, 272] on span "Download code" at bounding box center [1106, 274] width 88 height 16
